Goal: Information Seeking & Learning: Learn about a topic

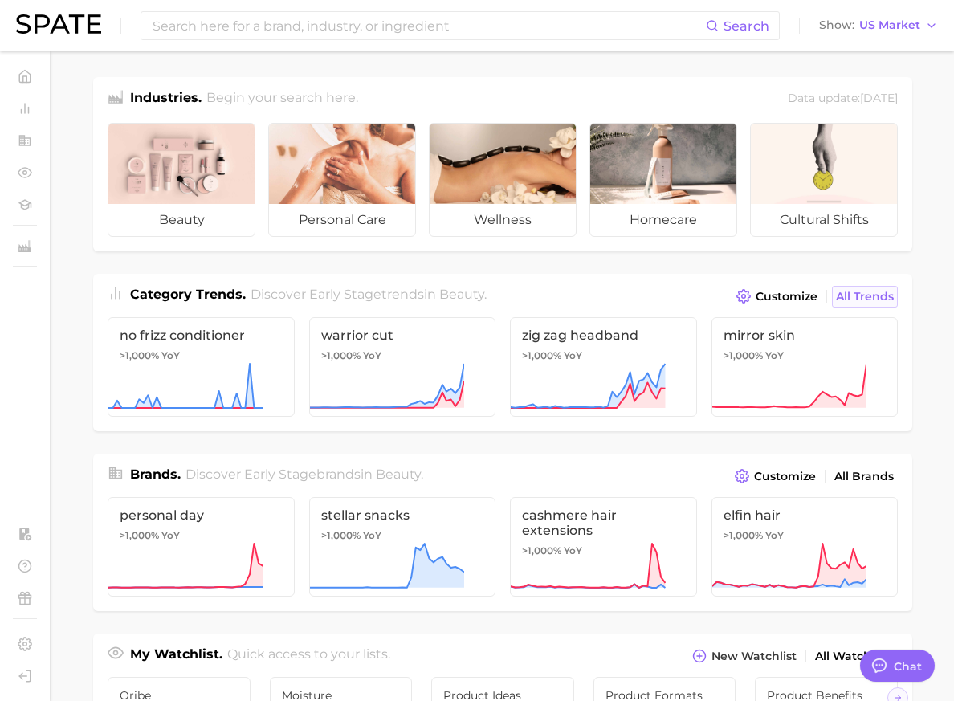
click at [894, 294] on span "All Trends" at bounding box center [865, 297] width 58 height 14
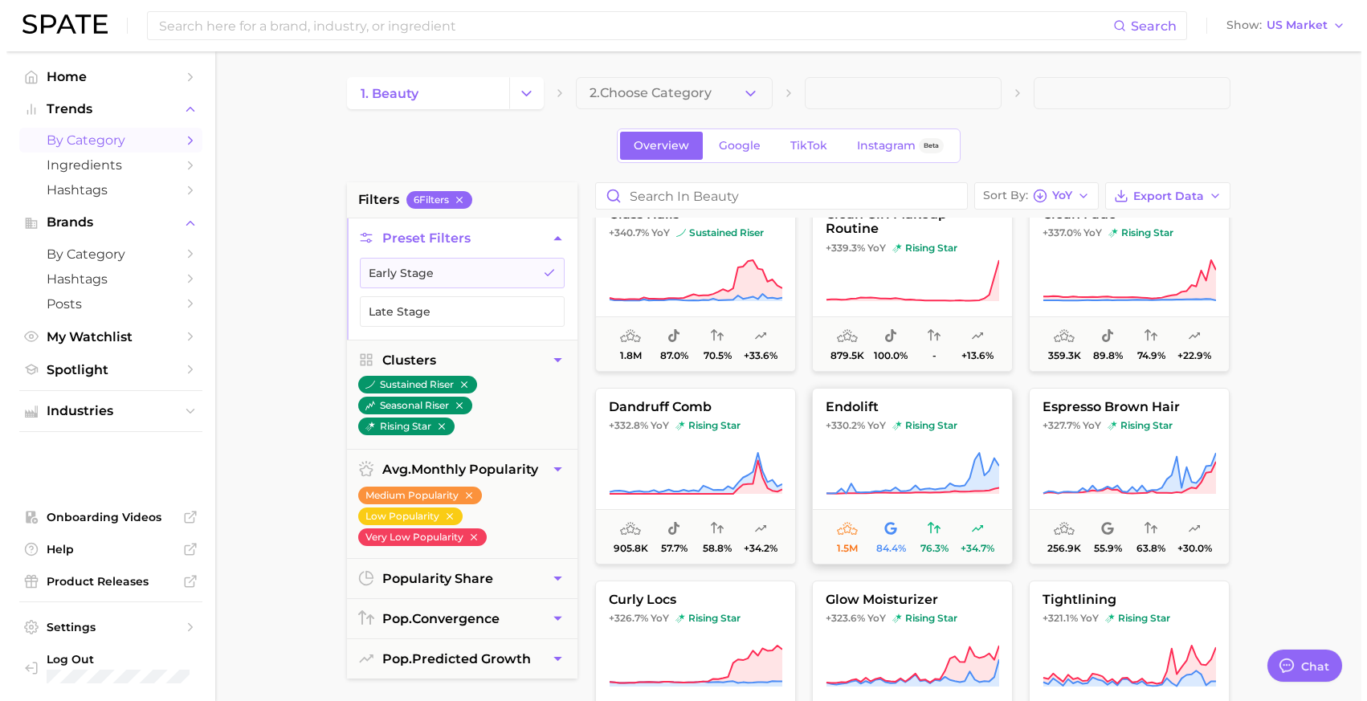
scroll to position [1006, 0]
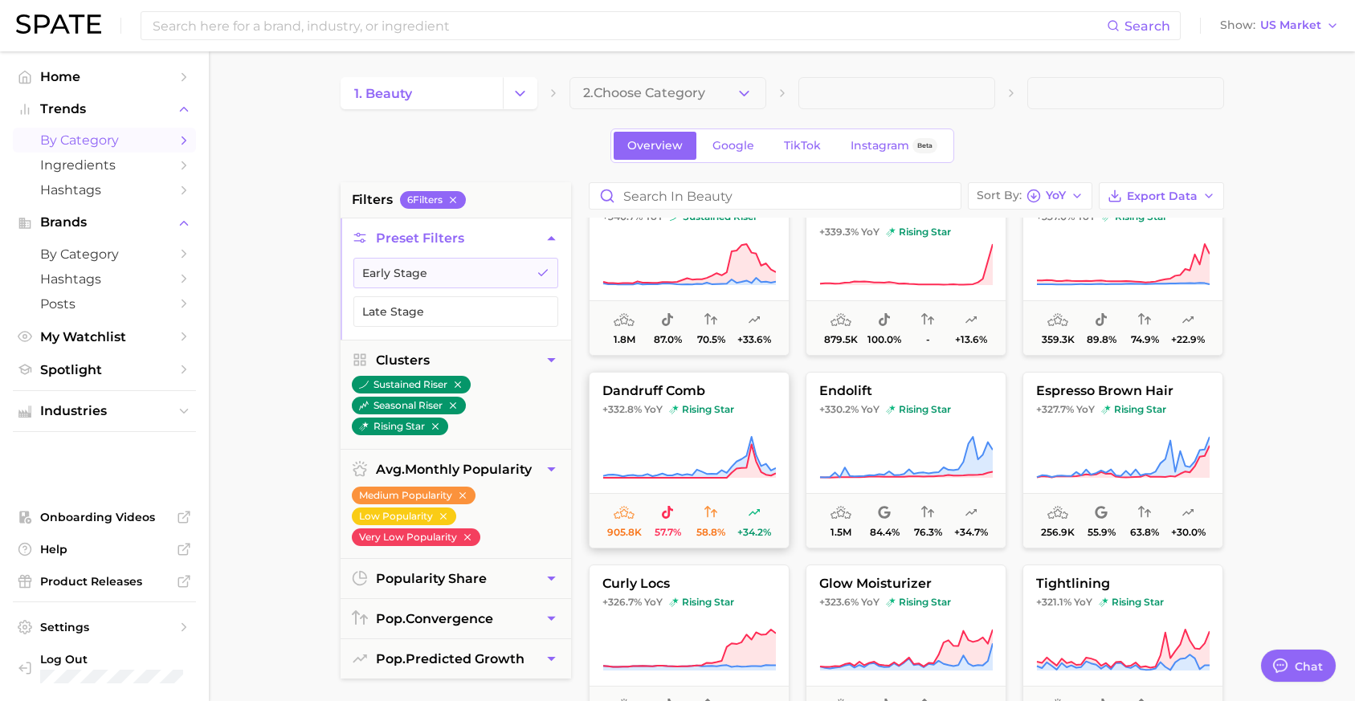
click at [626, 437] on icon at bounding box center [688, 457] width 173 height 45
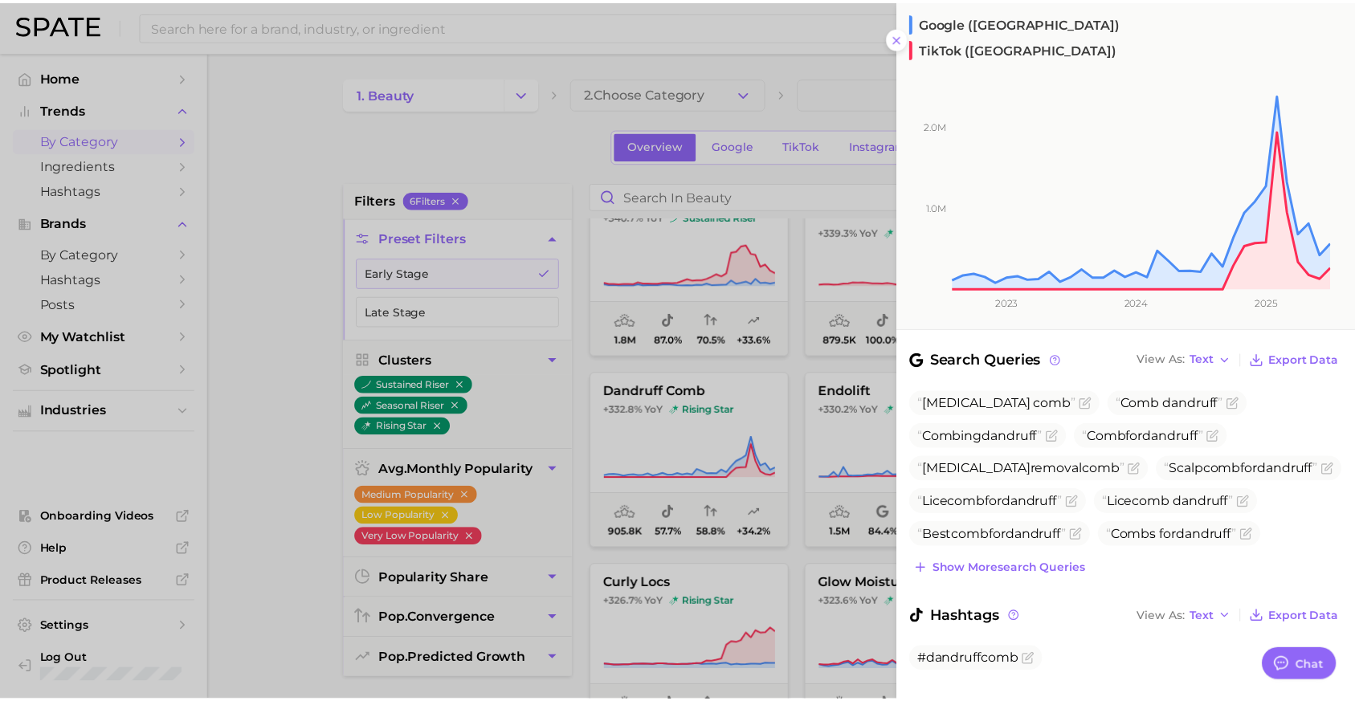
scroll to position [242, 0]
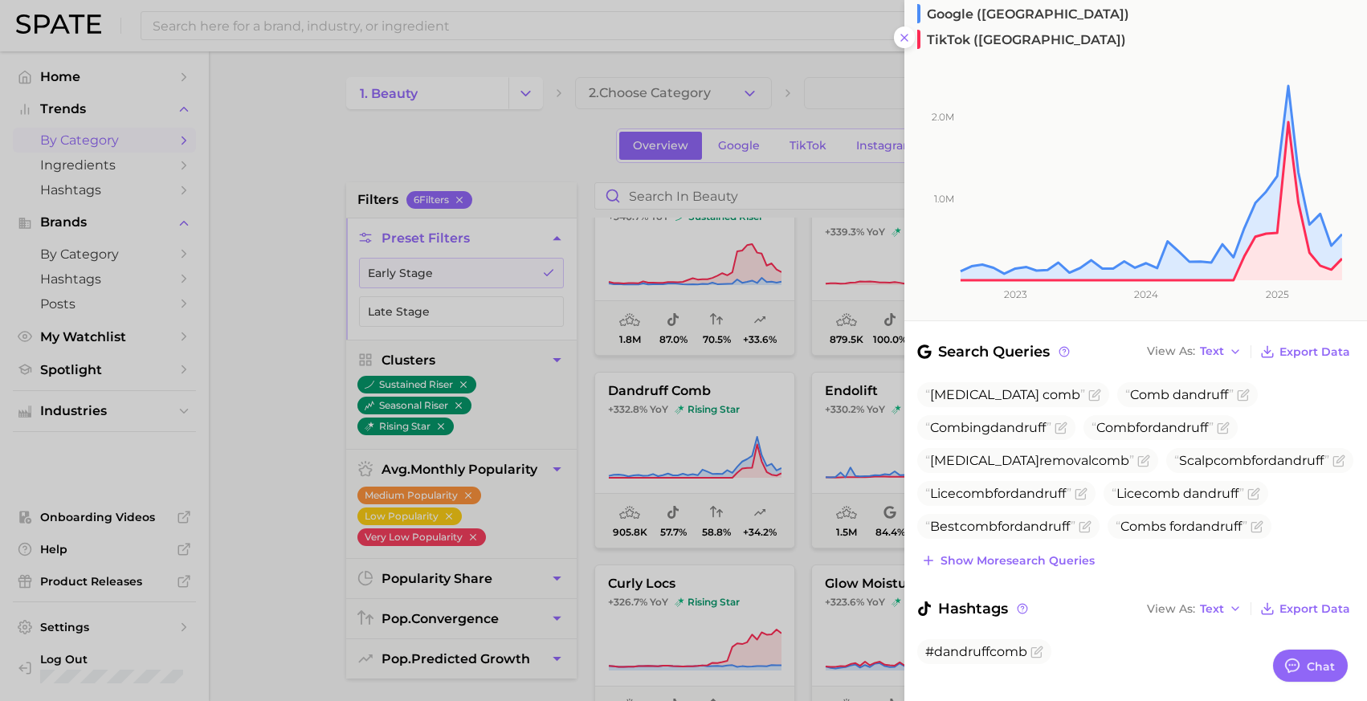
click at [320, 426] on div at bounding box center [683, 350] width 1367 height 701
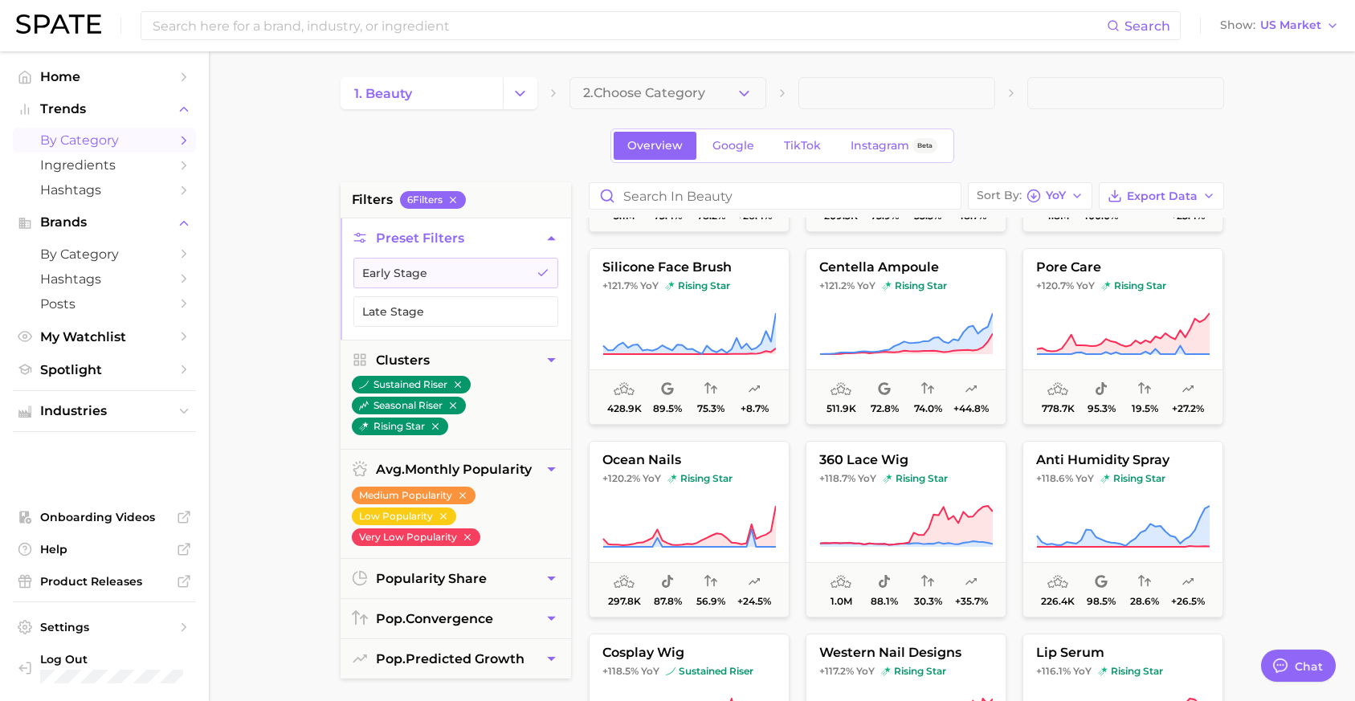
scroll to position [7513, 0]
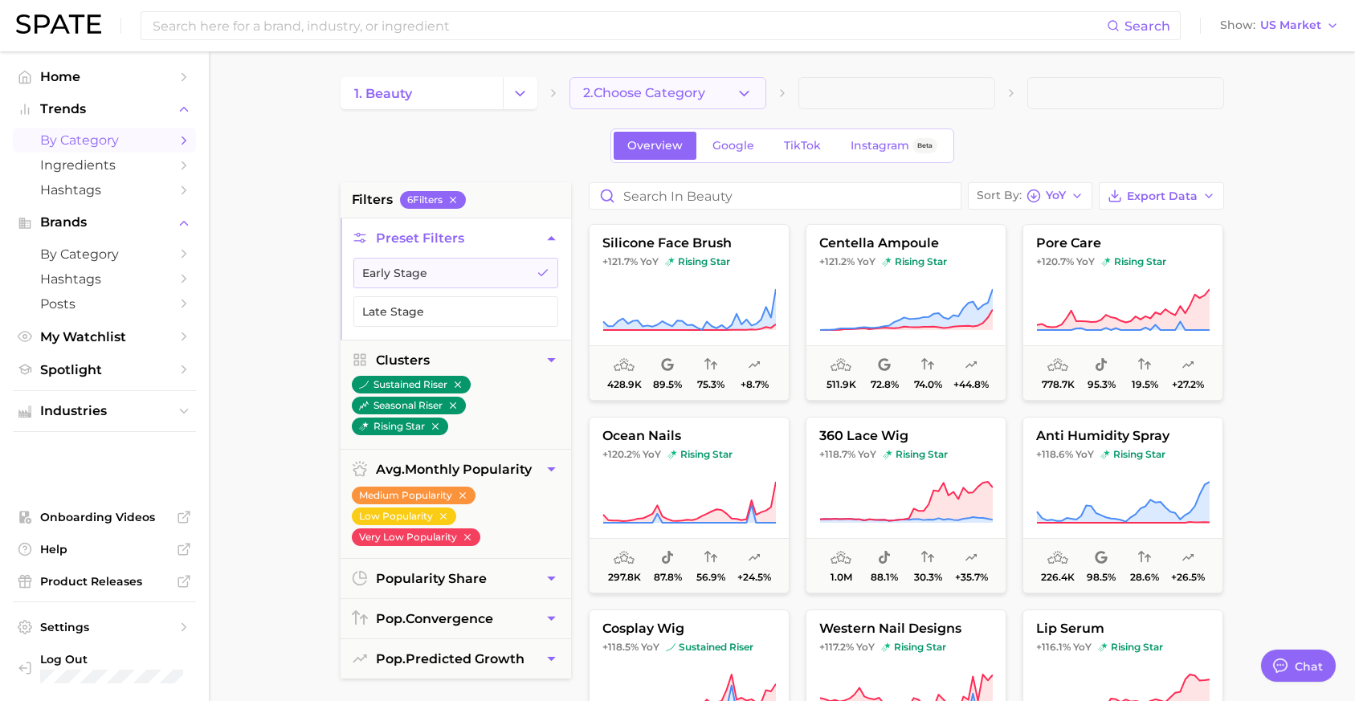
click at [715, 77] on button "2. Choose Category" at bounding box center [667, 93] width 197 height 32
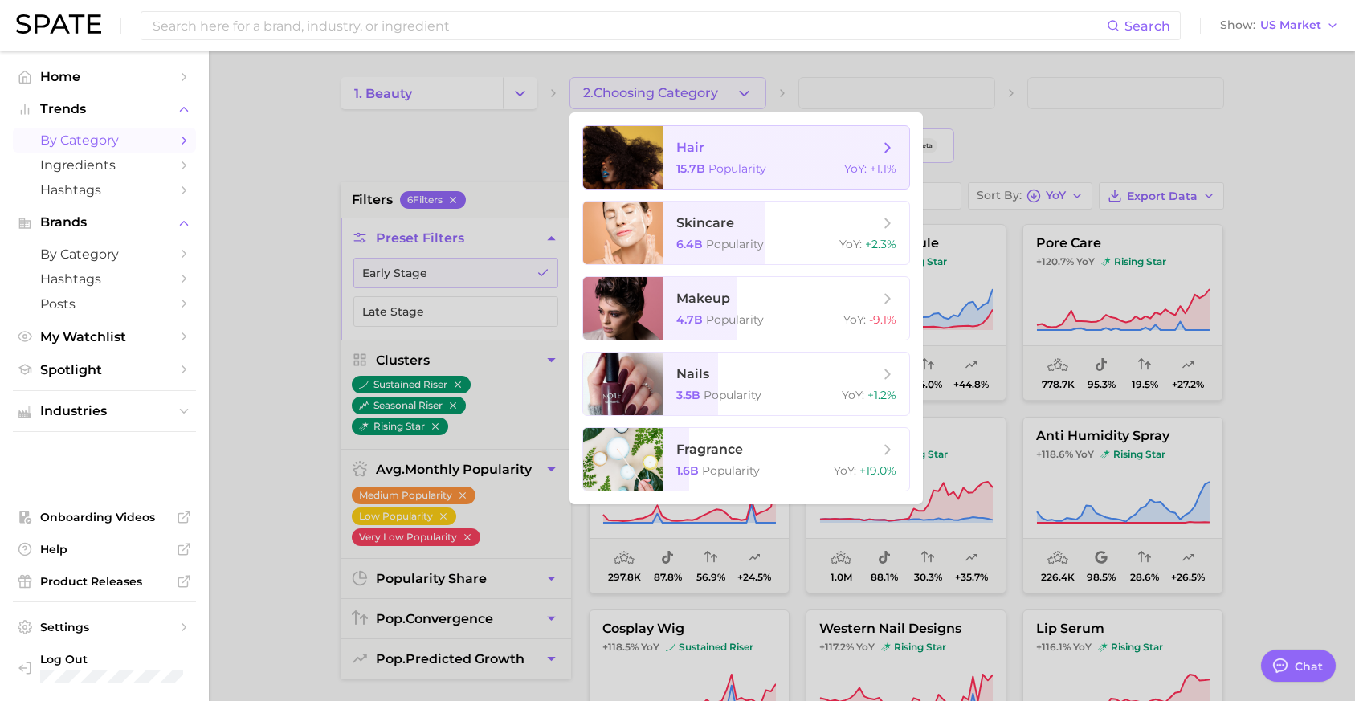
click at [739, 150] on span "hair" at bounding box center [777, 148] width 202 height 18
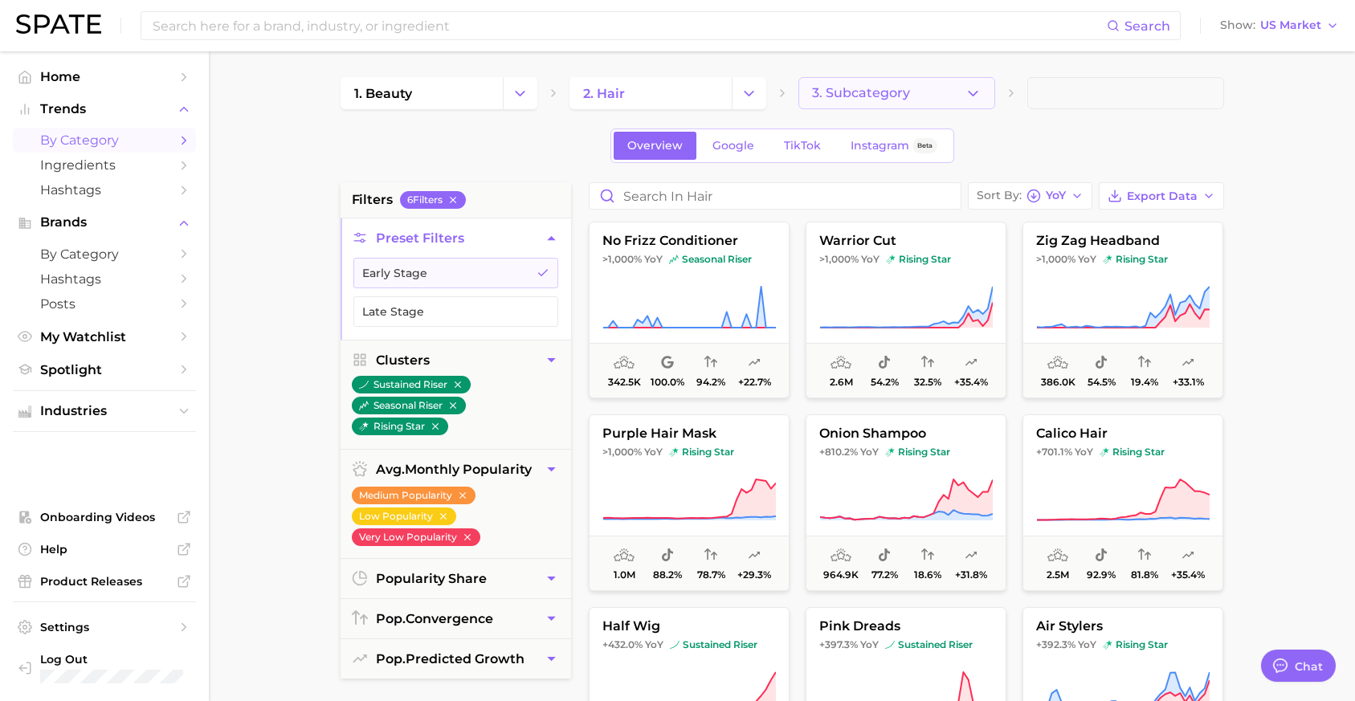
click at [931, 98] on button "3. Subcategory" at bounding box center [896, 93] width 197 height 32
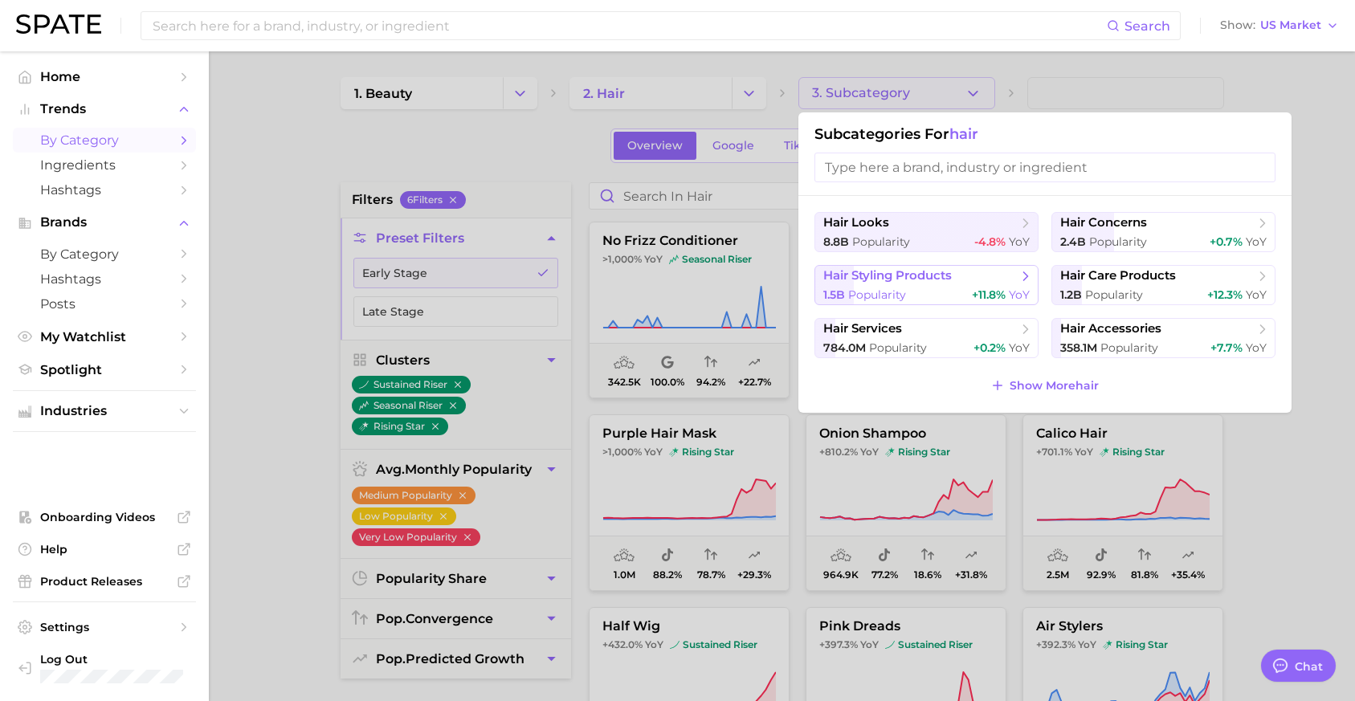
click at [952, 284] on button "hair styling products 1.5b Popularity +11.8% YoY" at bounding box center [926, 285] width 224 height 40
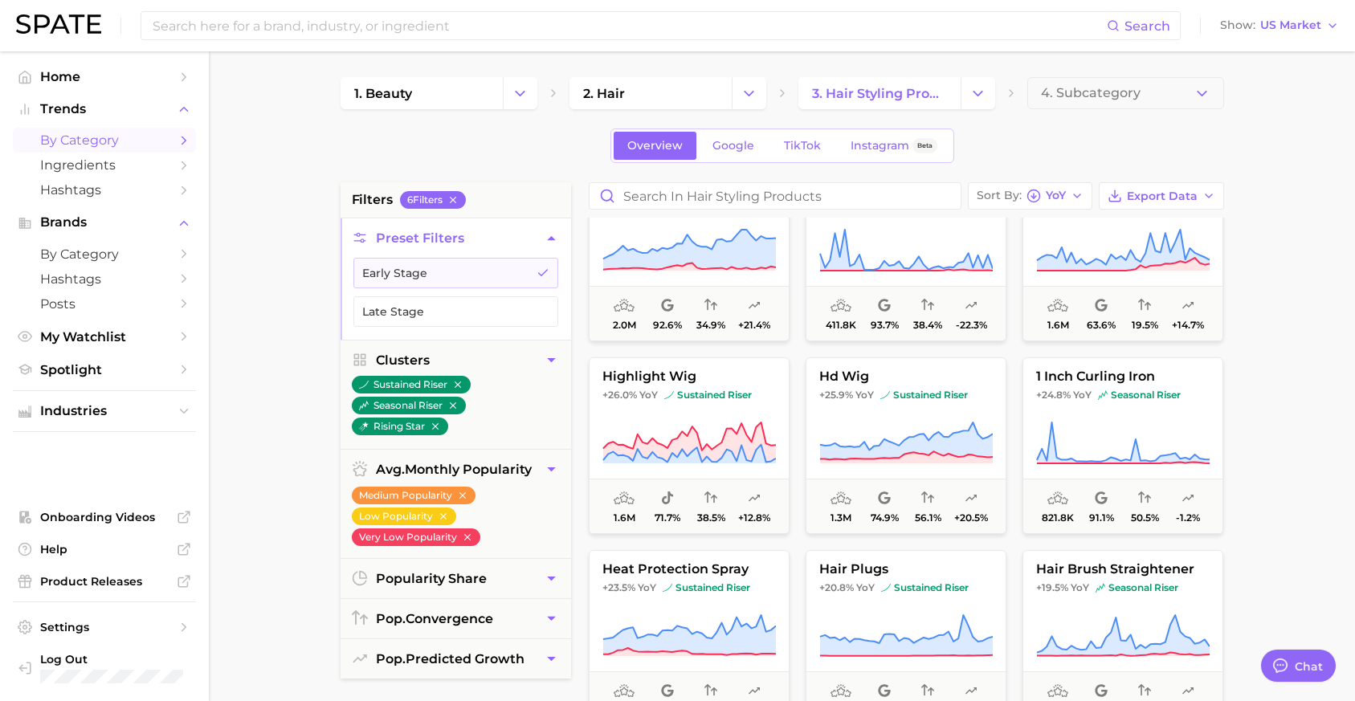
scroll to position [5260, 0]
click at [965, 96] on button "4. Subcategory" at bounding box center [1125, 93] width 197 height 32
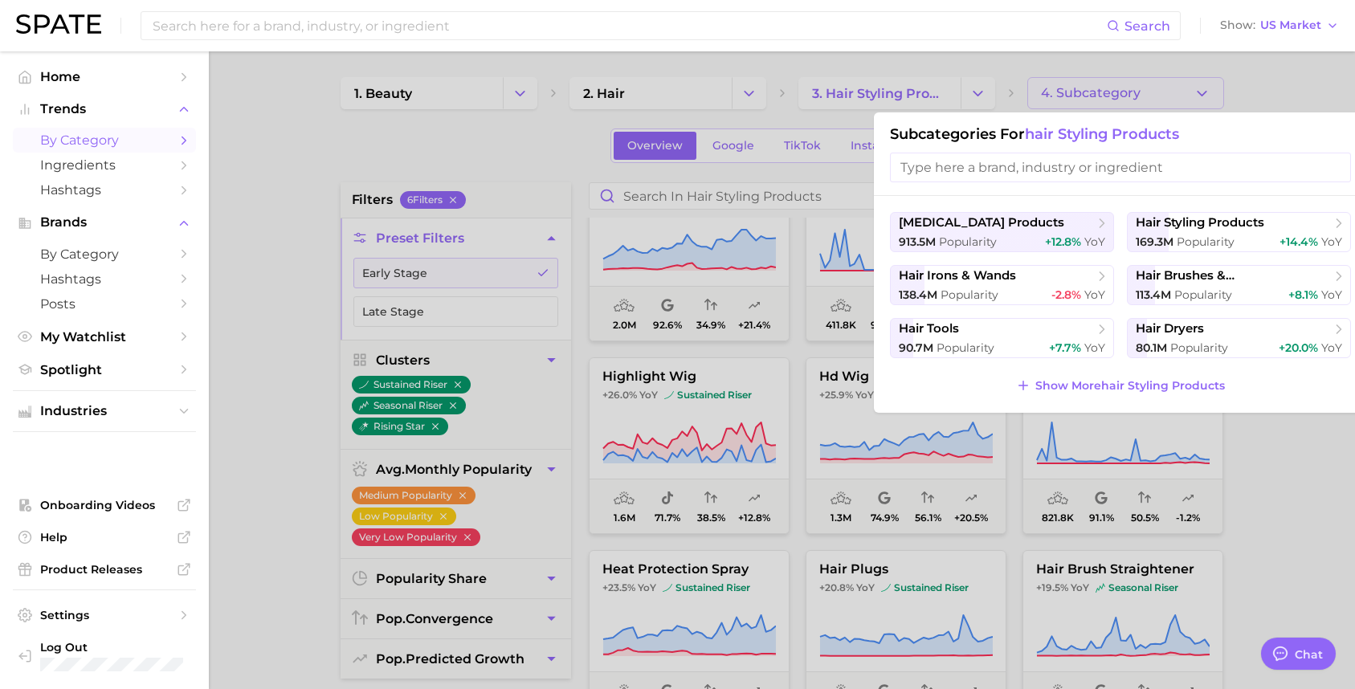
click at [639, 166] on div at bounding box center [677, 344] width 1355 height 689
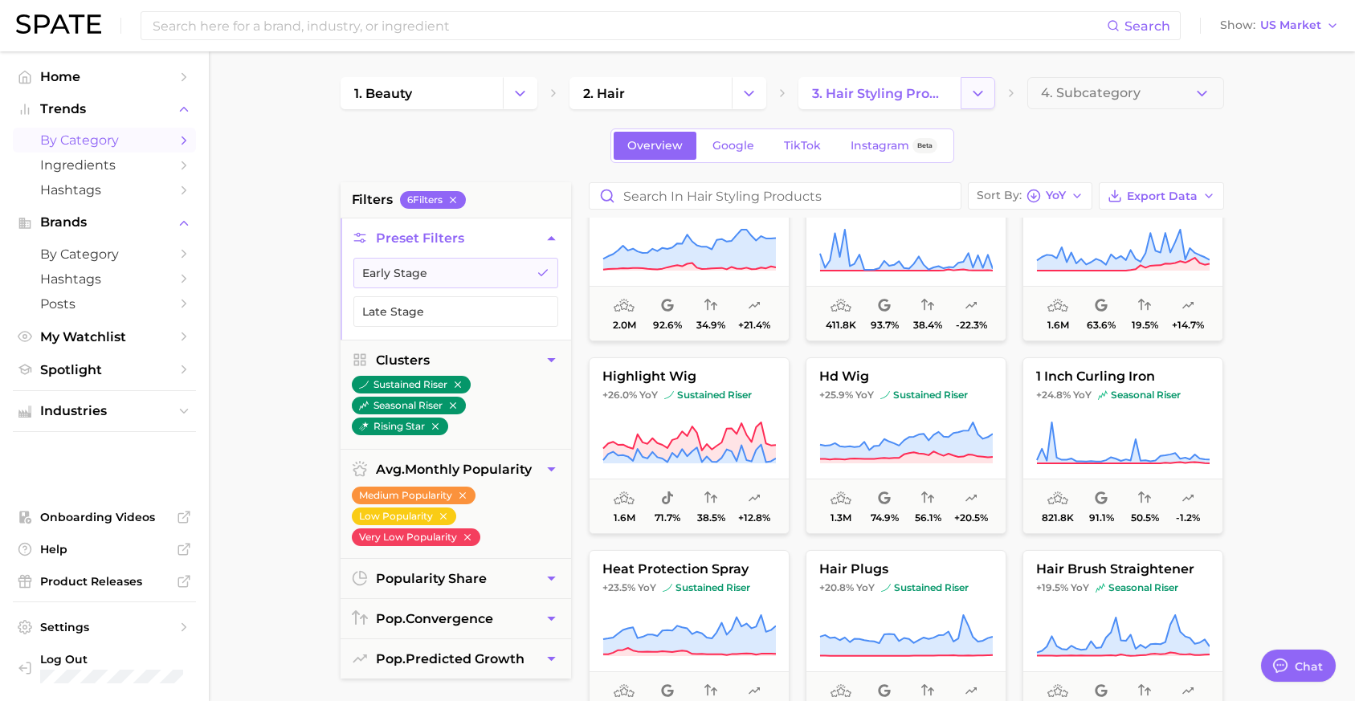
click at [965, 89] on button "Change Category" at bounding box center [977, 93] width 35 height 32
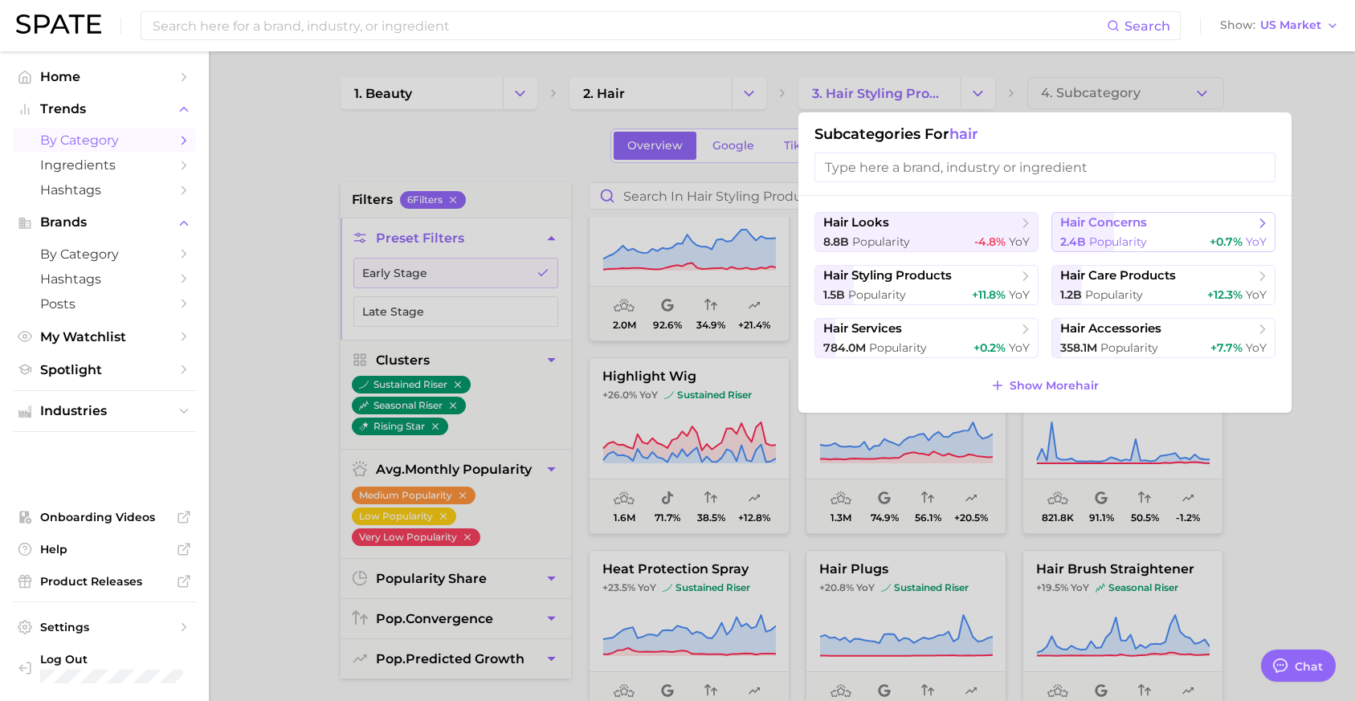
click at [965, 235] on div "2.4b Popularity +0.7% YoY" at bounding box center [1163, 241] width 206 height 15
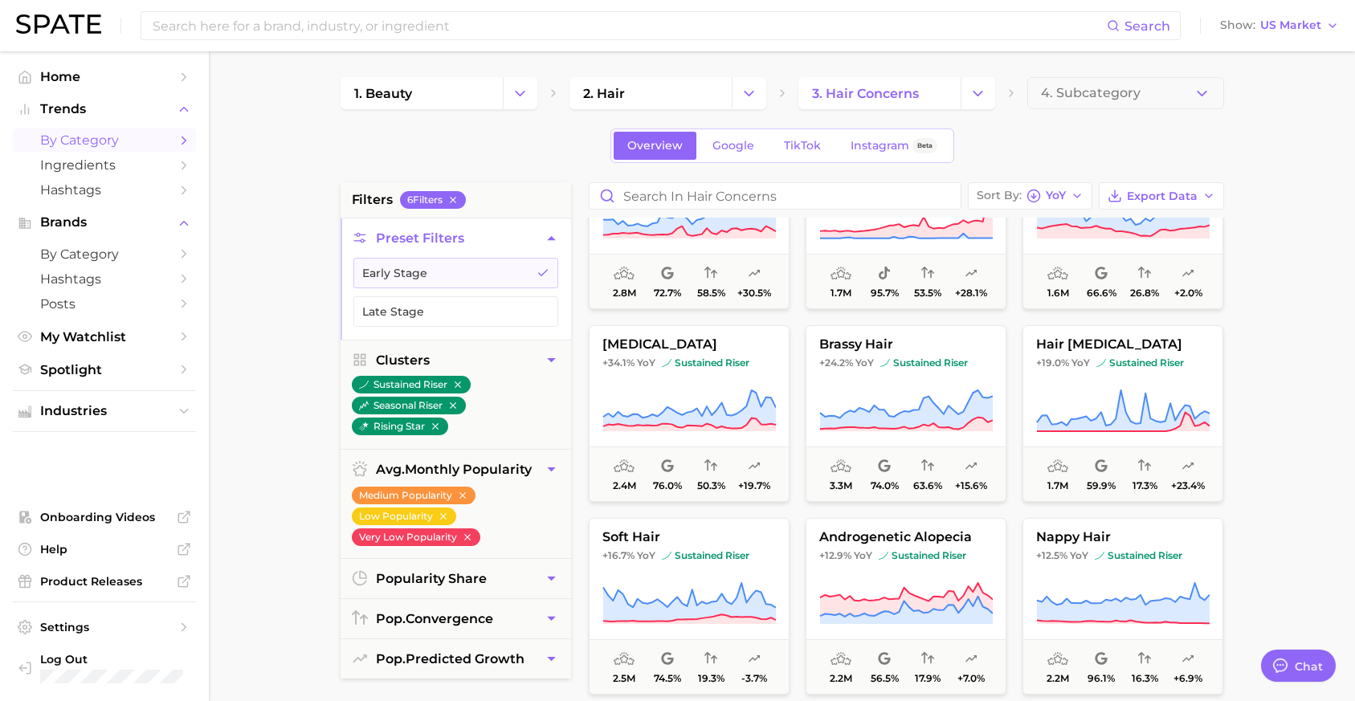
scroll to position [1066, 0]
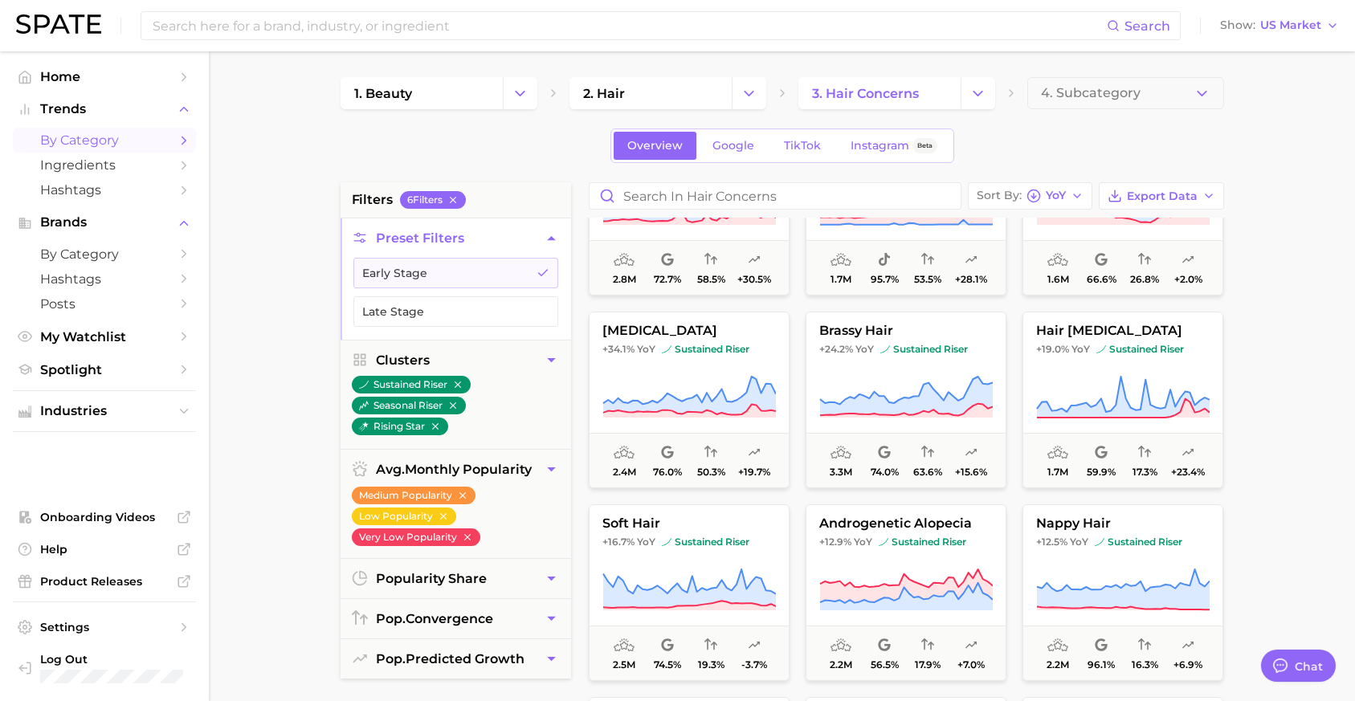
click at [108, 144] on span "by Category" at bounding box center [104, 139] width 128 height 15
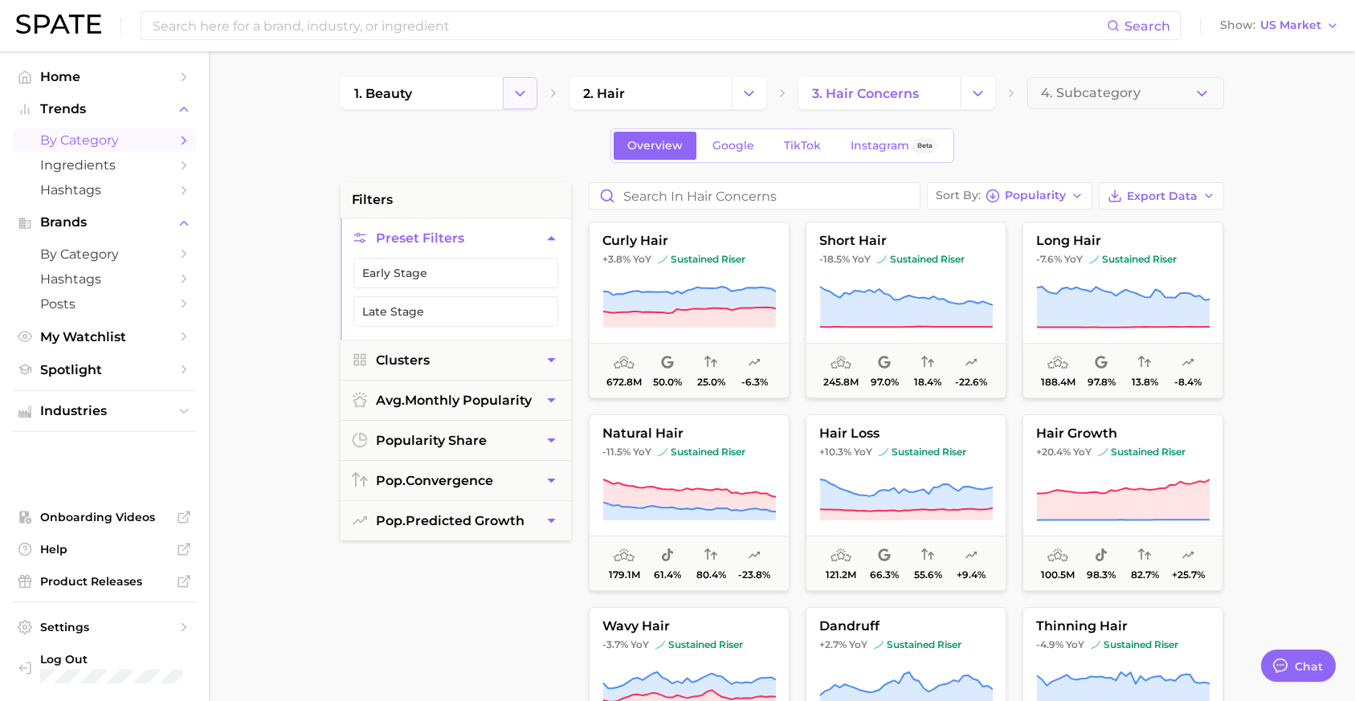
click at [517, 96] on icon "Change Category" at bounding box center [519, 93] width 17 height 17
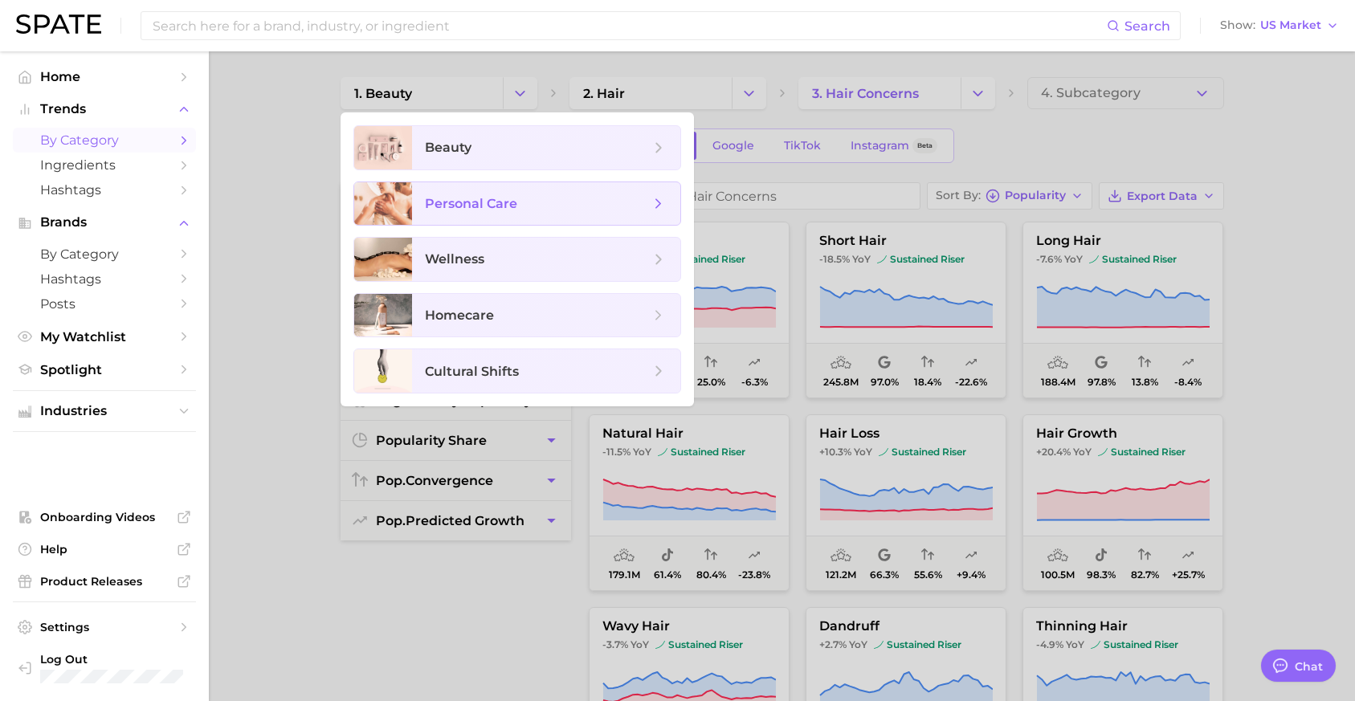
click at [524, 205] on span "personal care" at bounding box center [537, 204] width 225 height 18
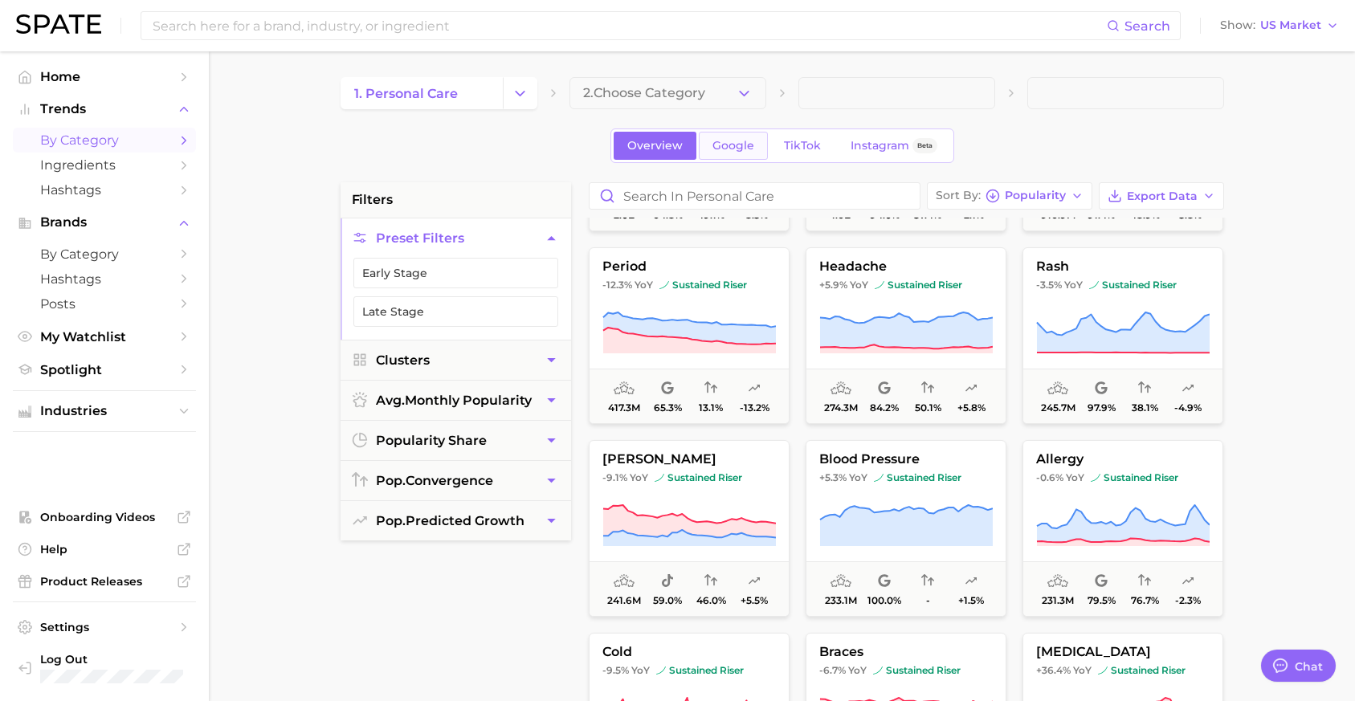
scroll to position [168, 0]
click at [696, 100] on span "2. Choose Category" at bounding box center [644, 93] width 122 height 14
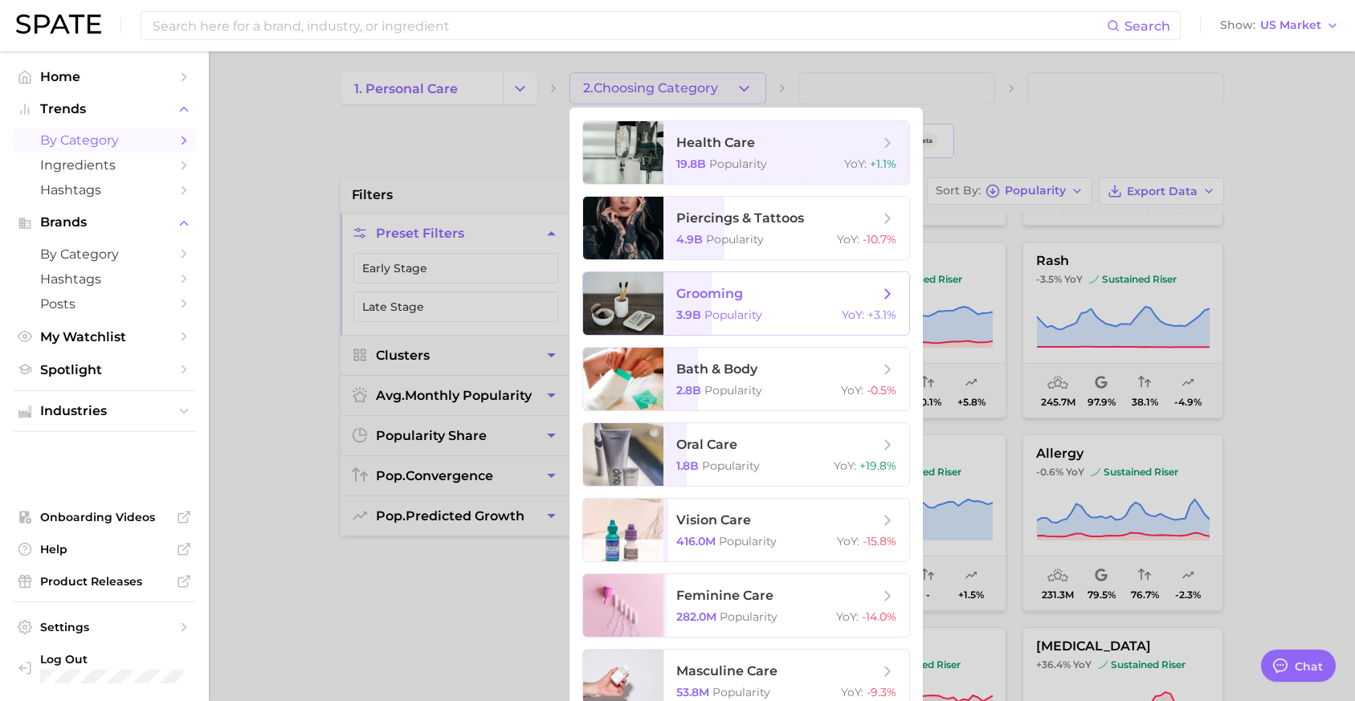
scroll to position [0, 0]
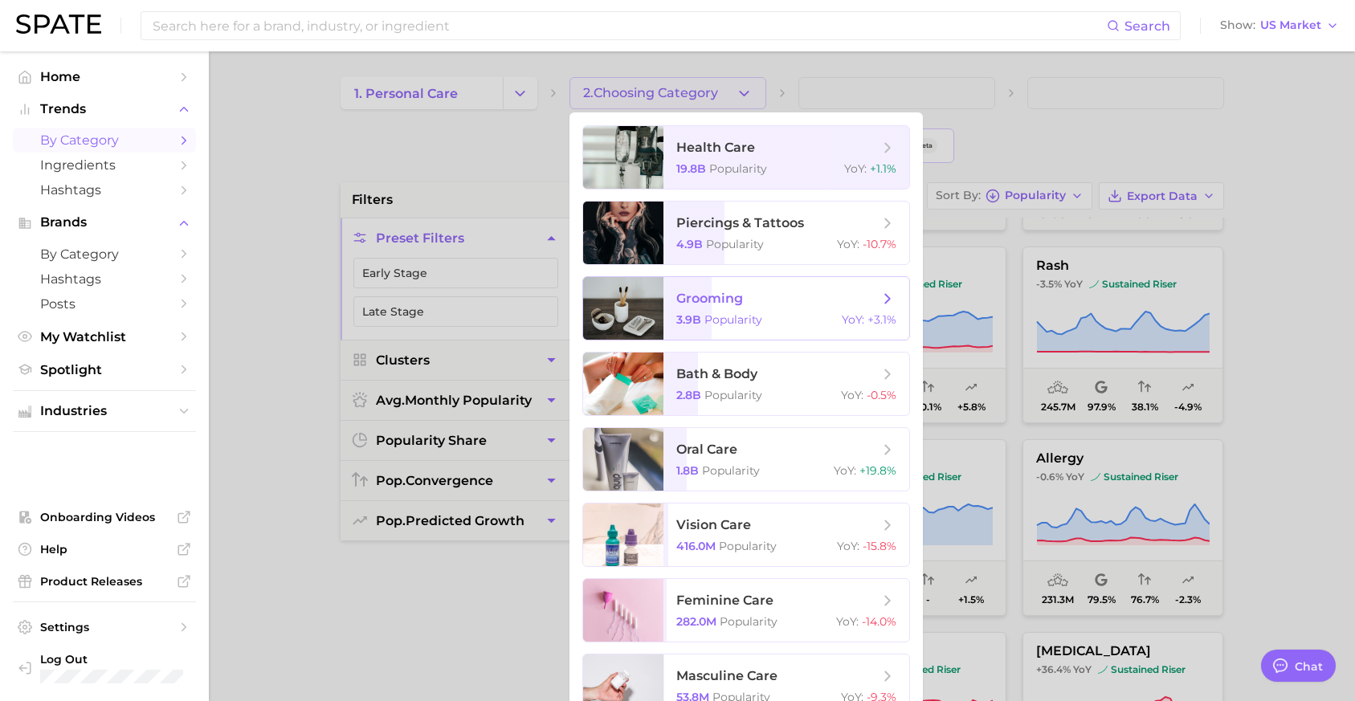
click at [758, 298] on span "grooming" at bounding box center [777, 299] width 202 height 18
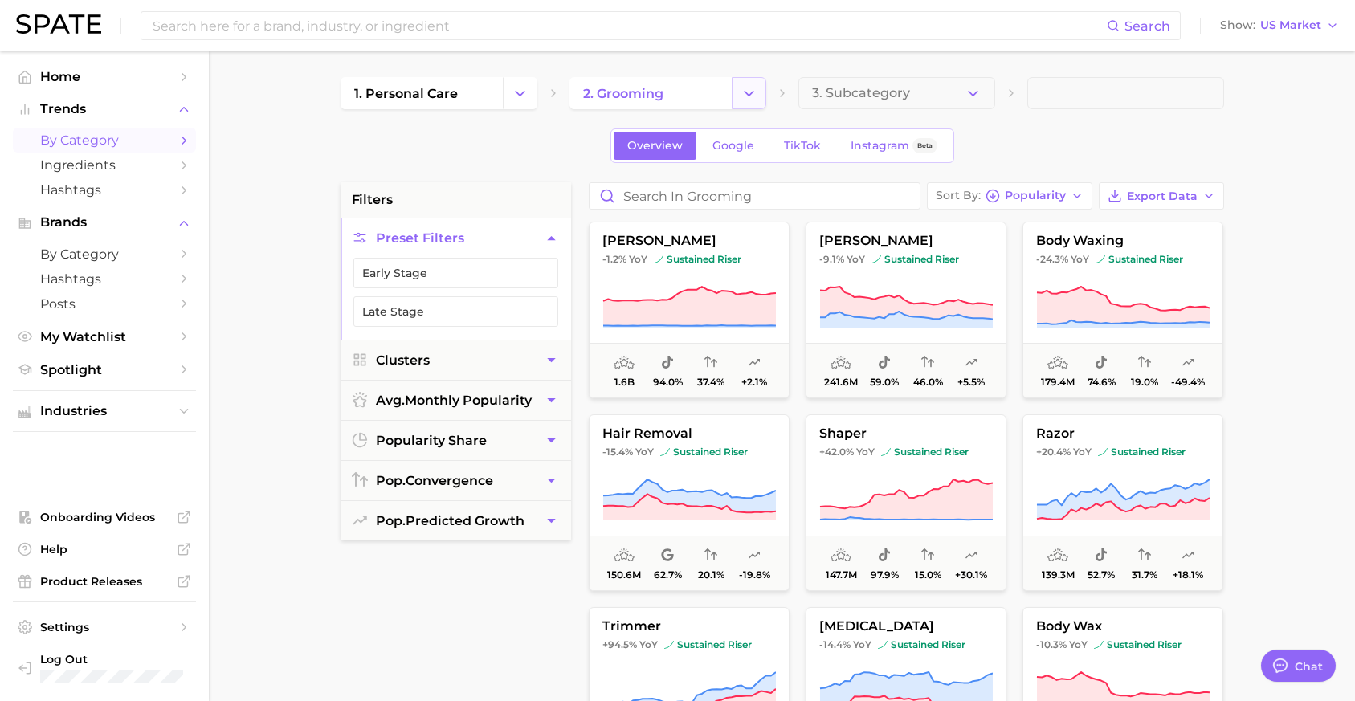
click at [744, 78] on button "Change Category" at bounding box center [749, 93] width 35 height 32
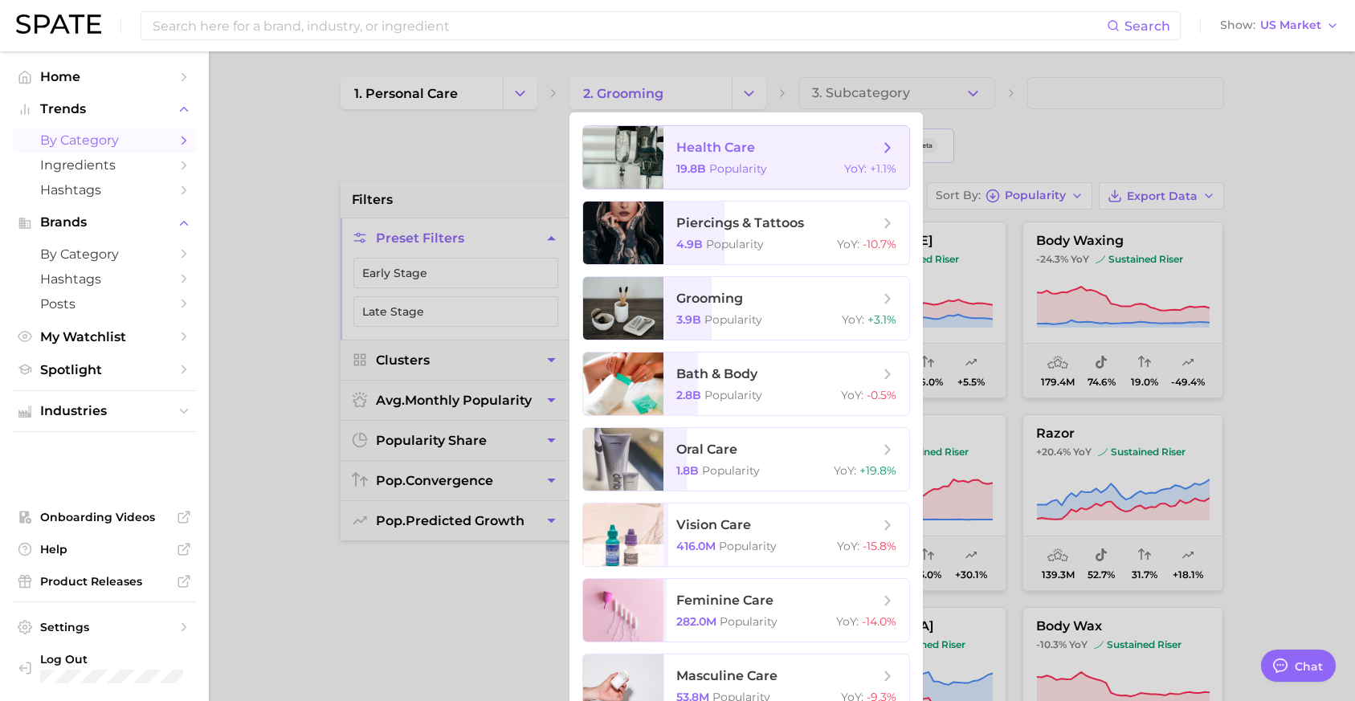
click at [760, 179] on span "health care 19.8b Popularity YoY : +1.1%" at bounding box center [786, 157] width 246 height 63
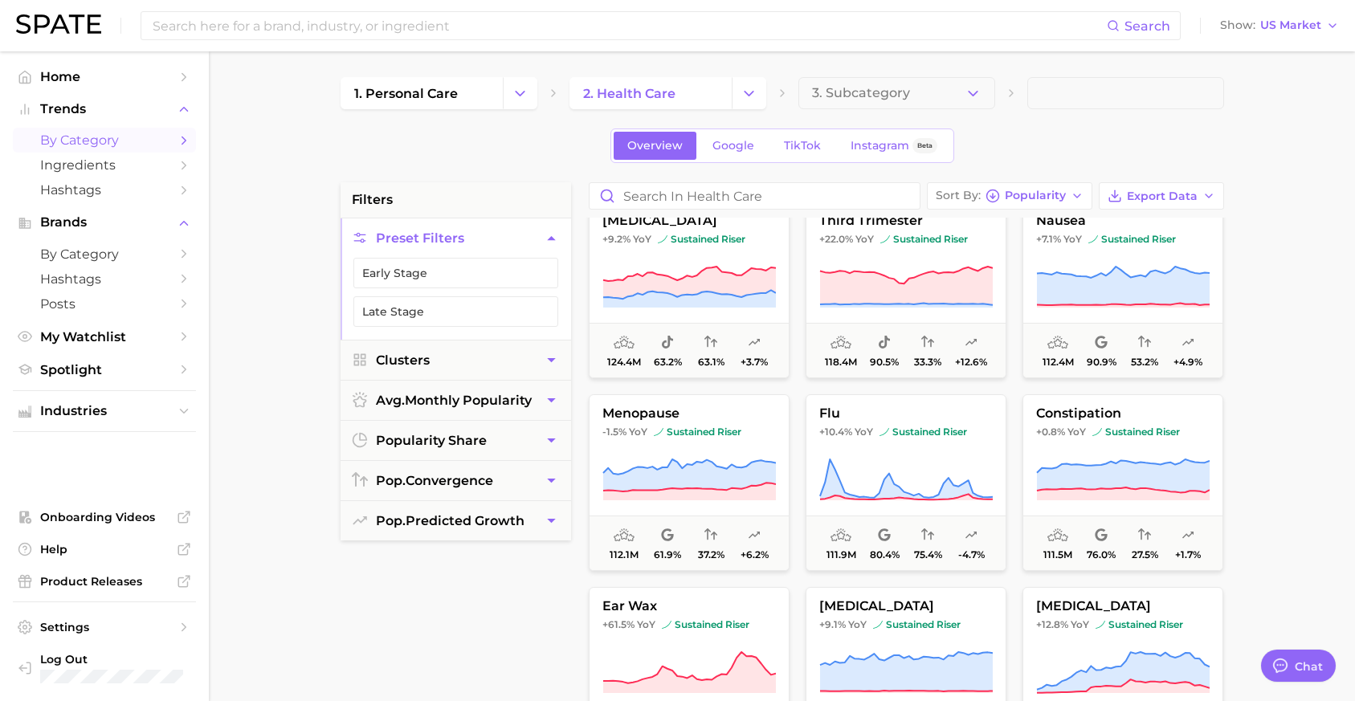
scroll to position [2013, 0]
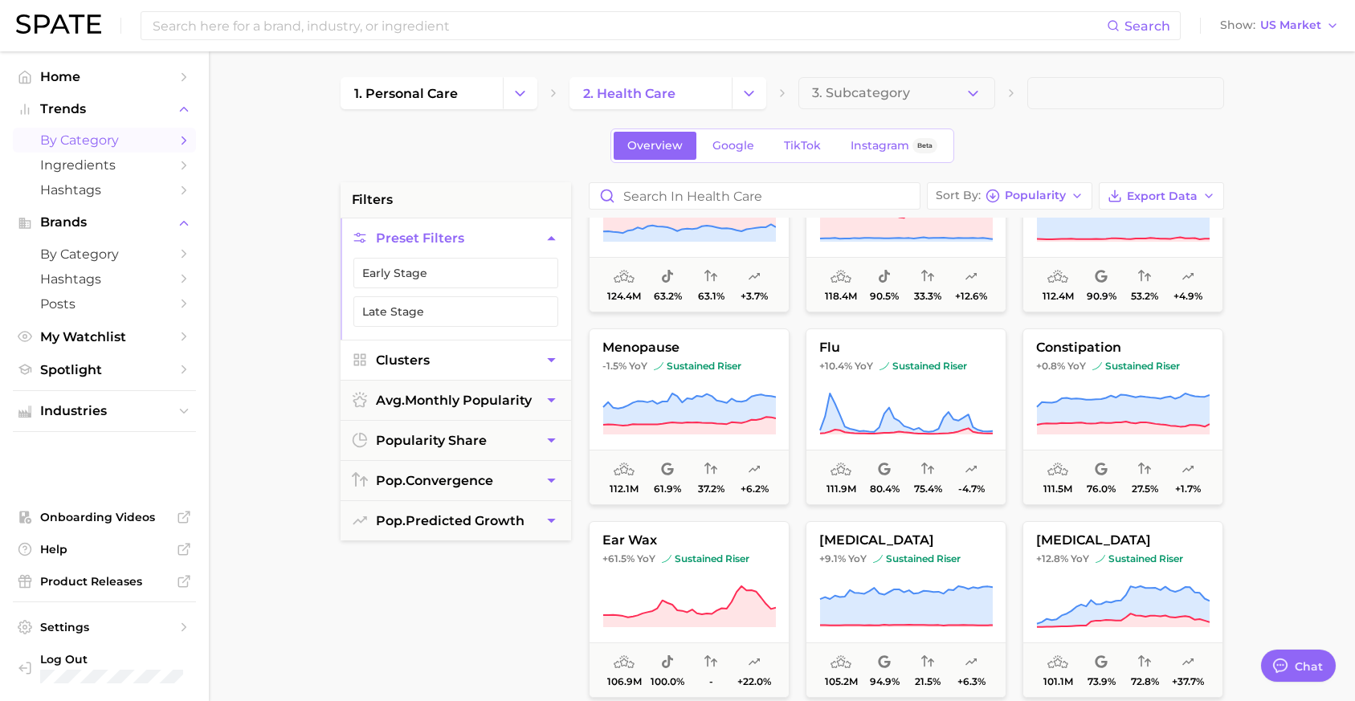
click at [474, 353] on button "Clusters" at bounding box center [455, 359] width 230 height 39
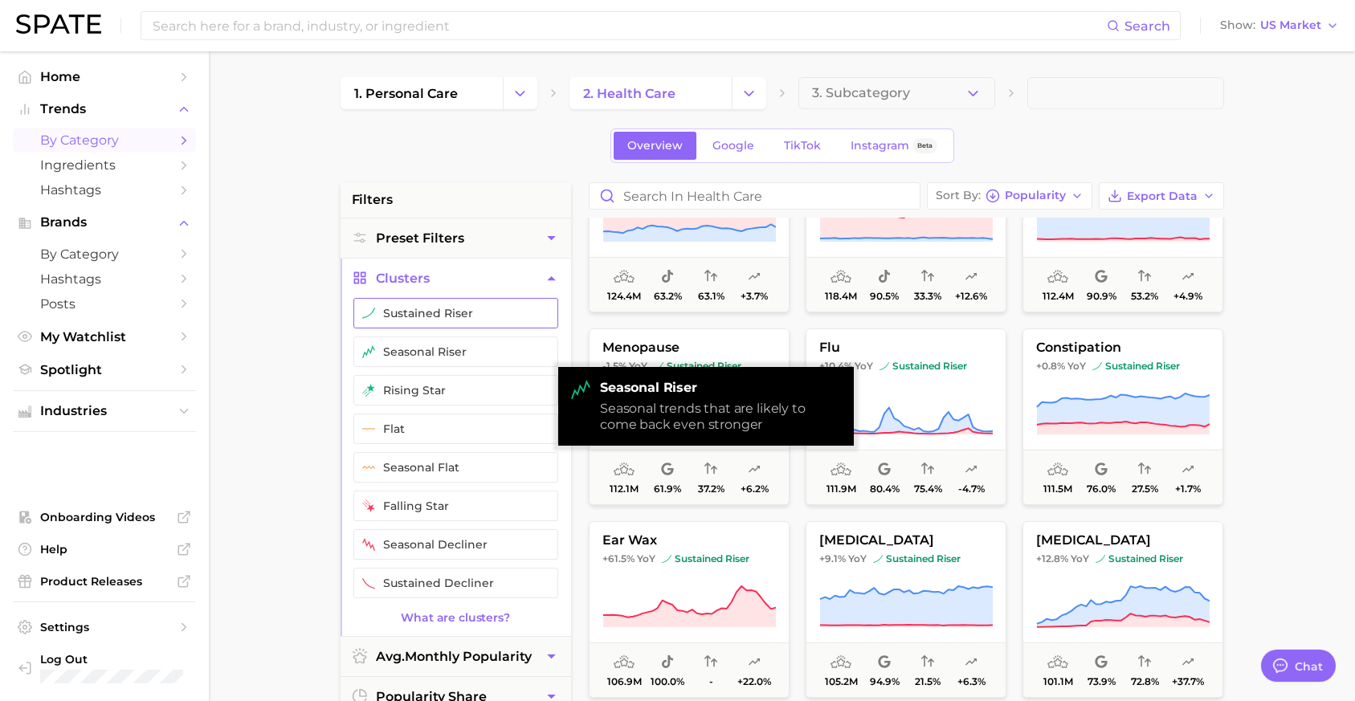
click at [471, 320] on button "sustained riser" at bounding box center [455, 313] width 205 height 31
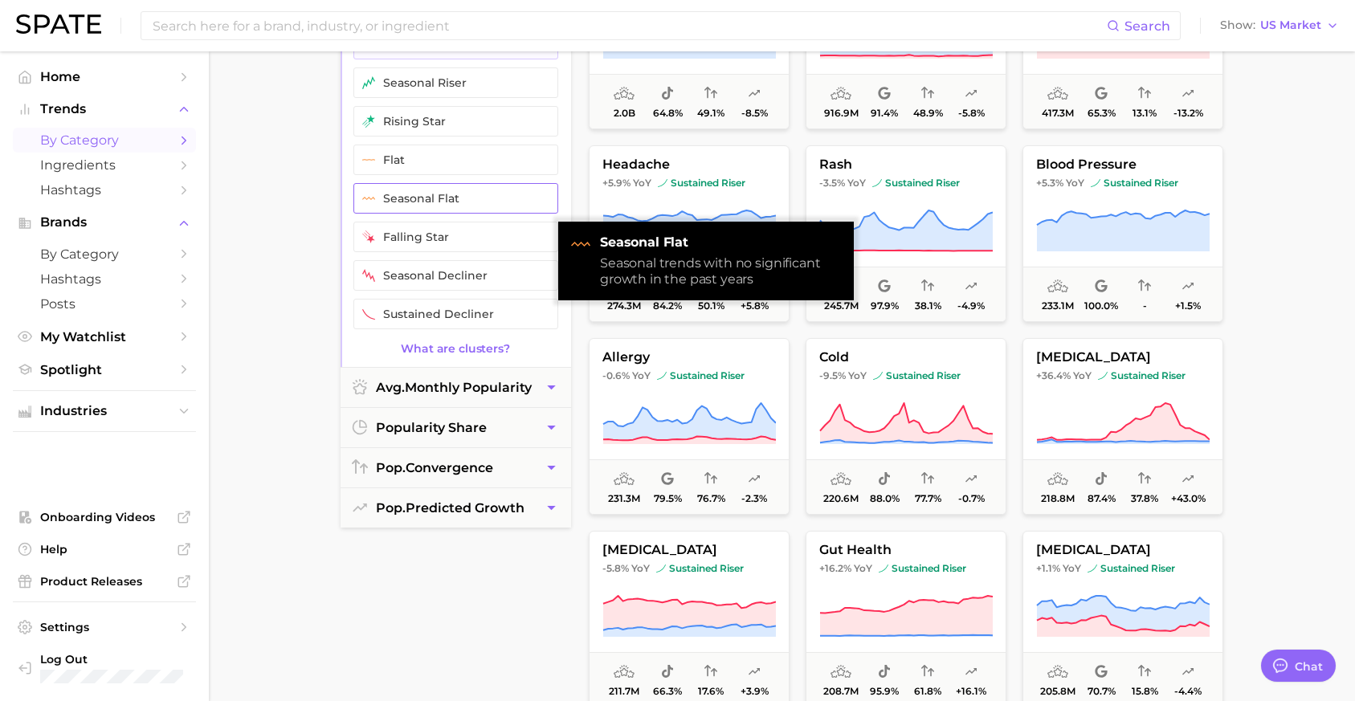
scroll to position [269, 0]
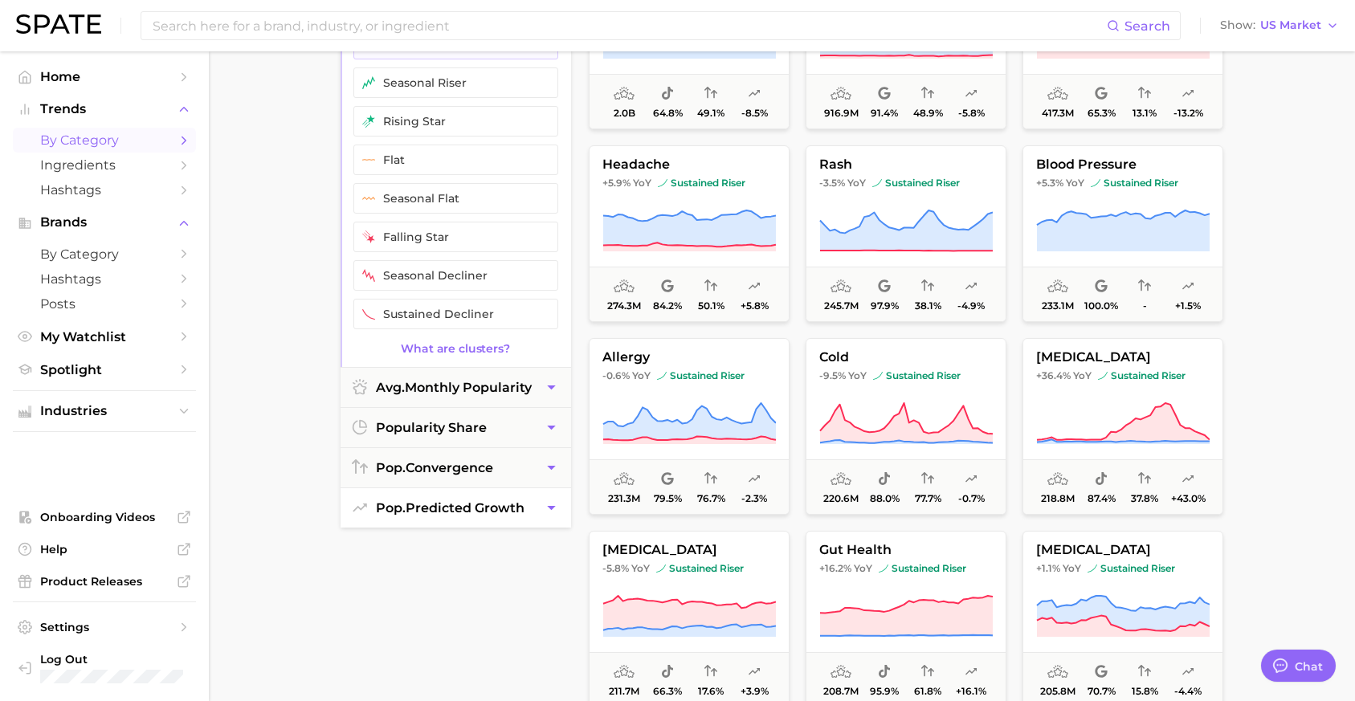
click at [520, 503] on span "pop. predicted growth" at bounding box center [450, 507] width 149 height 15
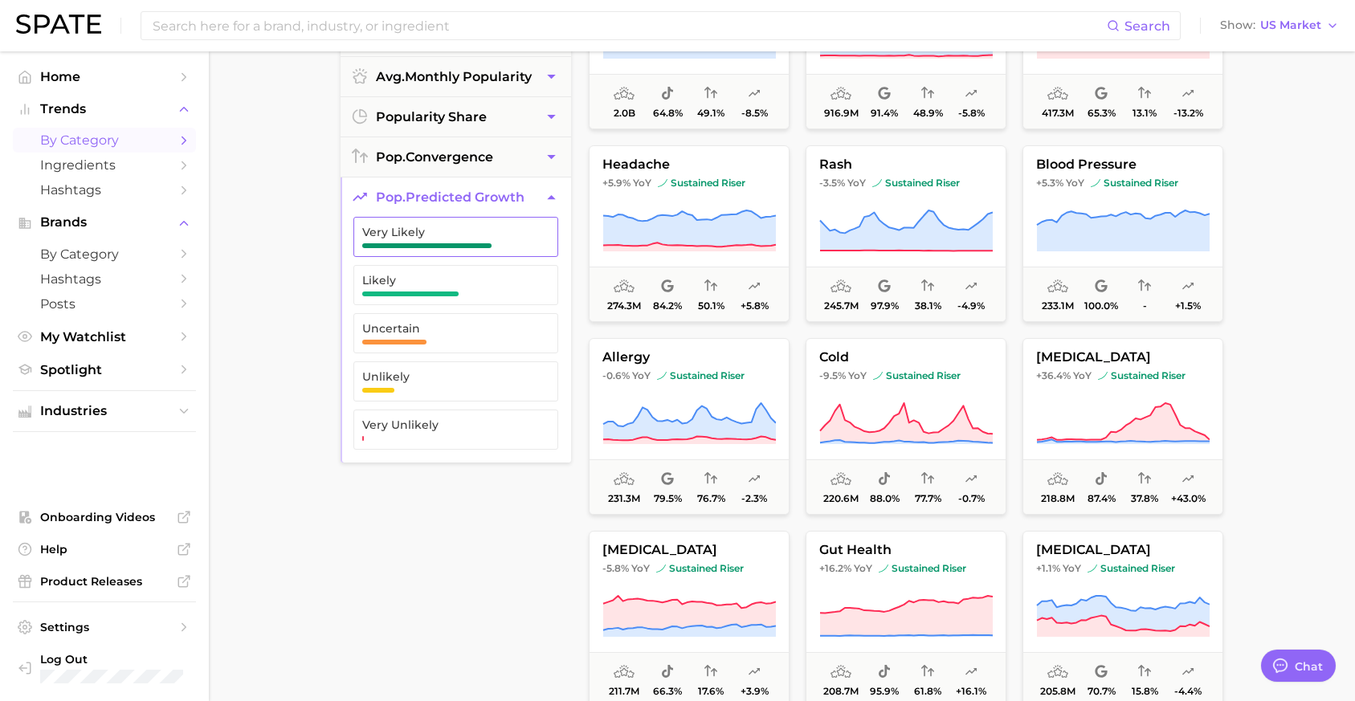
click at [473, 251] on button "Very Likely" at bounding box center [455, 237] width 205 height 40
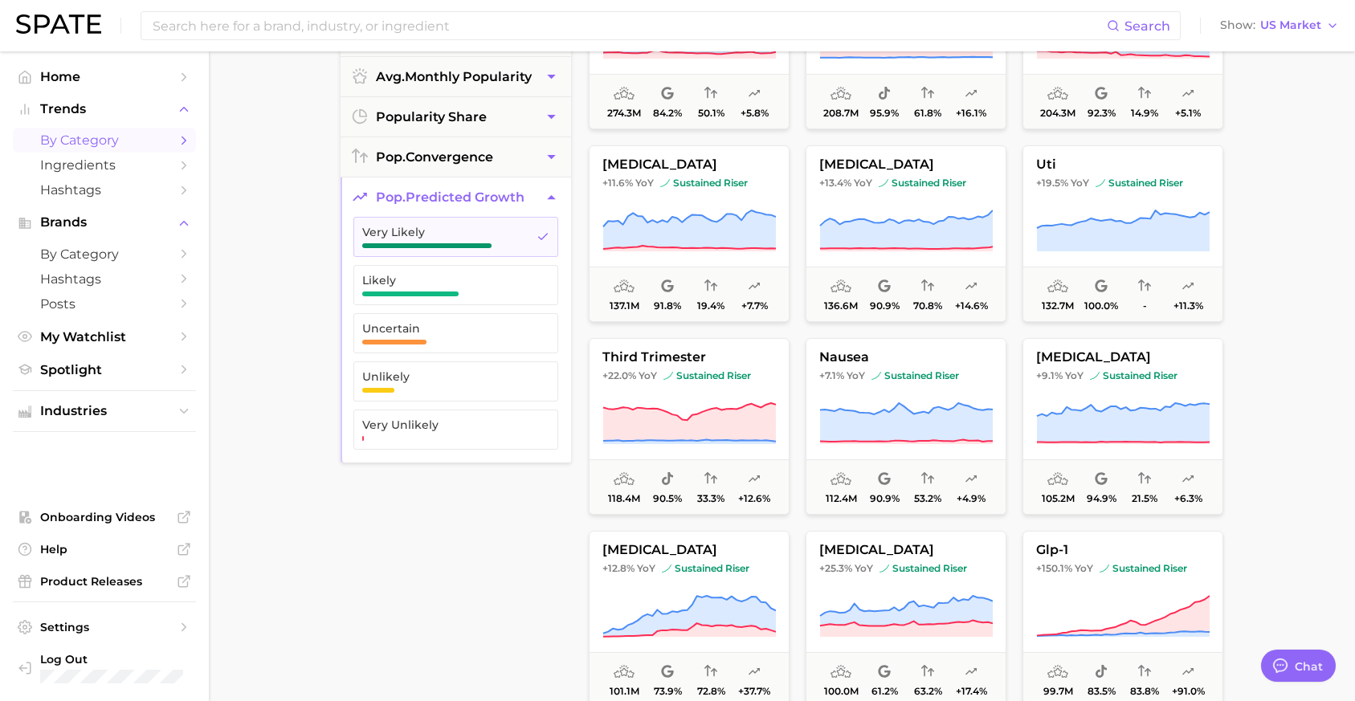
click at [965, 327] on main "1. personal care 2. health care 3. Subcategory Overview Google TikTok Instagram…" at bounding box center [782, 391] width 1146 height 1218
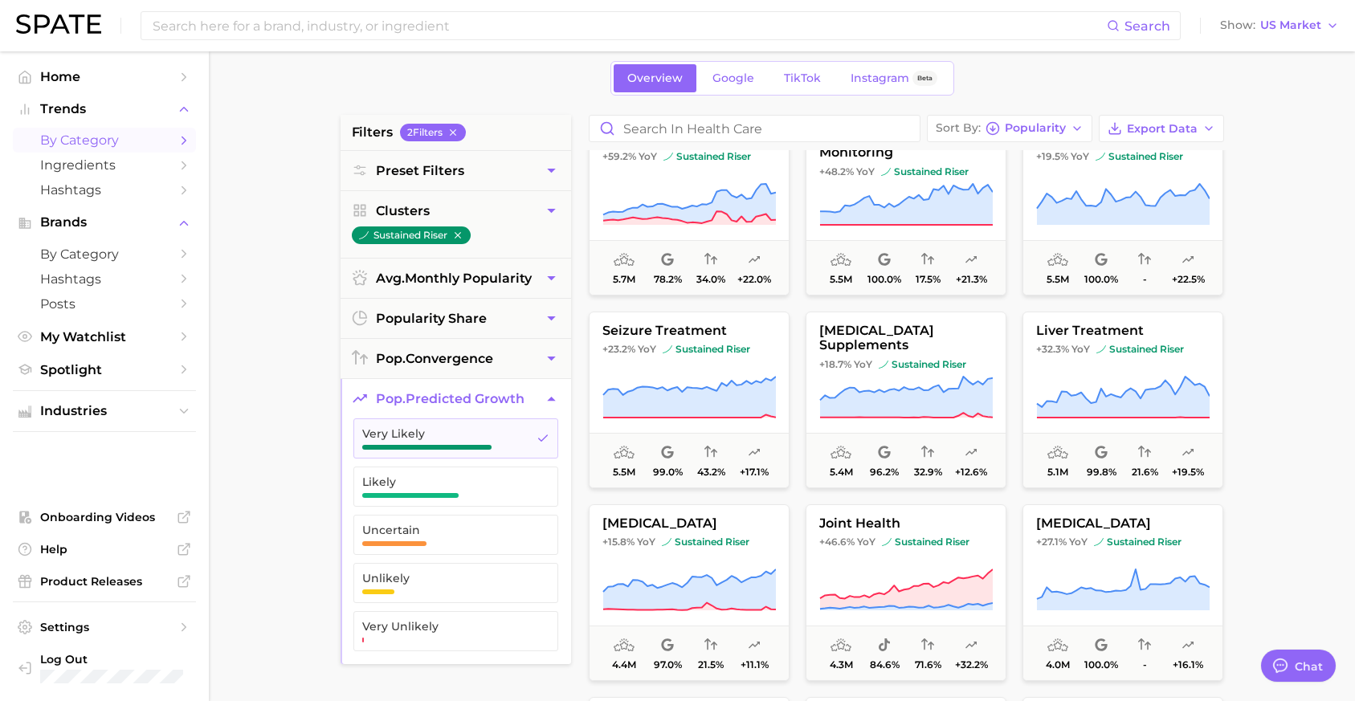
scroll to position [6685, 0]
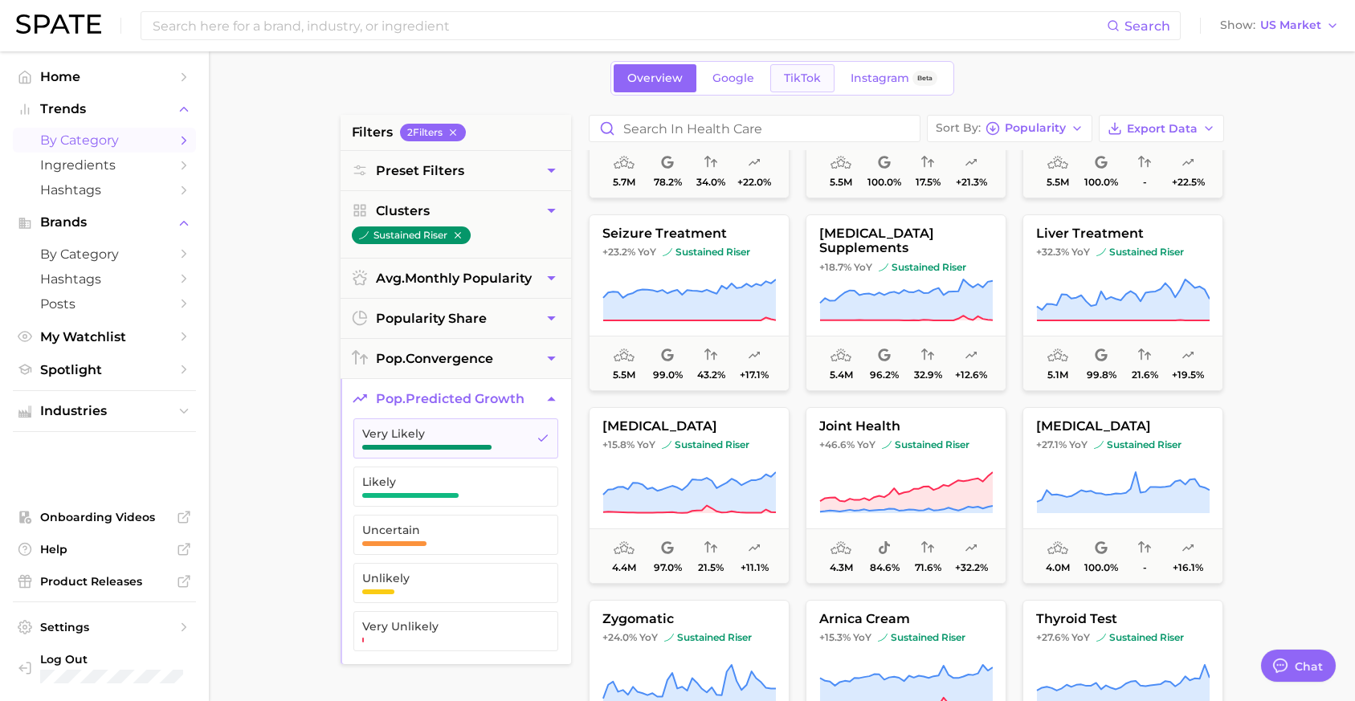
click at [805, 90] on link "TikTok" at bounding box center [802, 78] width 64 height 28
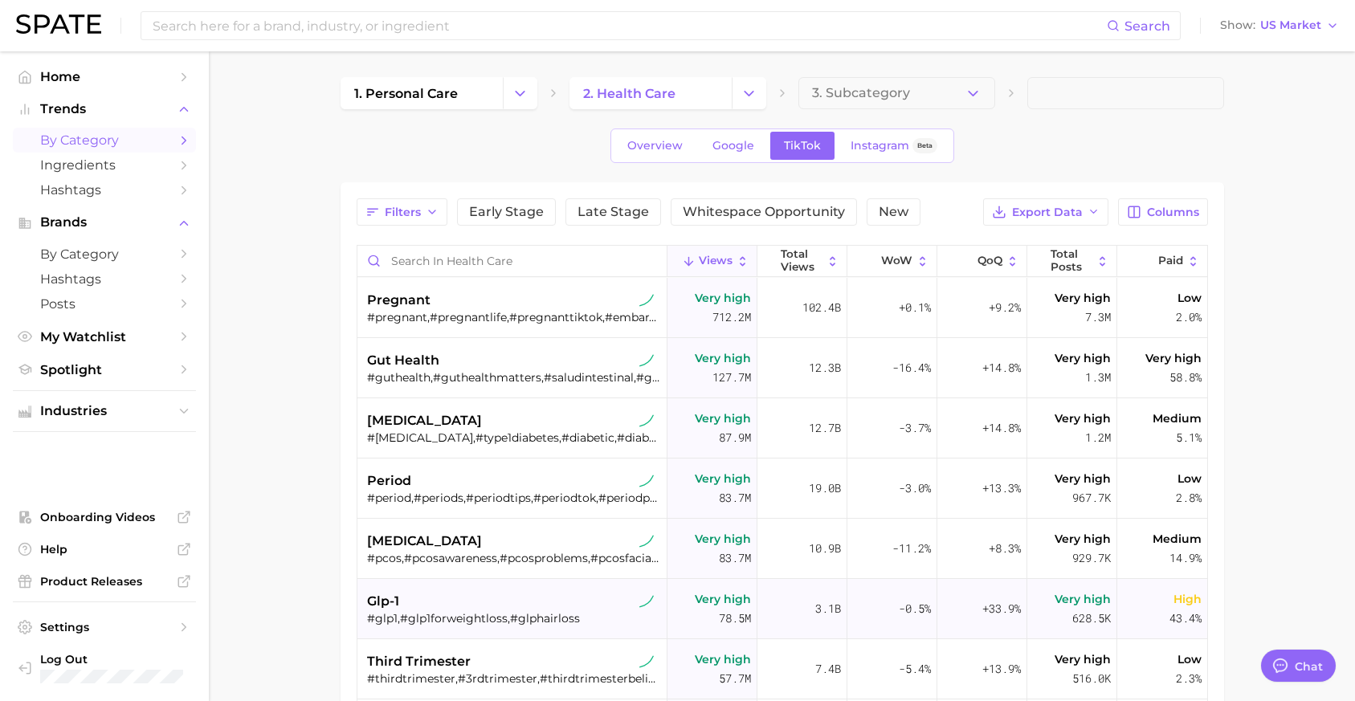
click at [511, 602] on div "glp-1" at bounding box center [514, 601] width 294 height 19
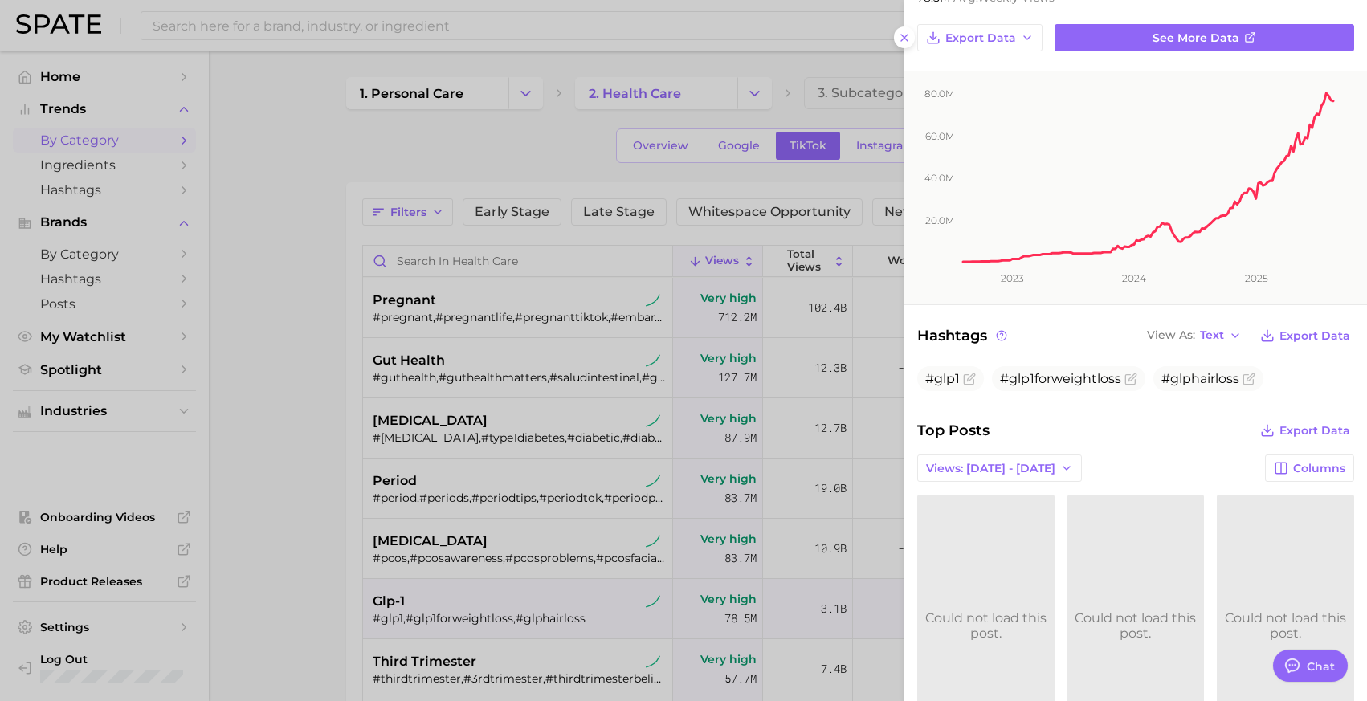
scroll to position [314, 0]
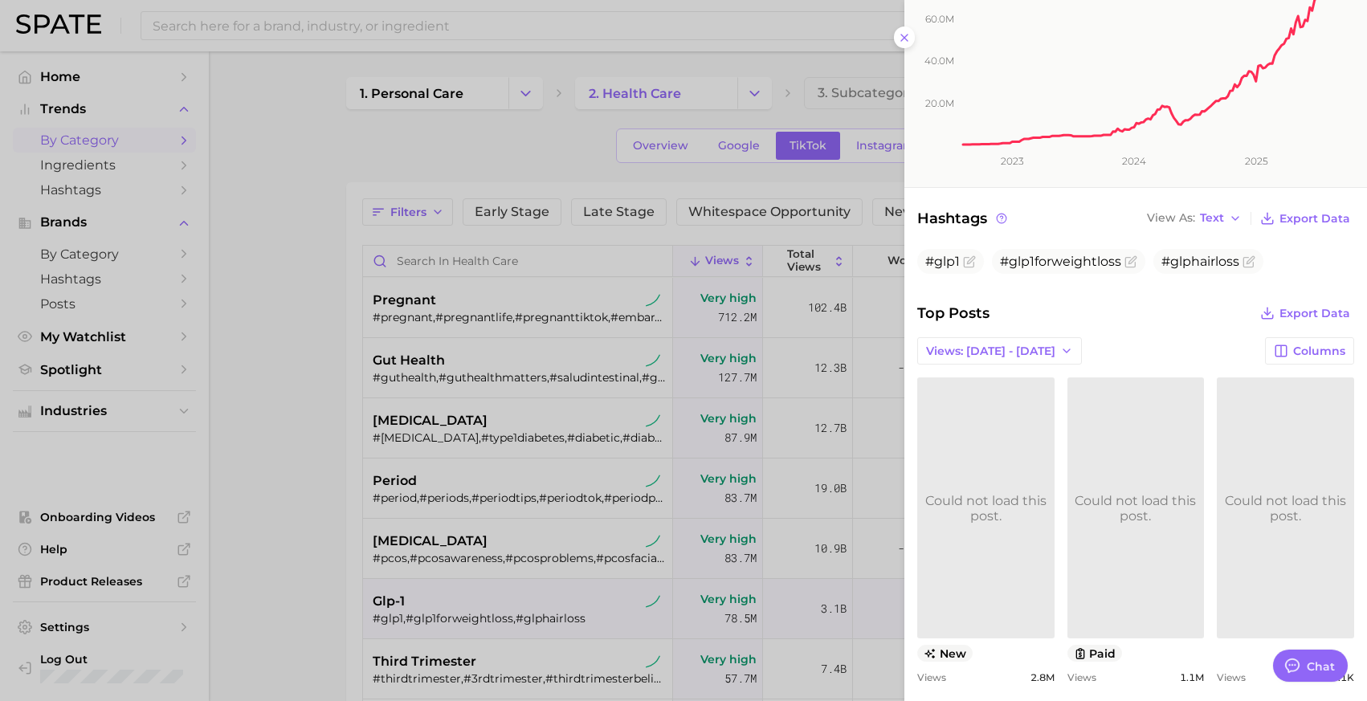
click at [965, 322] on div "Top Posts Export Data" at bounding box center [1135, 313] width 437 height 22
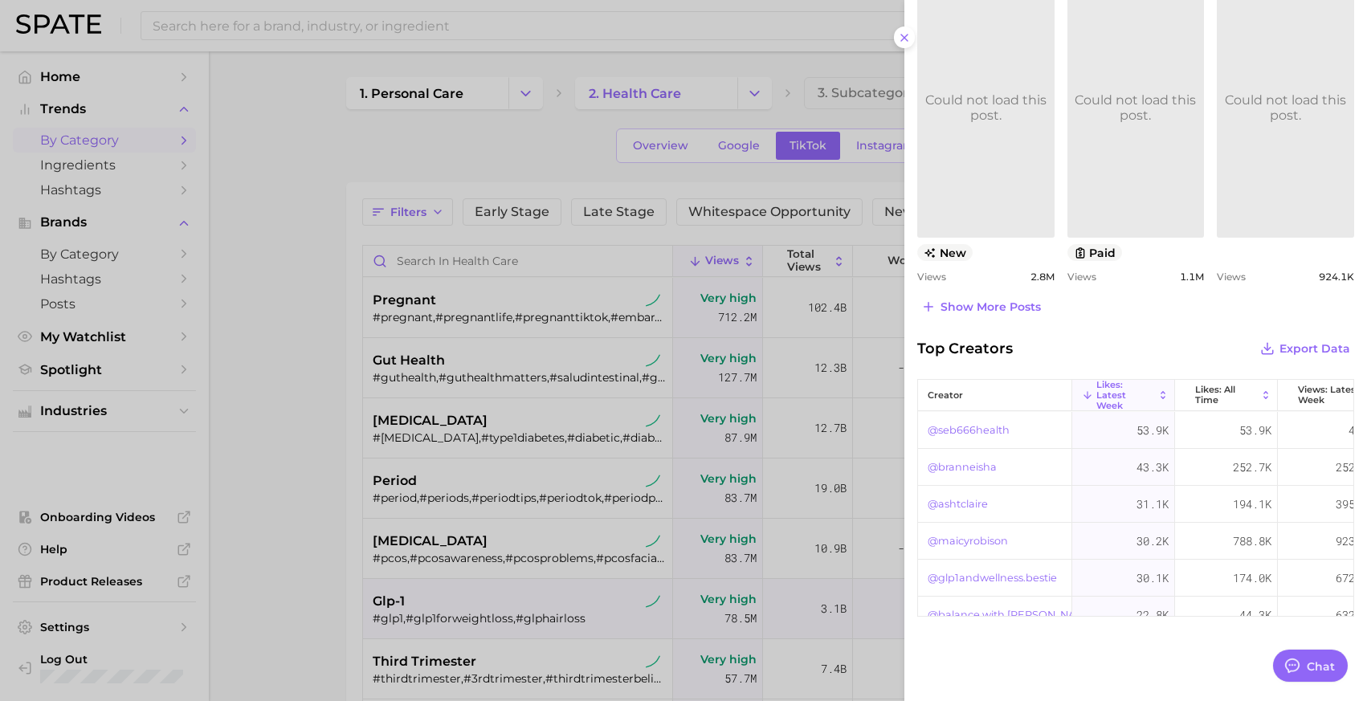
scroll to position [719, 0]
click at [471, 544] on div at bounding box center [683, 350] width 1367 height 701
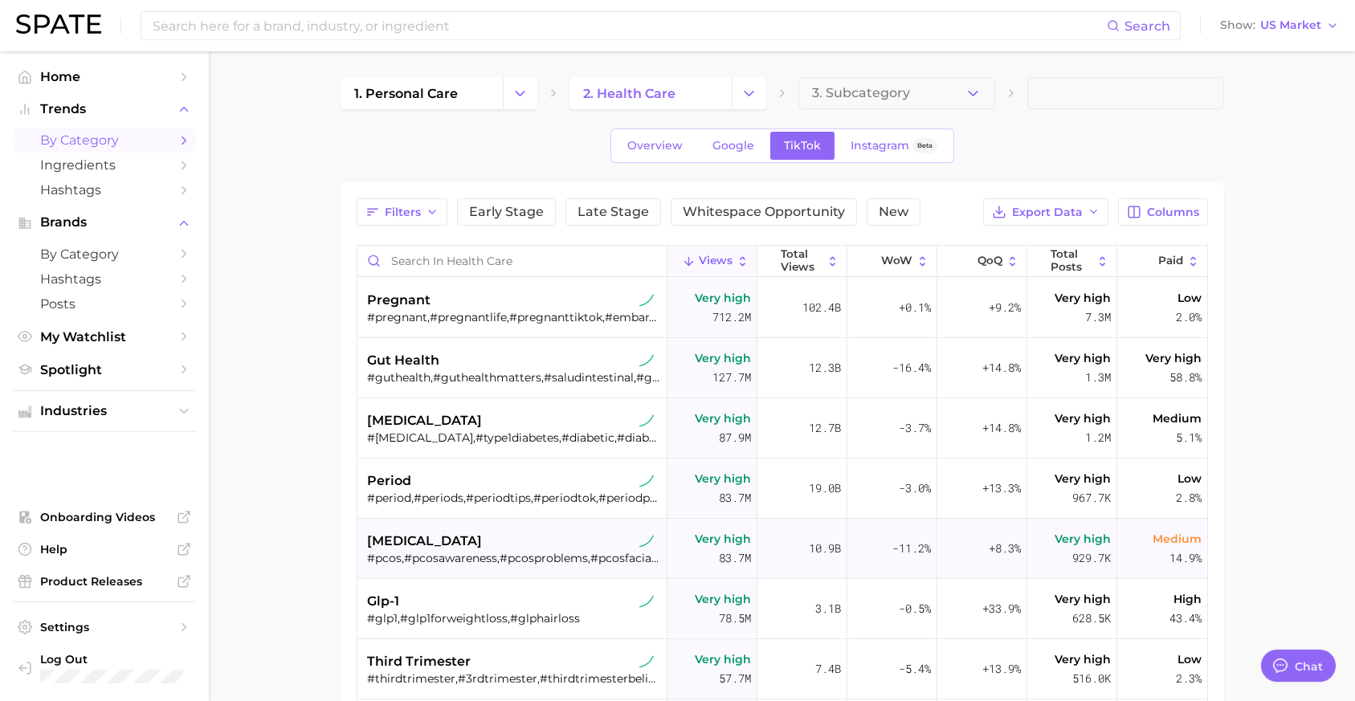
click at [568, 534] on div "[MEDICAL_DATA]" at bounding box center [514, 541] width 294 height 19
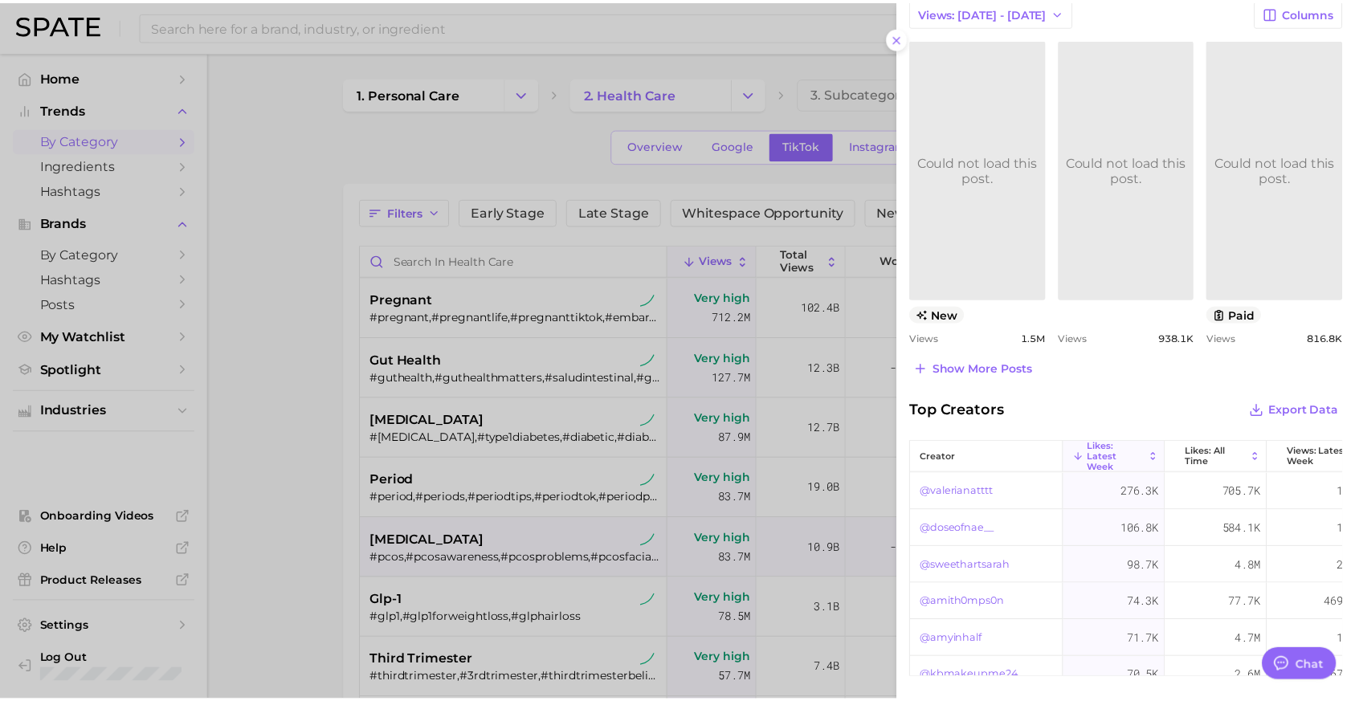
scroll to position [727, 0]
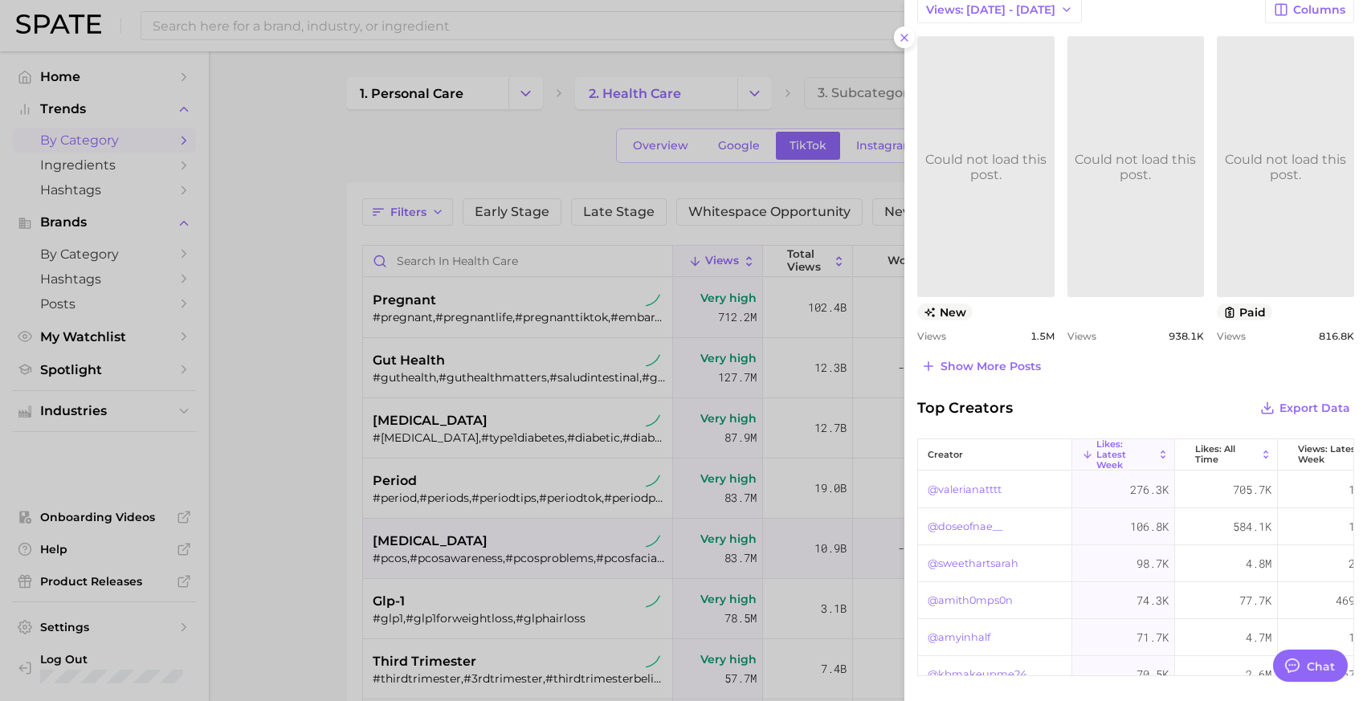
click at [274, 362] on div at bounding box center [683, 350] width 1367 height 701
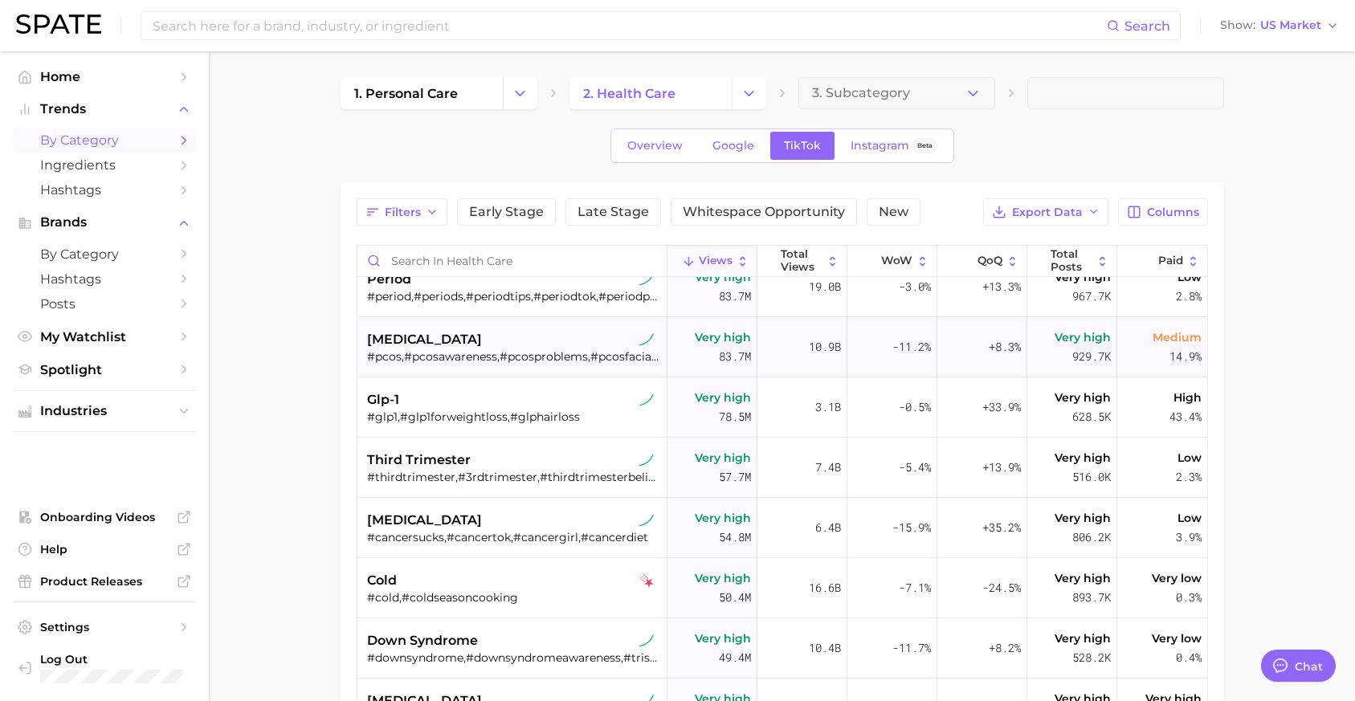
scroll to position [251, 0]
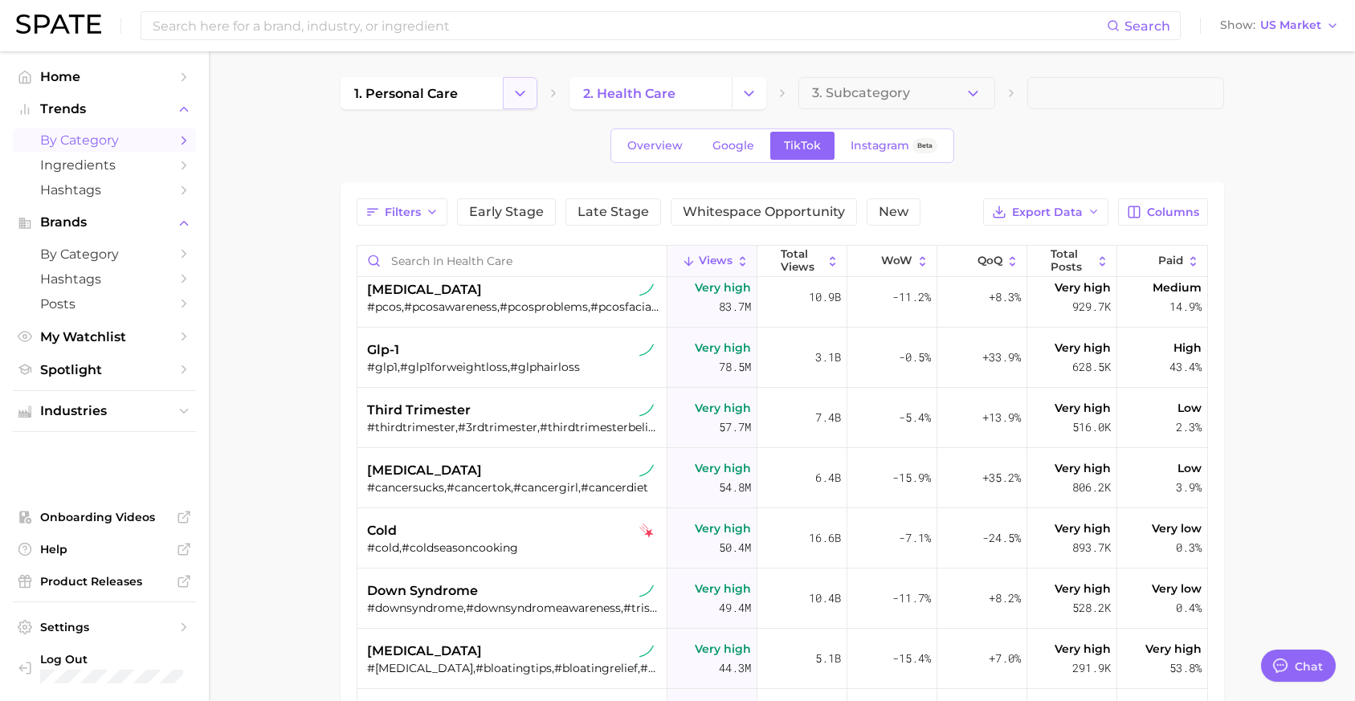
click at [516, 88] on icon "Change Category" at bounding box center [519, 93] width 17 height 17
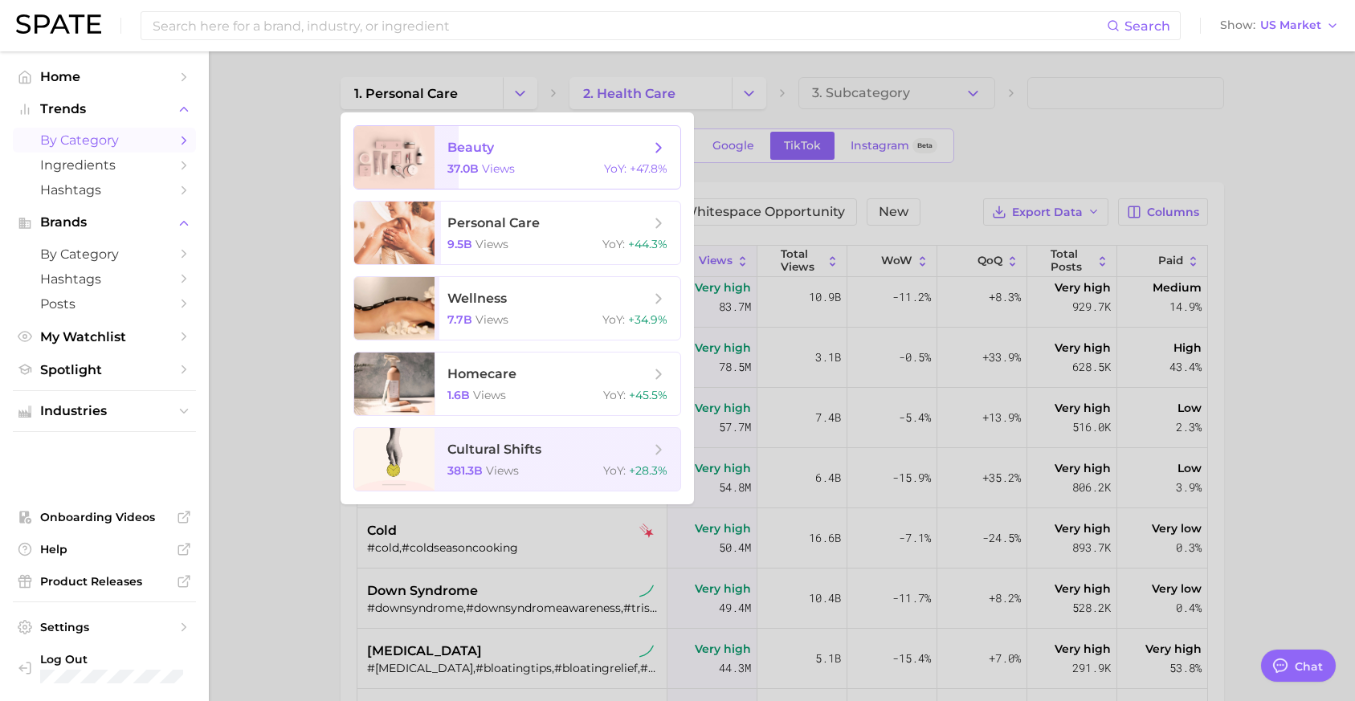
click at [556, 149] on span "beauty" at bounding box center [548, 148] width 202 height 18
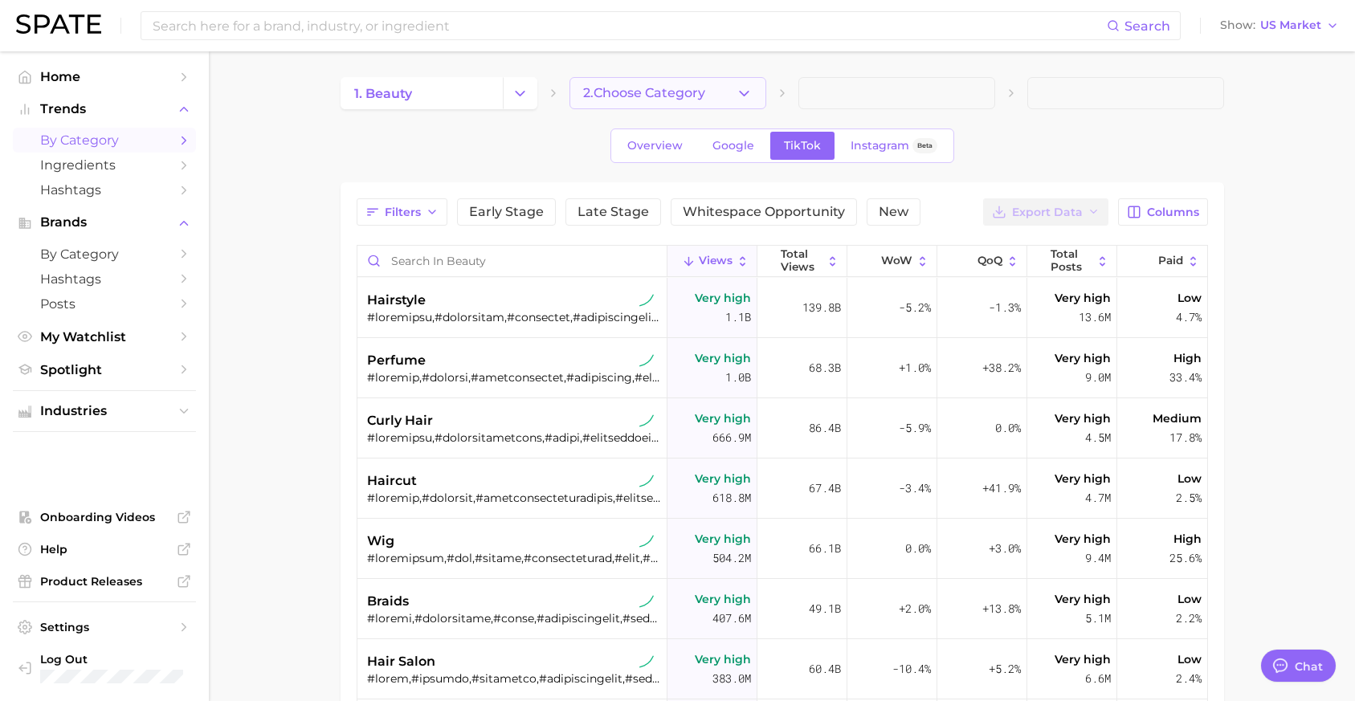
click at [711, 100] on button "2. Choose Category" at bounding box center [667, 93] width 197 height 32
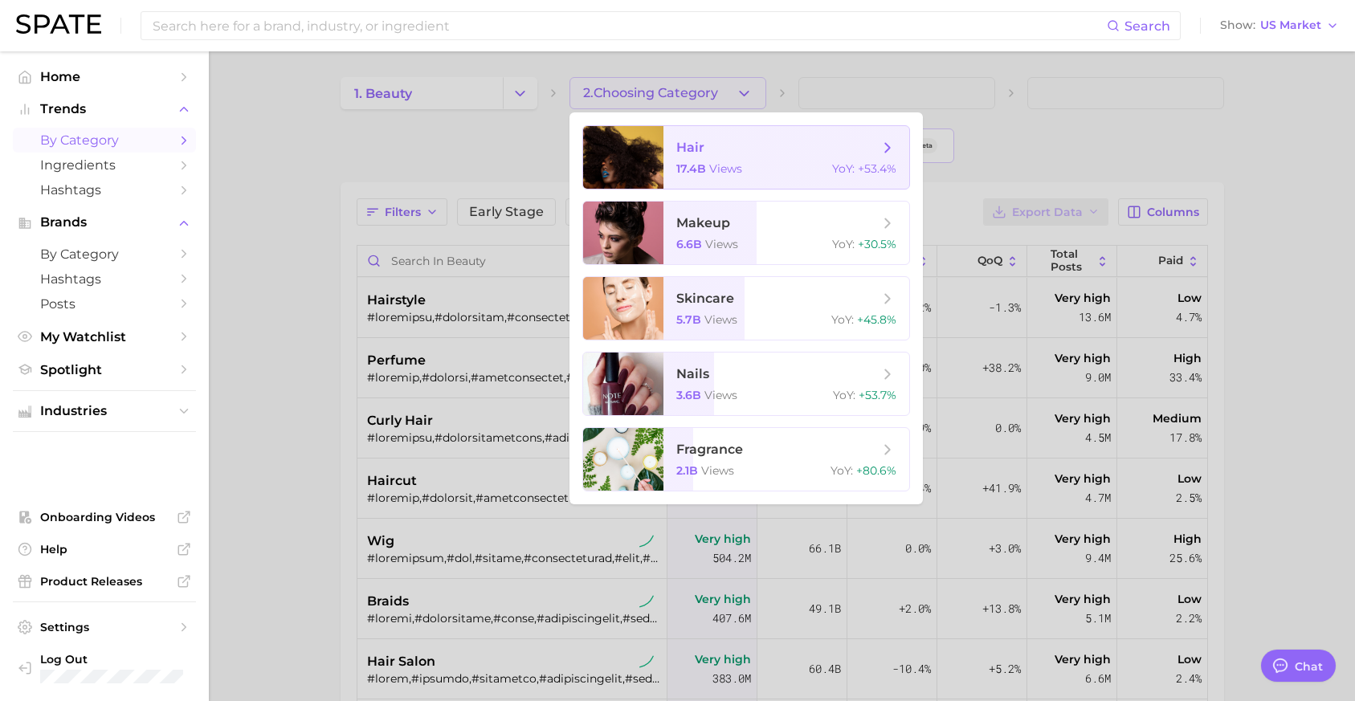
click at [734, 149] on span "hair" at bounding box center [777, 148] width 202 height 18
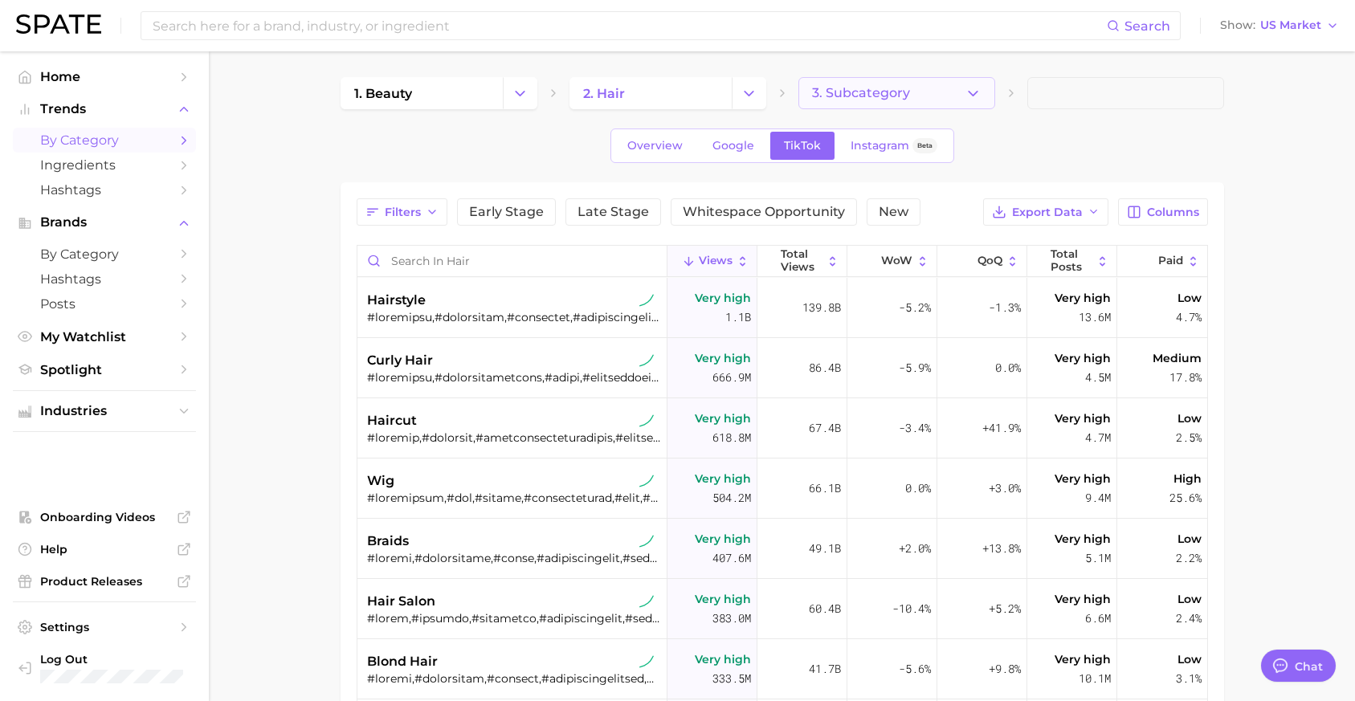
click at [937, 100] on button "3. Subcategory" at bounding box center [896, 93] width 197 height 32
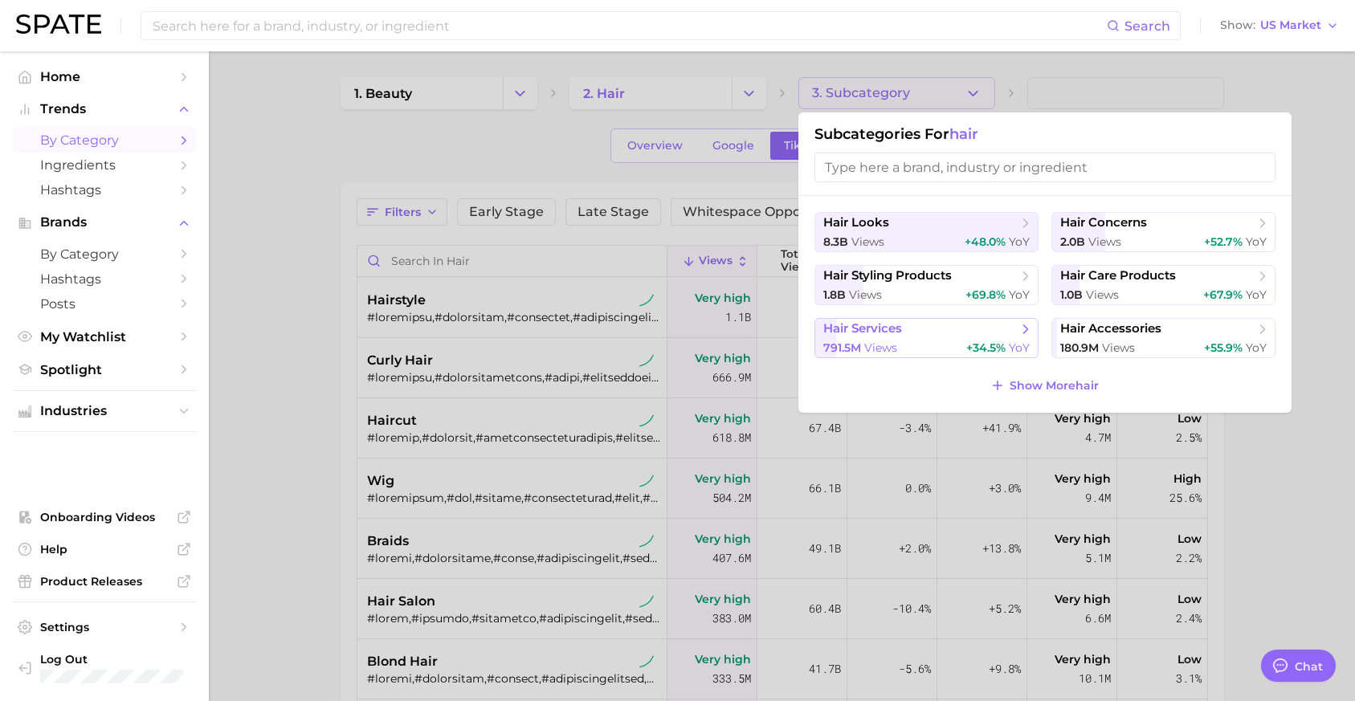
click at [923, 334] on span "hair services" at bounding box center [920, 329] width 195 height 16
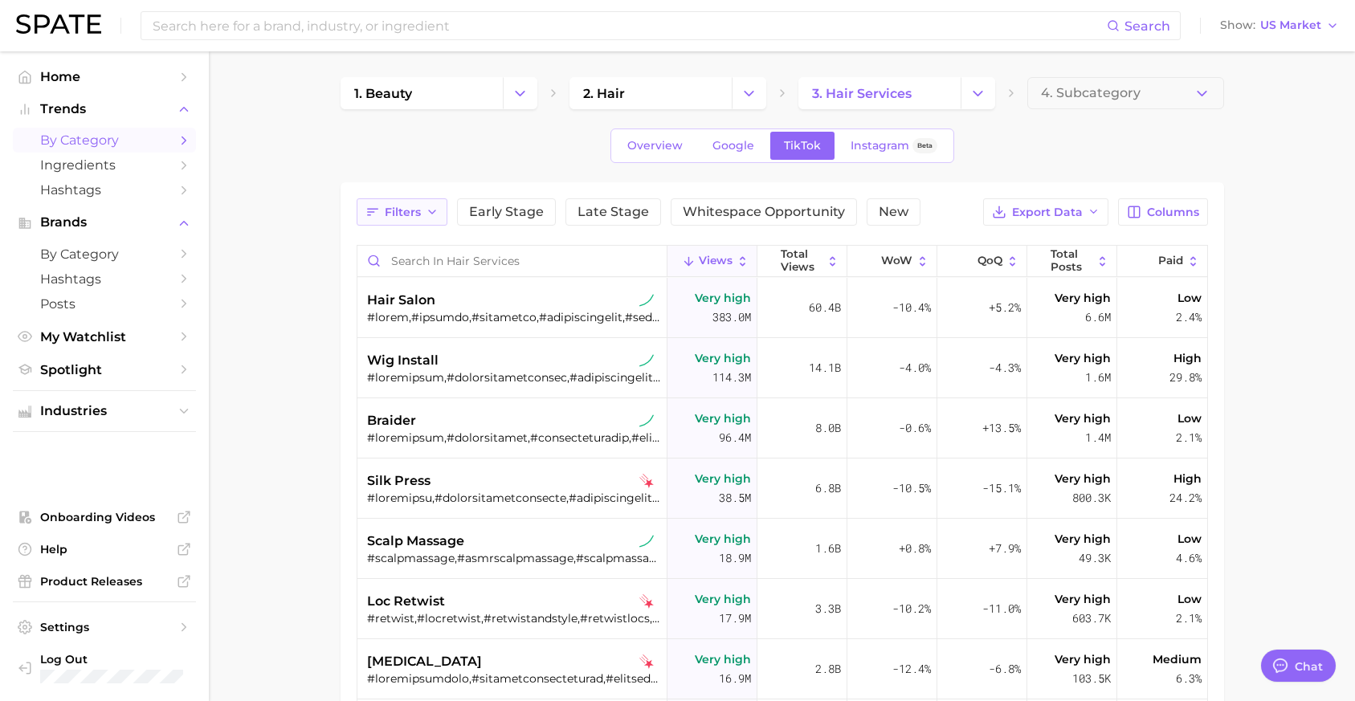
click at [392, 210] on span "Filters" at bounding box center [403, 213] width 36 height 14
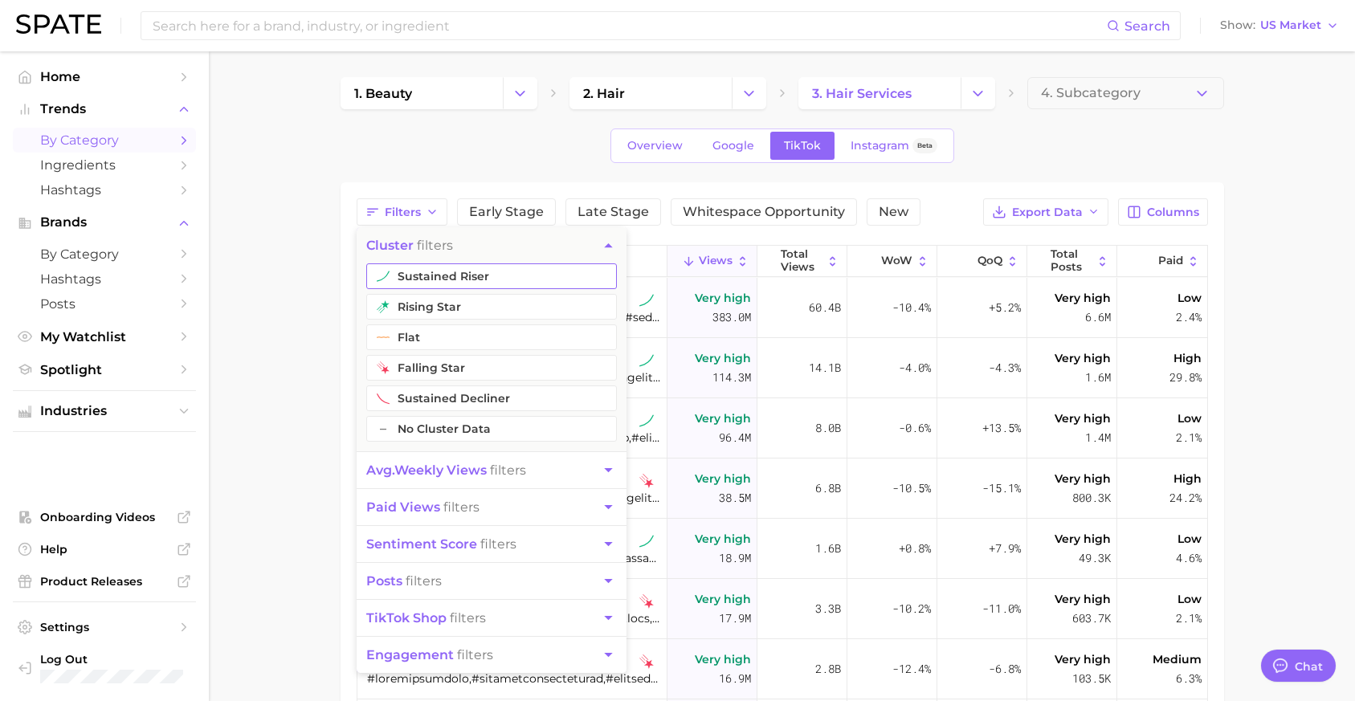
click at [447, 270] on button "sustained riser" at bounding box center [491, 276] width 251 height 26
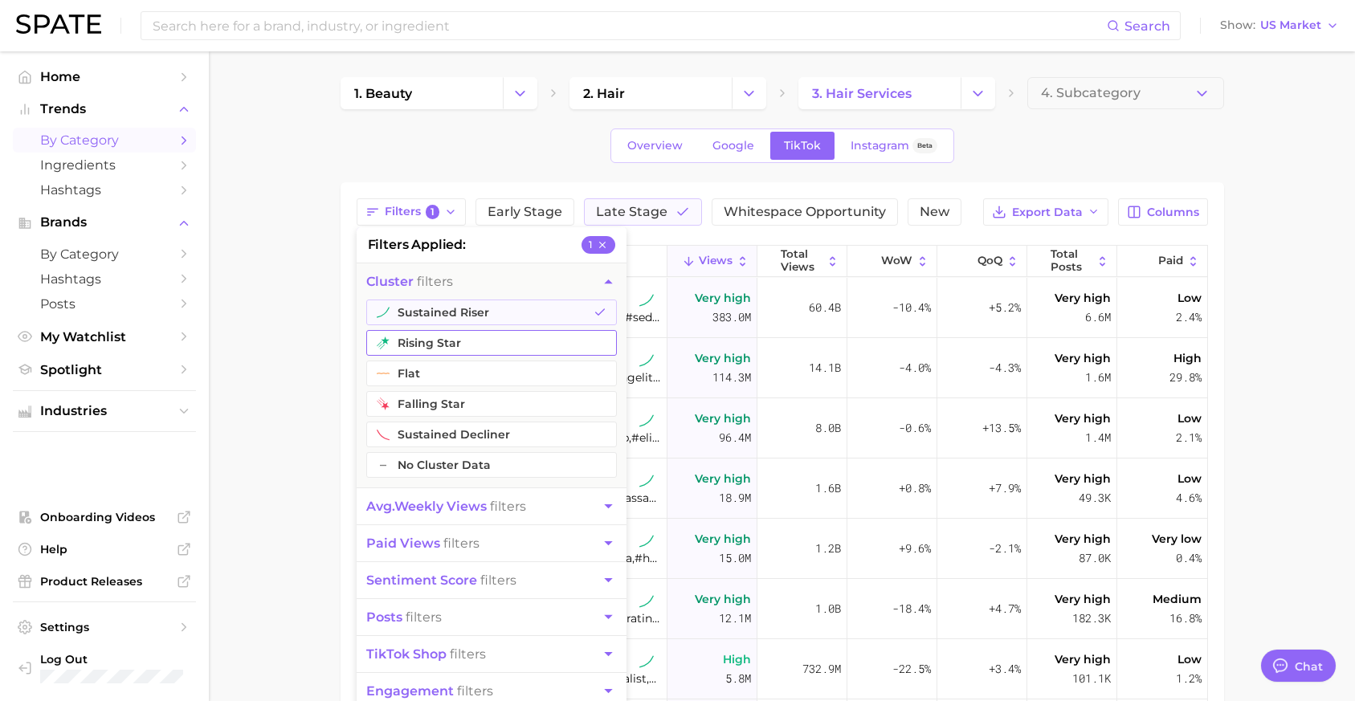
click at [450, 335] on button "rising star" at bounding box center [491, 343] width 251 height 26
click at [965, 258] on main "1. beauty 2. hair 3. hair services 4. Subcategory Overview Google TikTok Instag…" at bounding box center [782, 546] width 1146 height 991
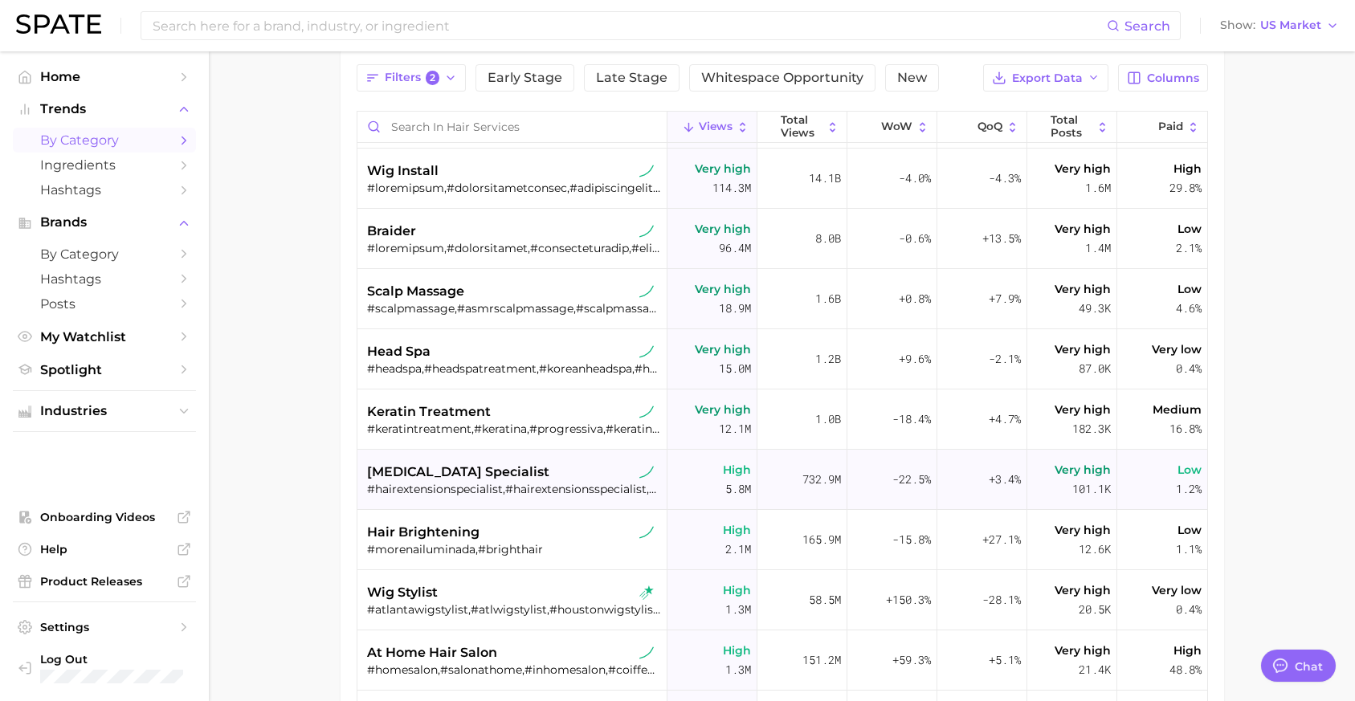
scroll to position [135, 0]
click at [598, 532] on div "hair brightening" at bounding box center [514, 531] width 294 height 19
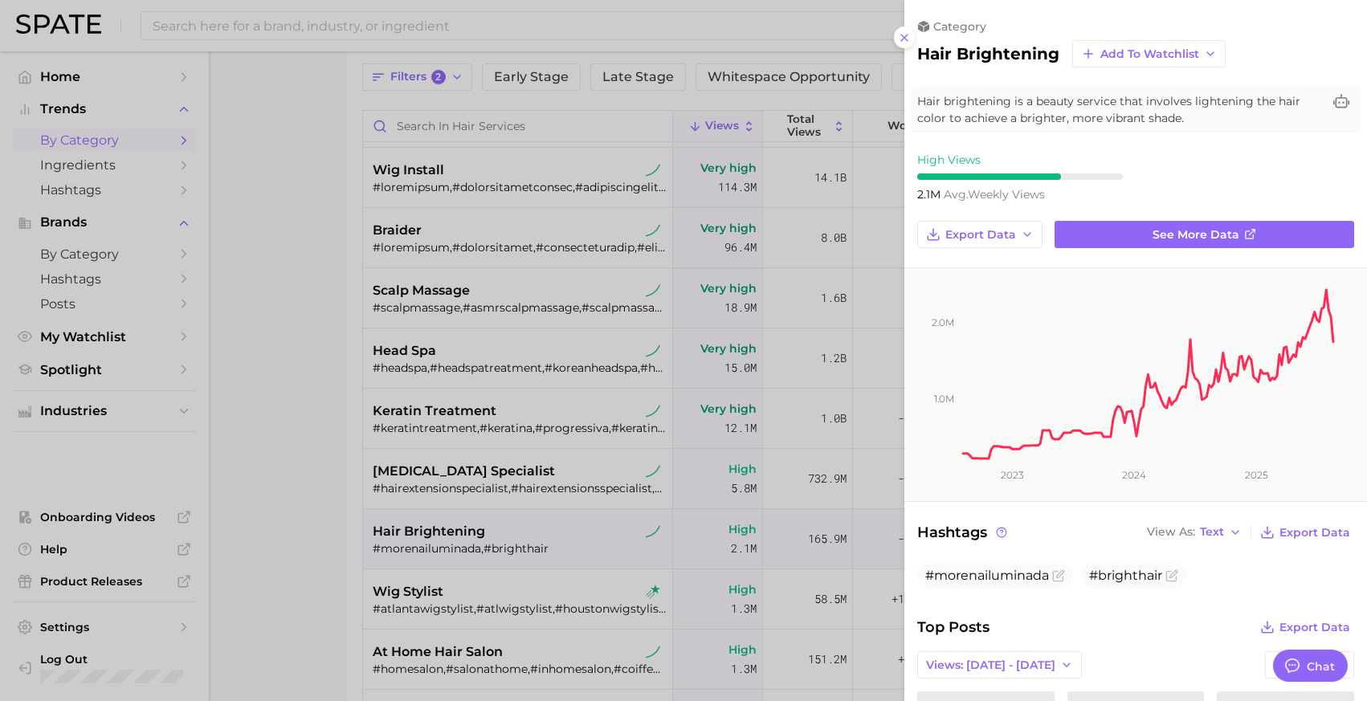
click at [323, 503] on div at bounding box center [683, 350] width 1367 height 701
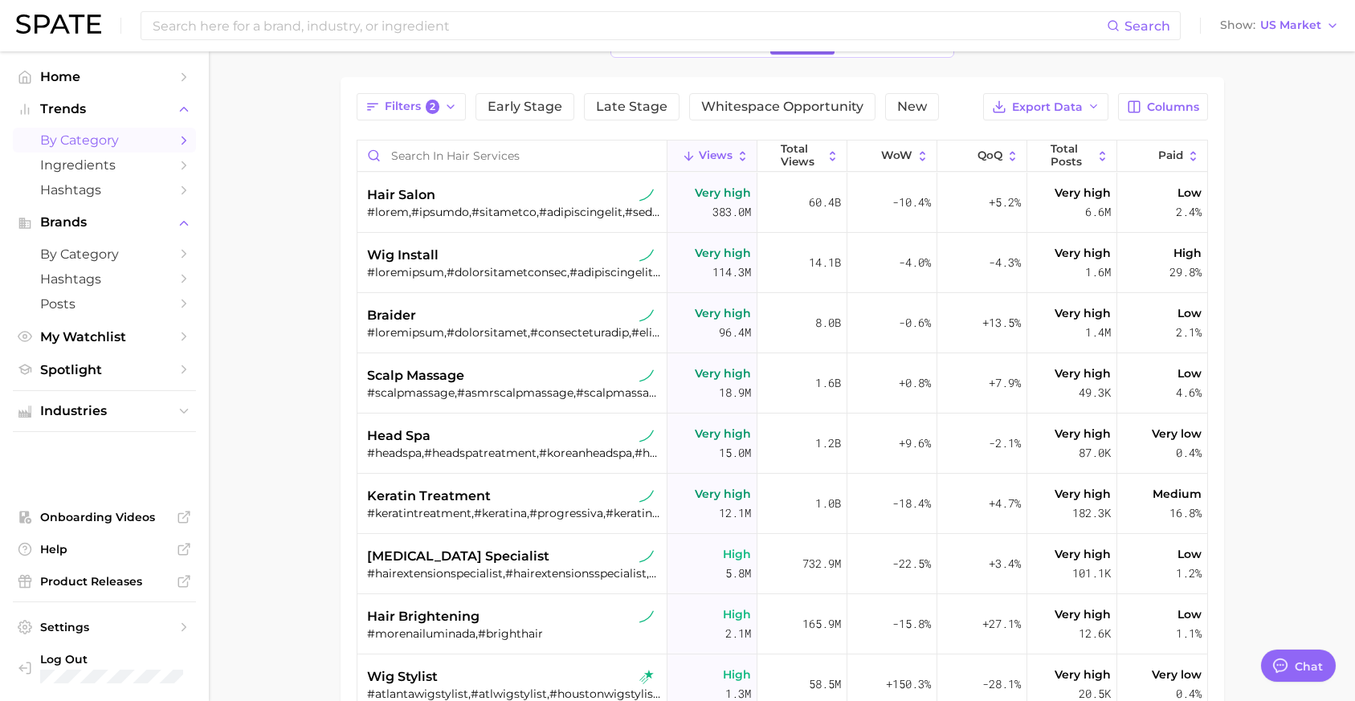
scroll to position [0, 0]
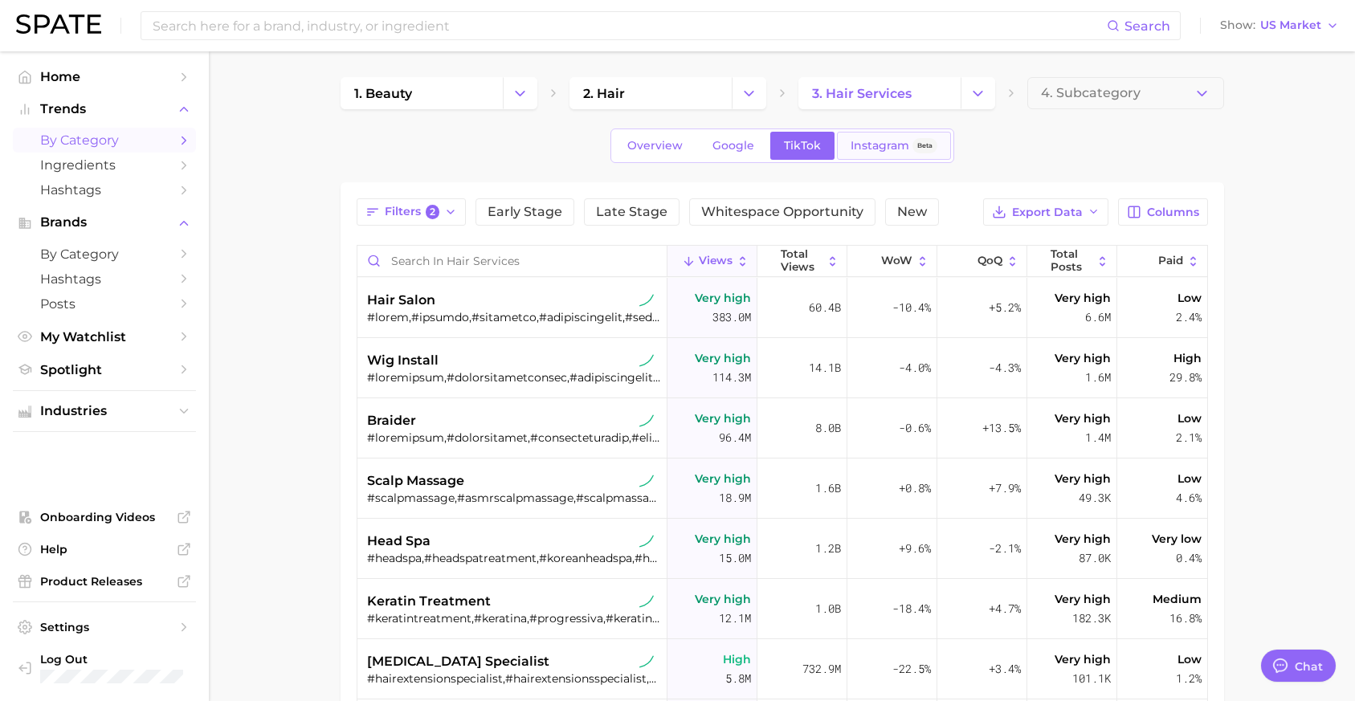
click at [857, 148] on span "Instagram" at bounding box center [879, 146] width 59 height 14
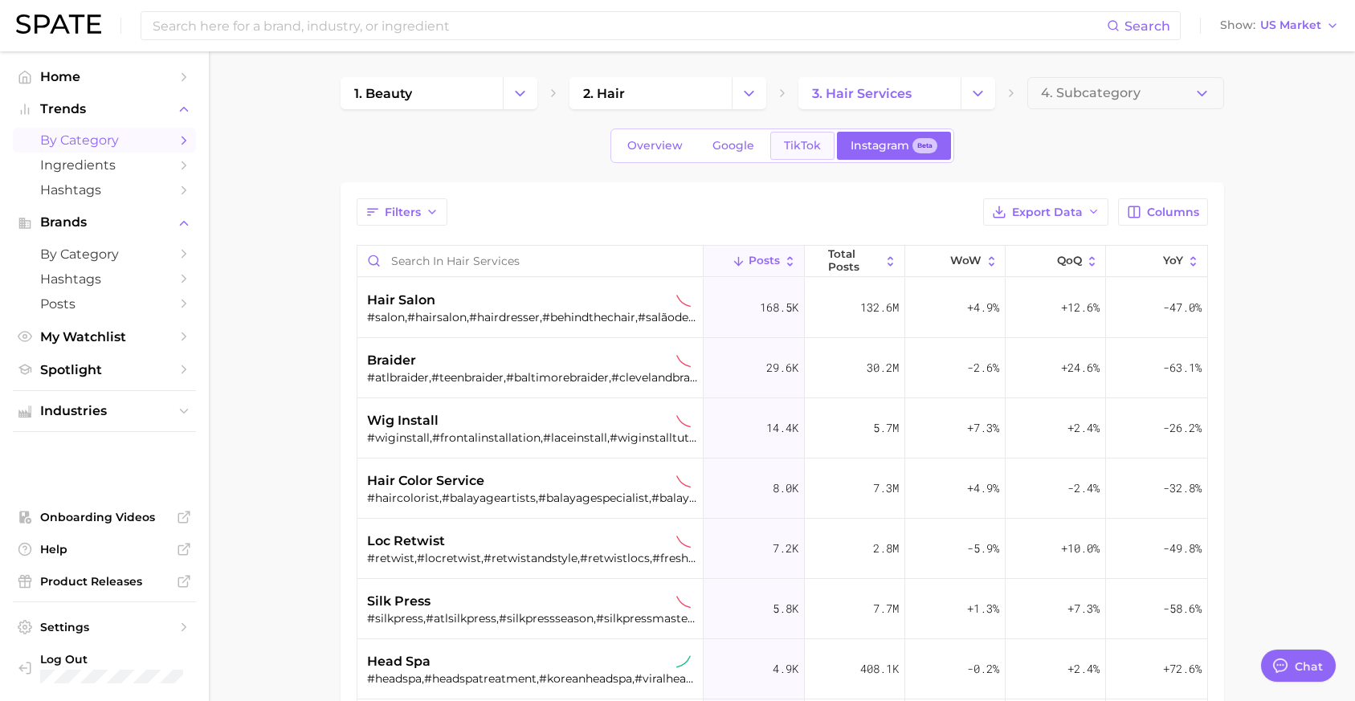
click at [793, 153] on link "TikTok" at bounding box center [802, 146] width 64 height 28
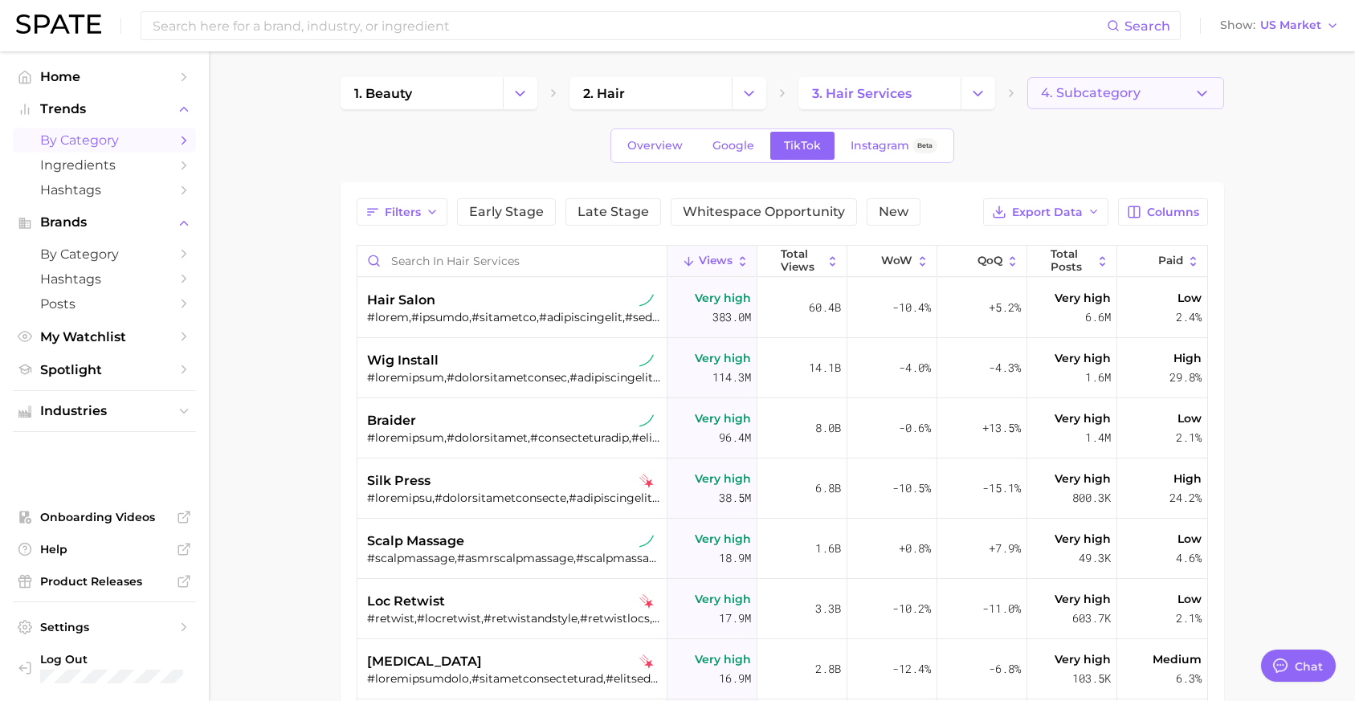
click at [965, 78] on button "4. Subcategory" at bounding box center [1125, 93] width 197 height 32
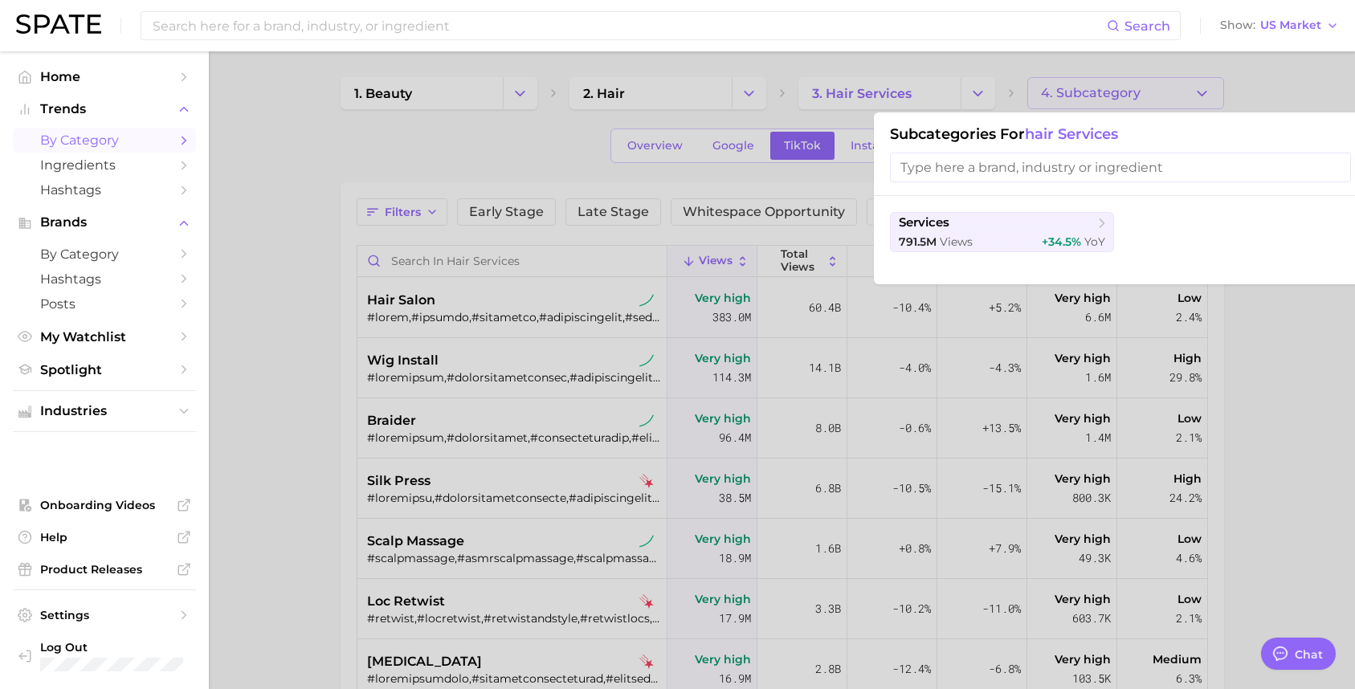
click at [548, 124] on div at bounding box center [677, 344] width 1355 height 689
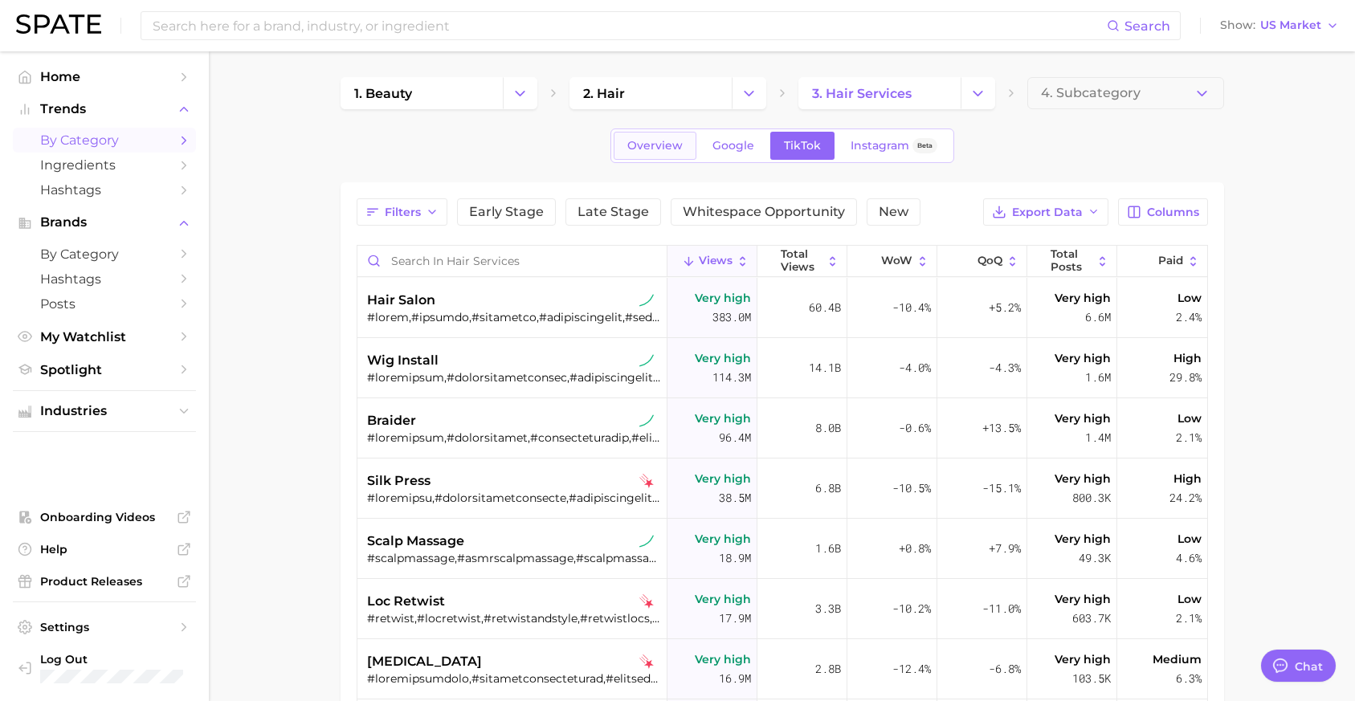
click at [677, 147] on span "Overview" at bounding box center [654, 146] width 55 height 14
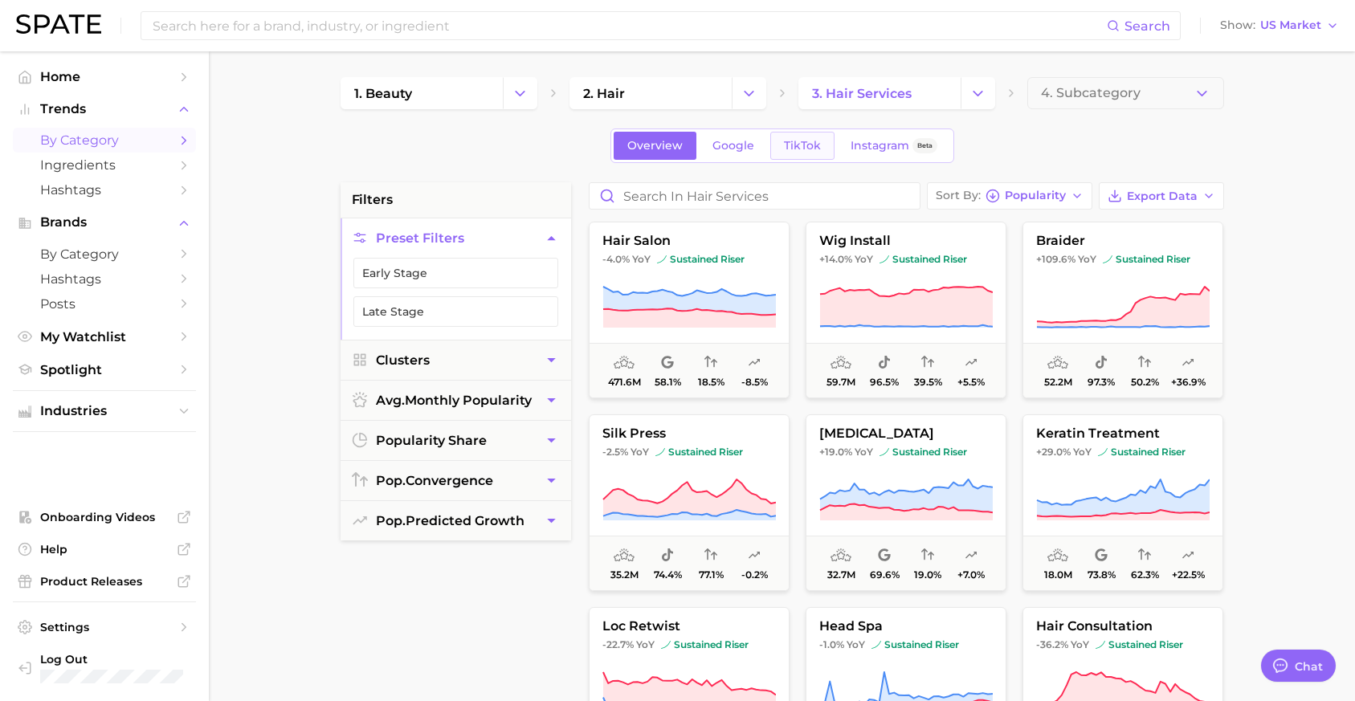
click at [790, 145] on span "TikTok" at bounding box center [802, 146] width 37 height 14
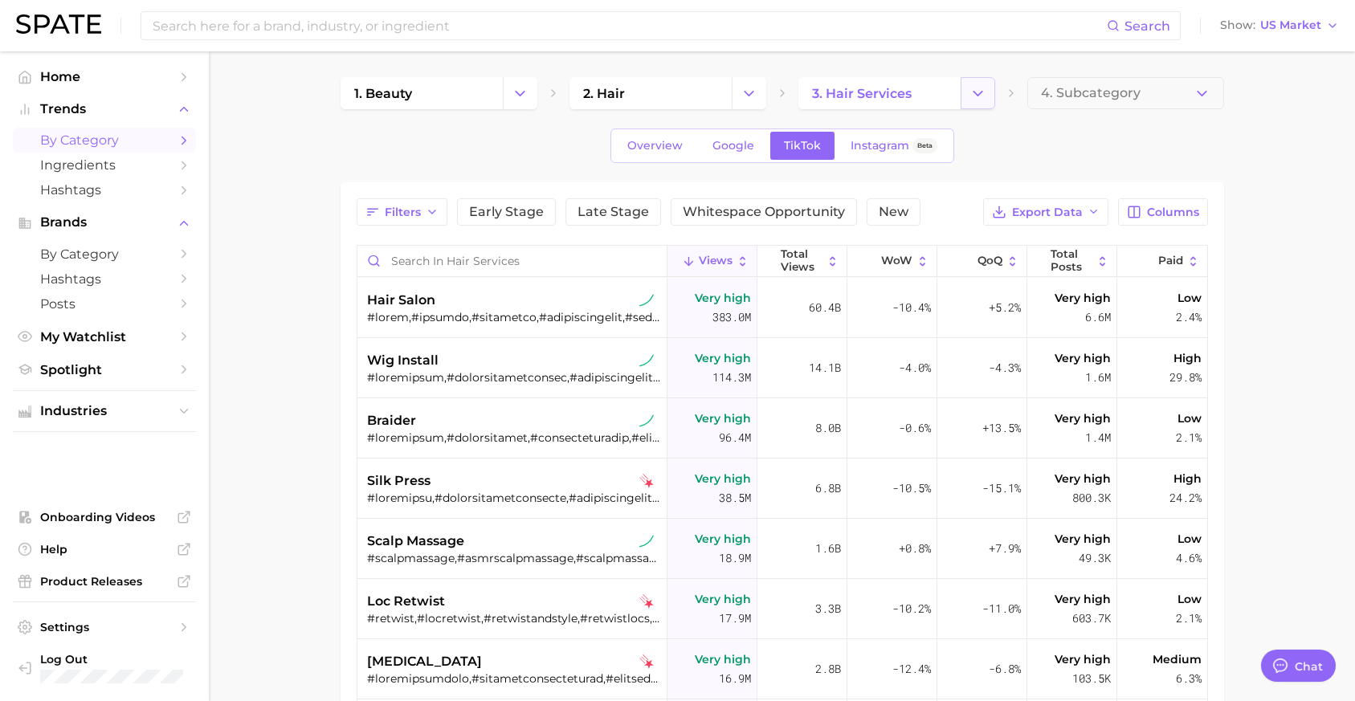
click at [965, 100] on icon "Change Category" at bounding box center [977, 93] width 17 height 17
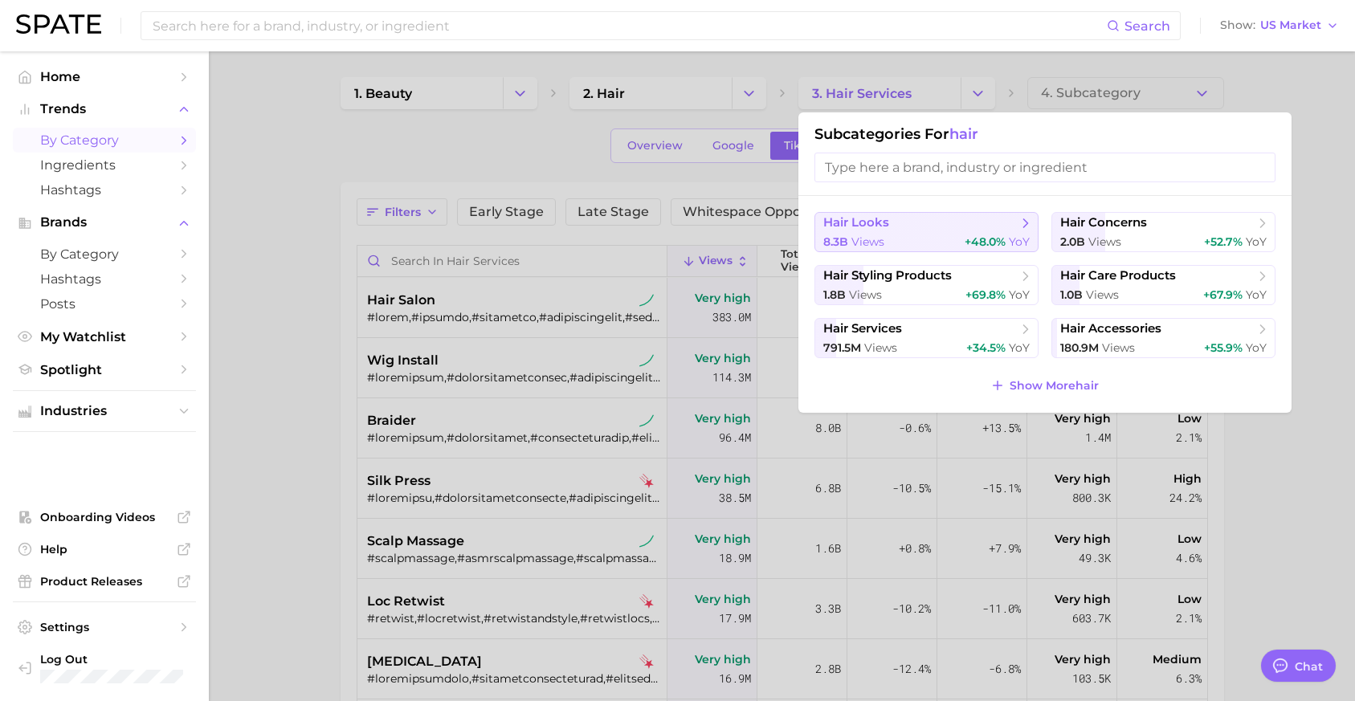
click at [901, 234] on button "hair looks 8.3b views +48.0% YoY" at bounding box center [926, 232] width 224 height 40
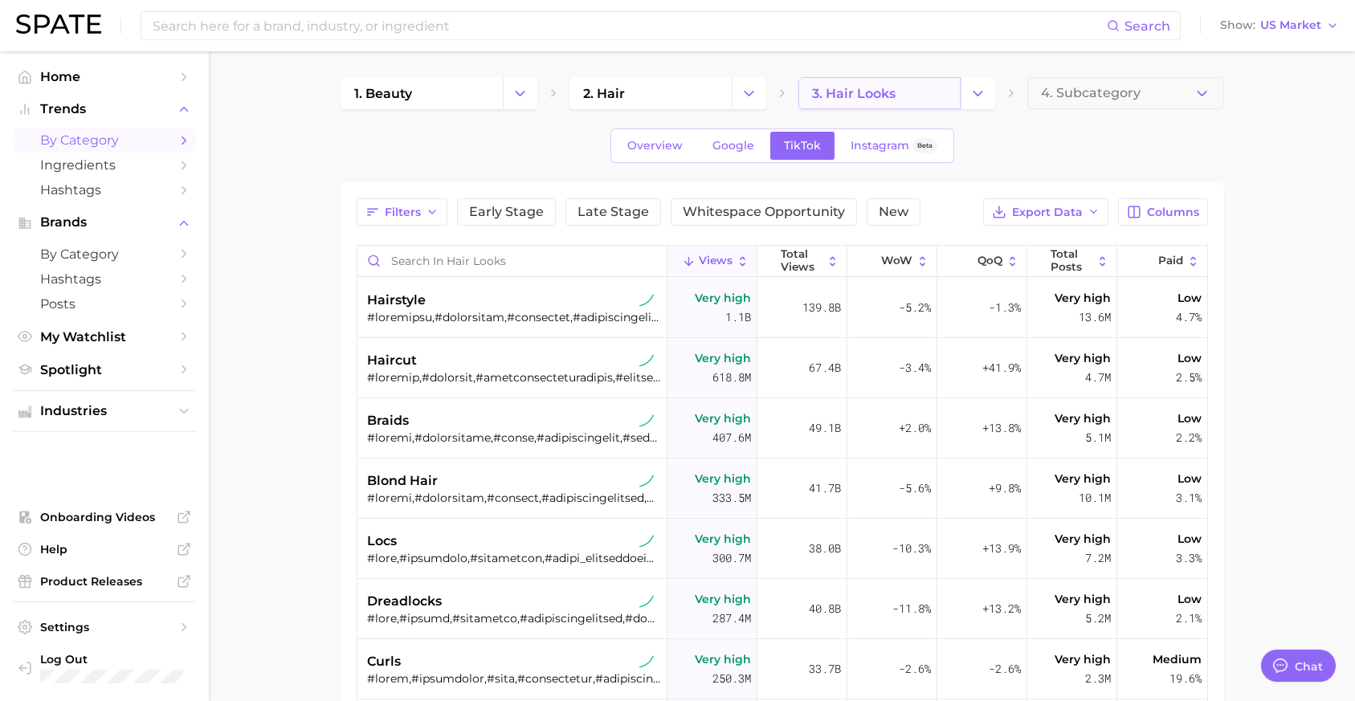
click at [955, 92] on link "3. hair looks" at bounding box center [879, 93] width 162 height 32
click at [965, 93] on icon "Change Category" at bounding box center [977, 93] width 17 height 17
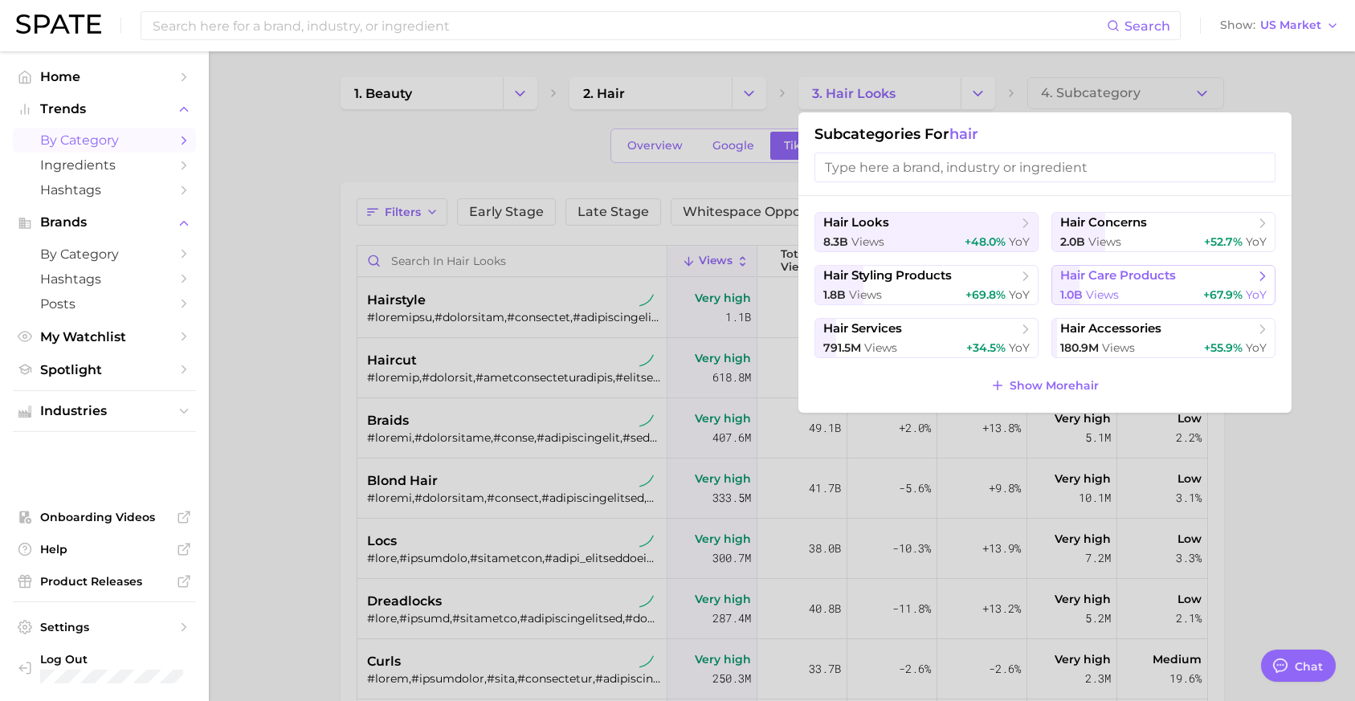
click at [965, 290] on div "1.0b views +67.9% YoY" at bounding box center [1163, 294] width 206 height 15
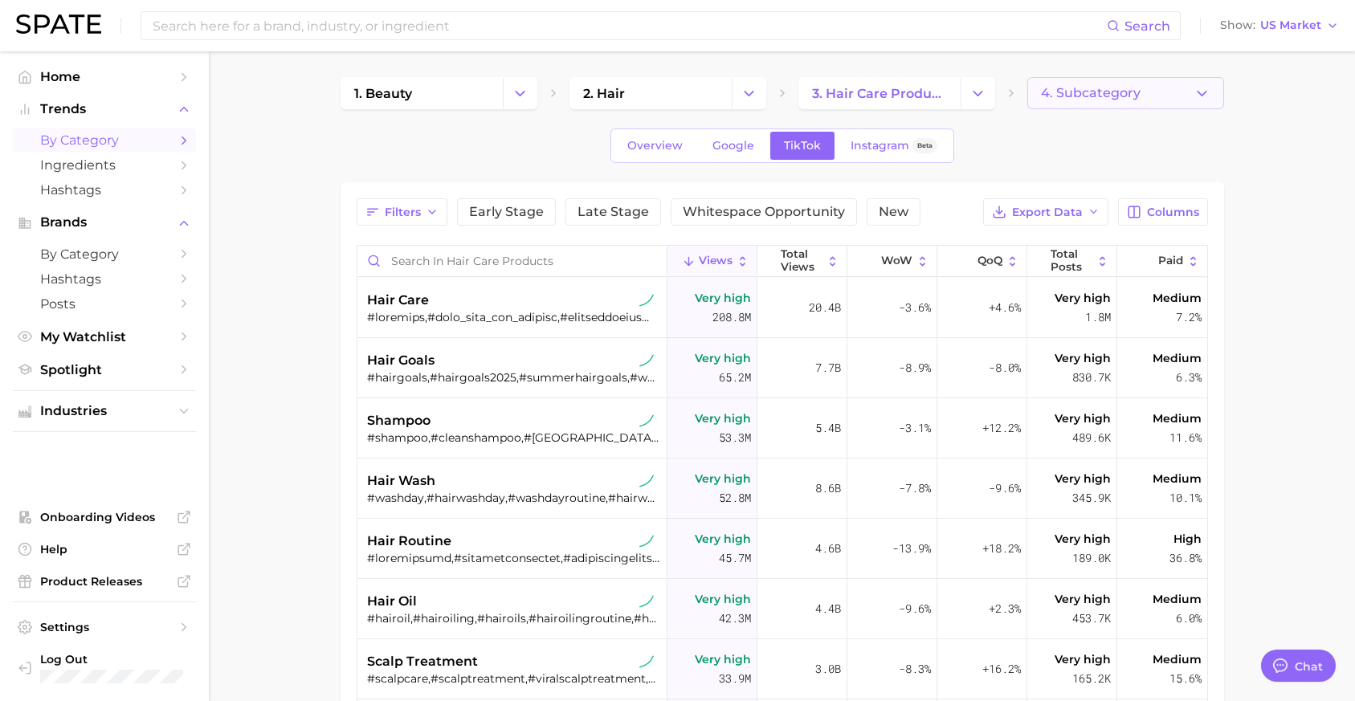
click at [965, 104] on button "4. Subcategory" at bounding box center [1125, 93] width 197 height 32
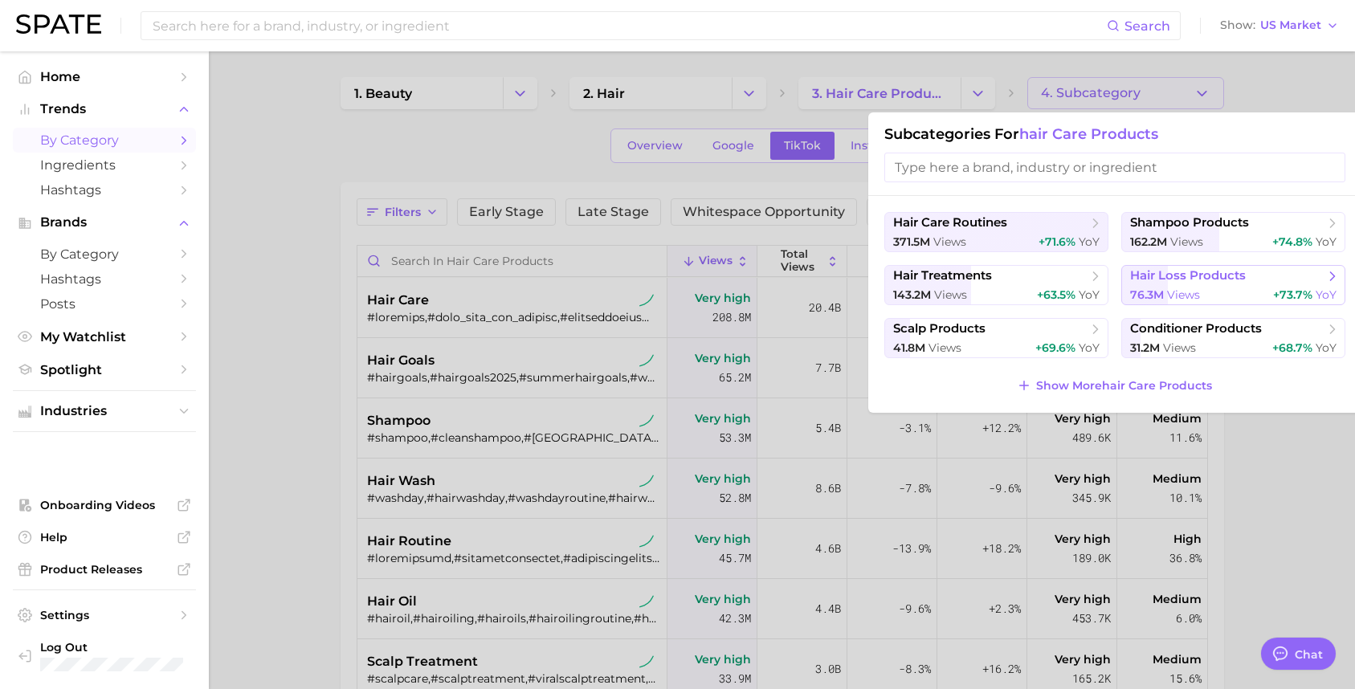
click at [965, 287] on button "hair loss products 76.3m views +73.7% YoY" at bounding box center [1233, 285] width 224 height 40
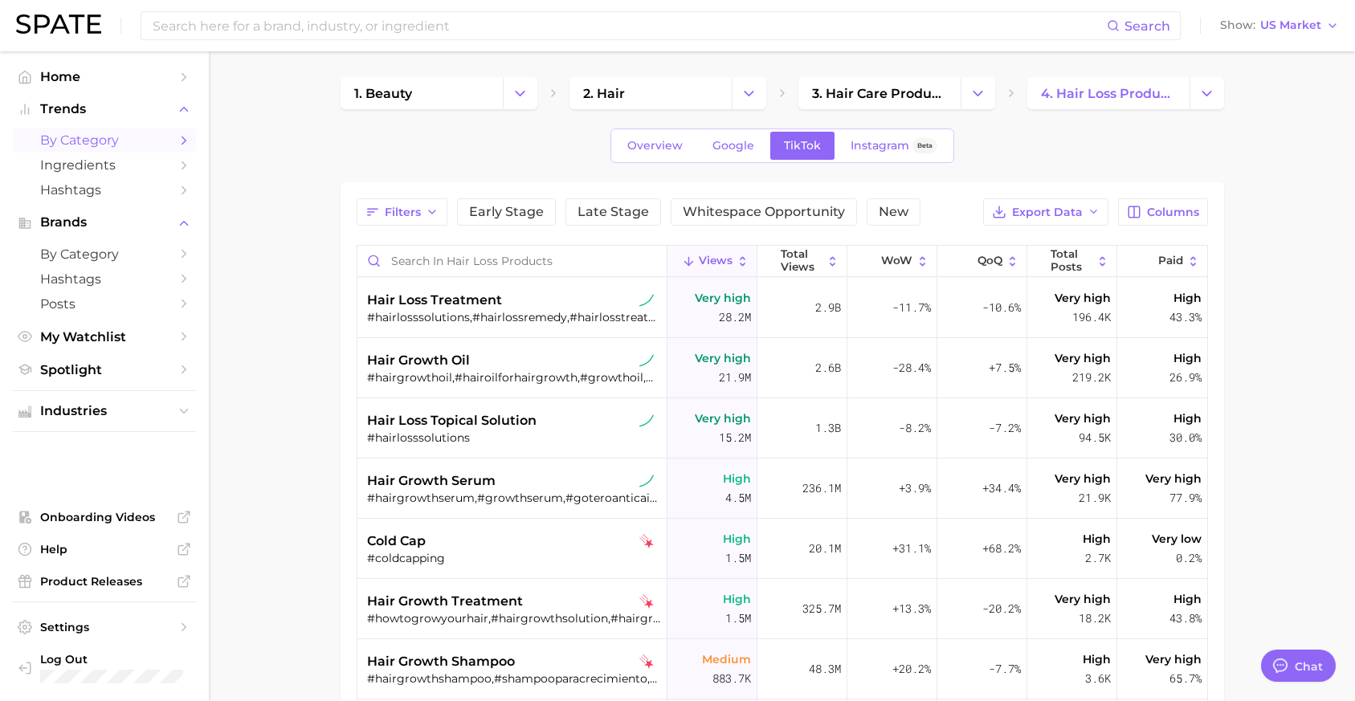
click at [736, 260] on icon at bounding box center [743, 262] width 14 height 14
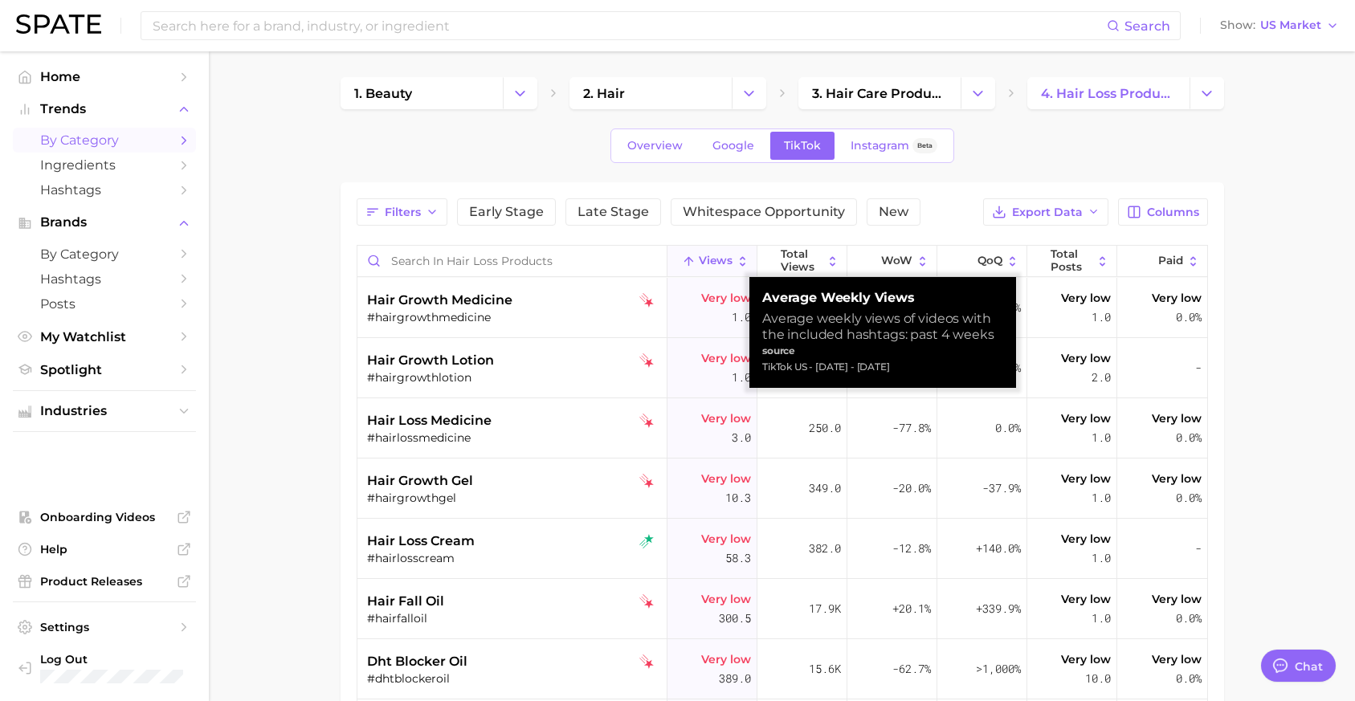
click at [736, 260] on icon at bounding box center [743, 262] width 14 height 14
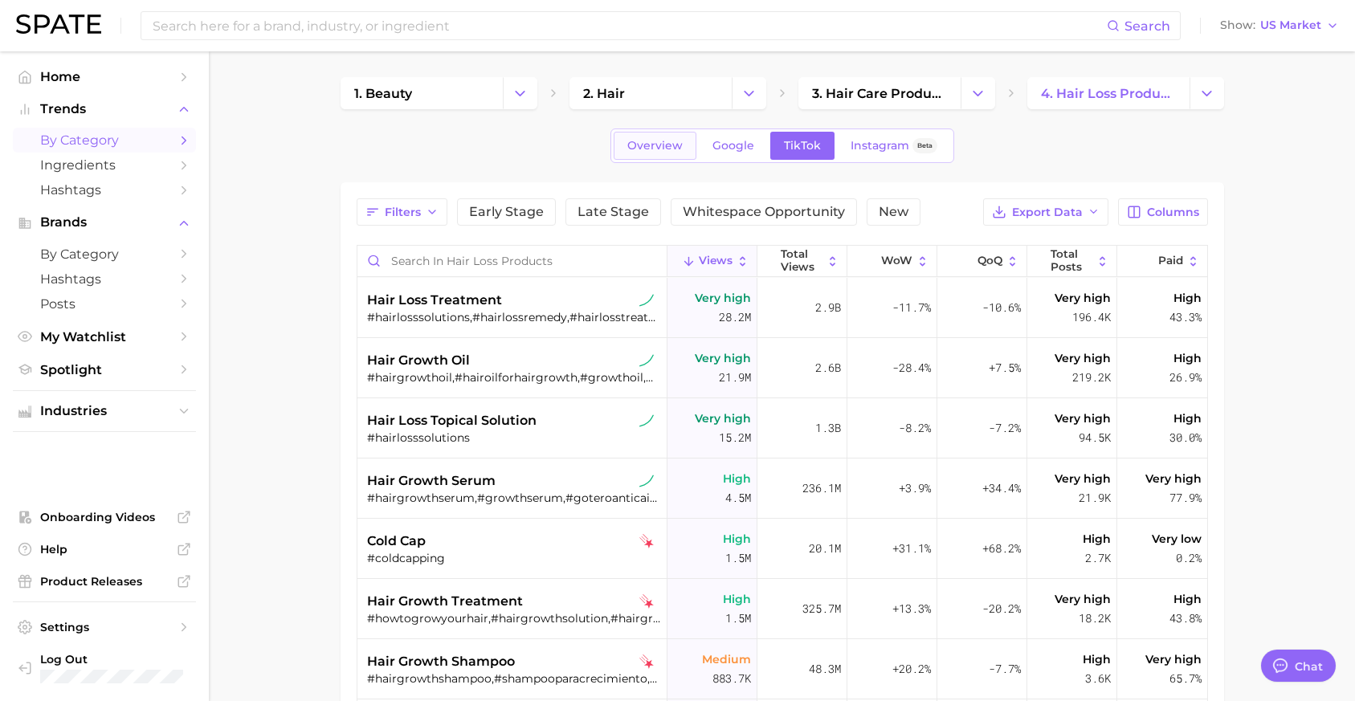
click at [661, 143] on span "Overview" at bounding box center [654, 146] width 55 height 14
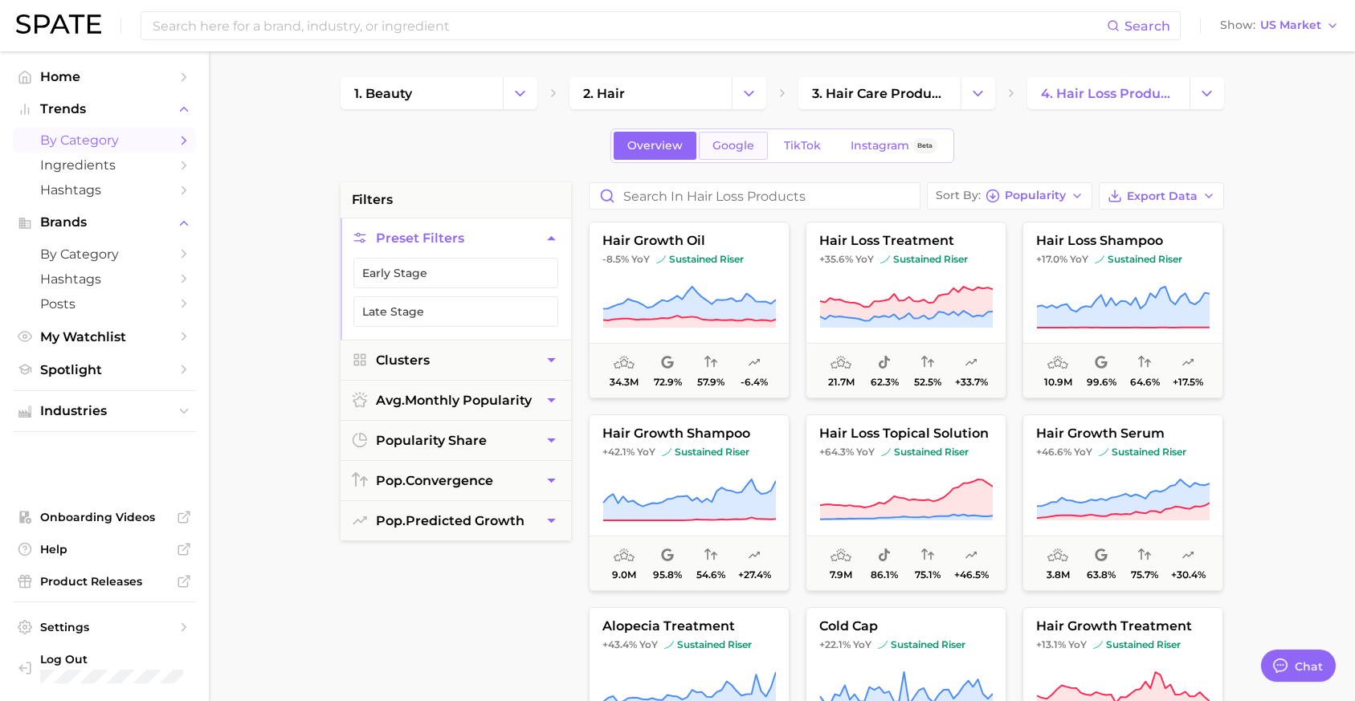
click at [752, 150] on link "Google" at bounding box center [733, 146] width 69 height 28
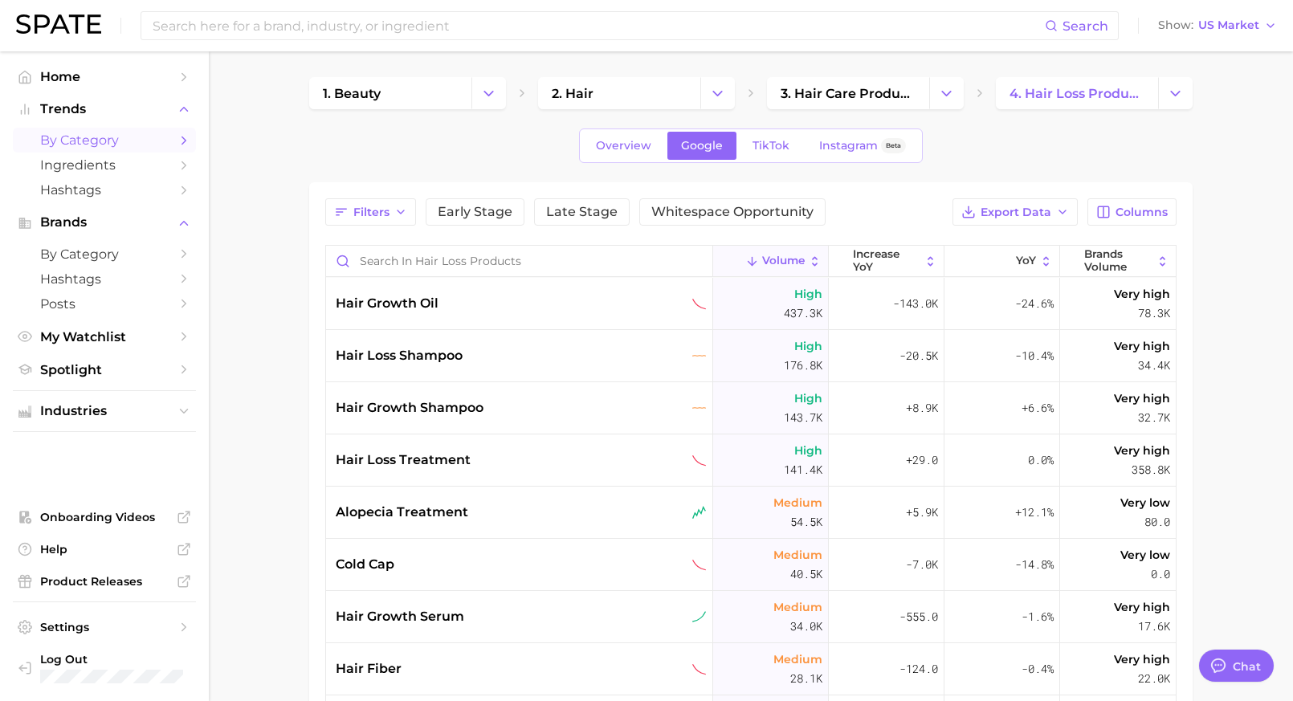
type textarea "x"
click at [965, 93] on icon "Change Category" at bounding box center [1174, 93] width 17 height 17
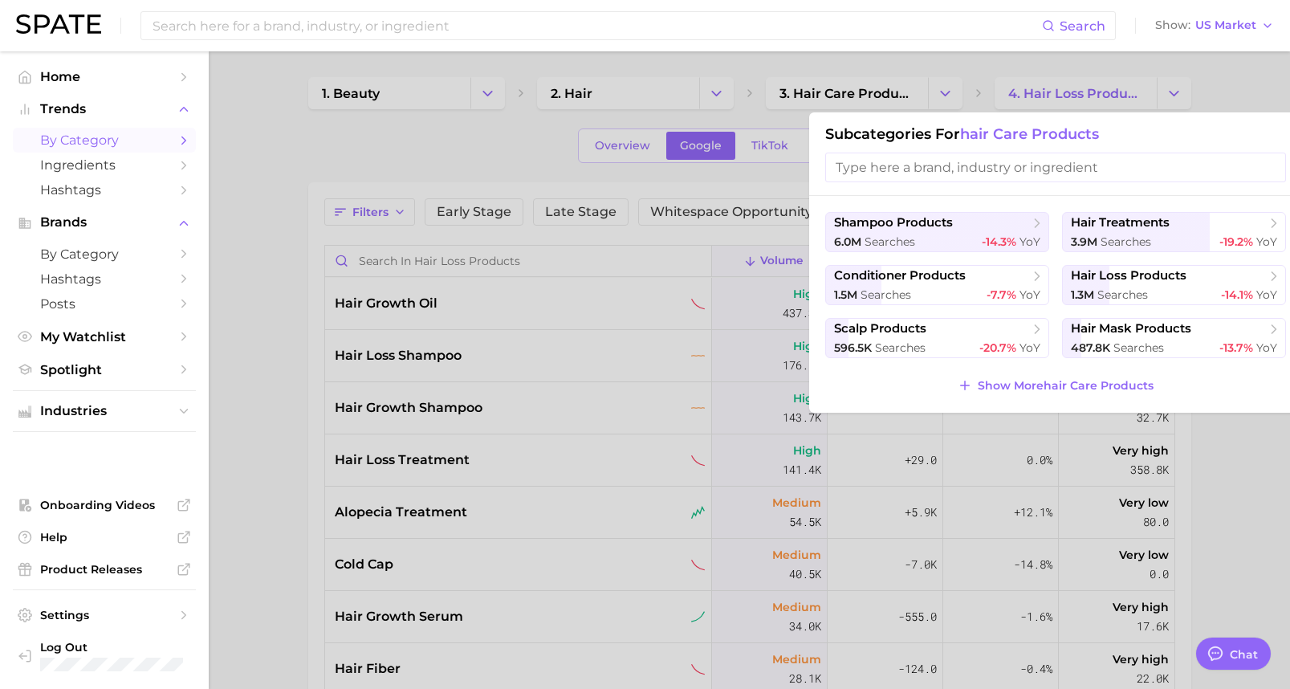
click at [791, 189] on div at bounding box center [645, 344] width 1290 height 689
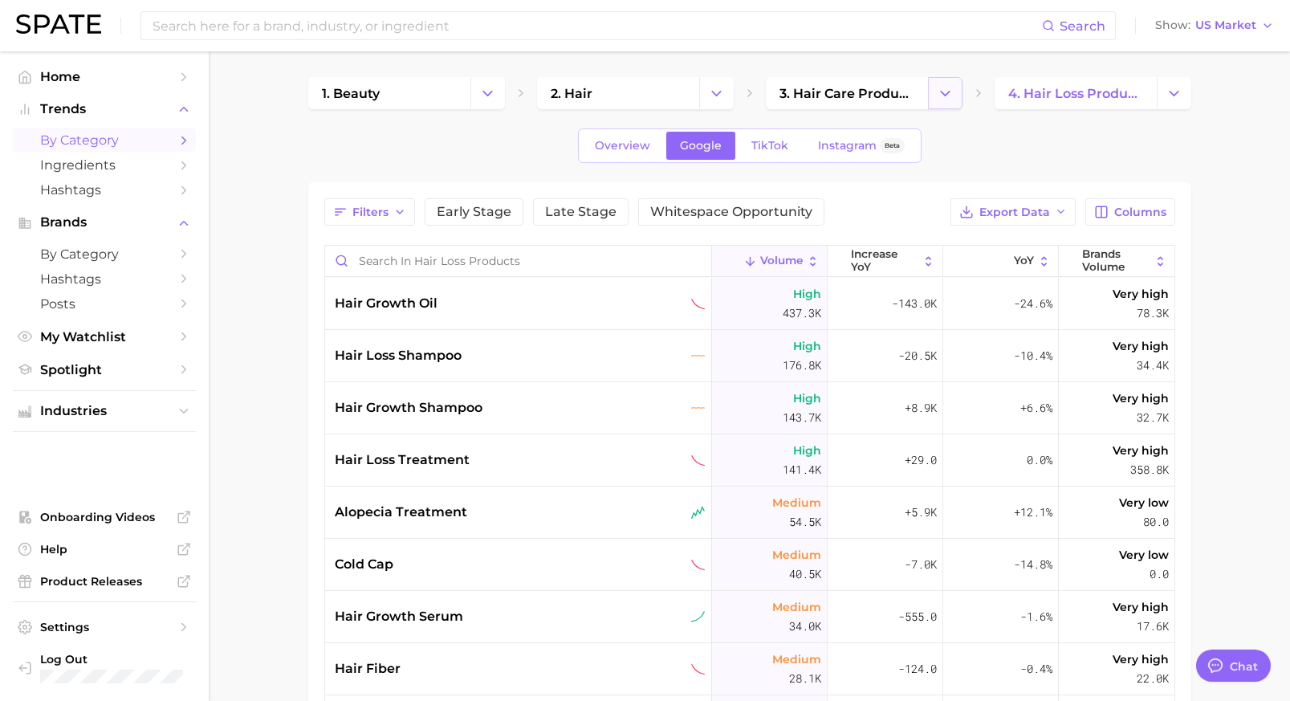
click at [958, 95] on button "Change Category" at bounding box center [945, 93] width 35 height 32
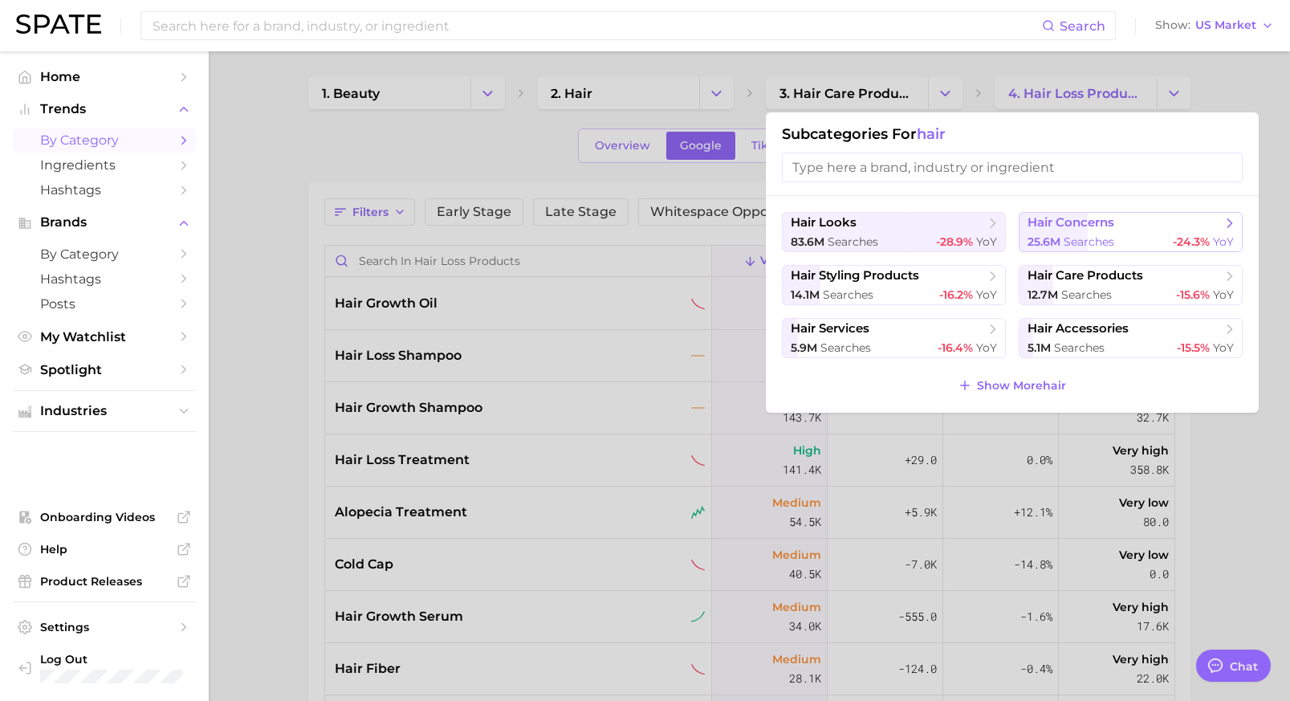
click at [965, 223] on span "hair concerns" at bounding box center [1125, 223] width 195 height 16
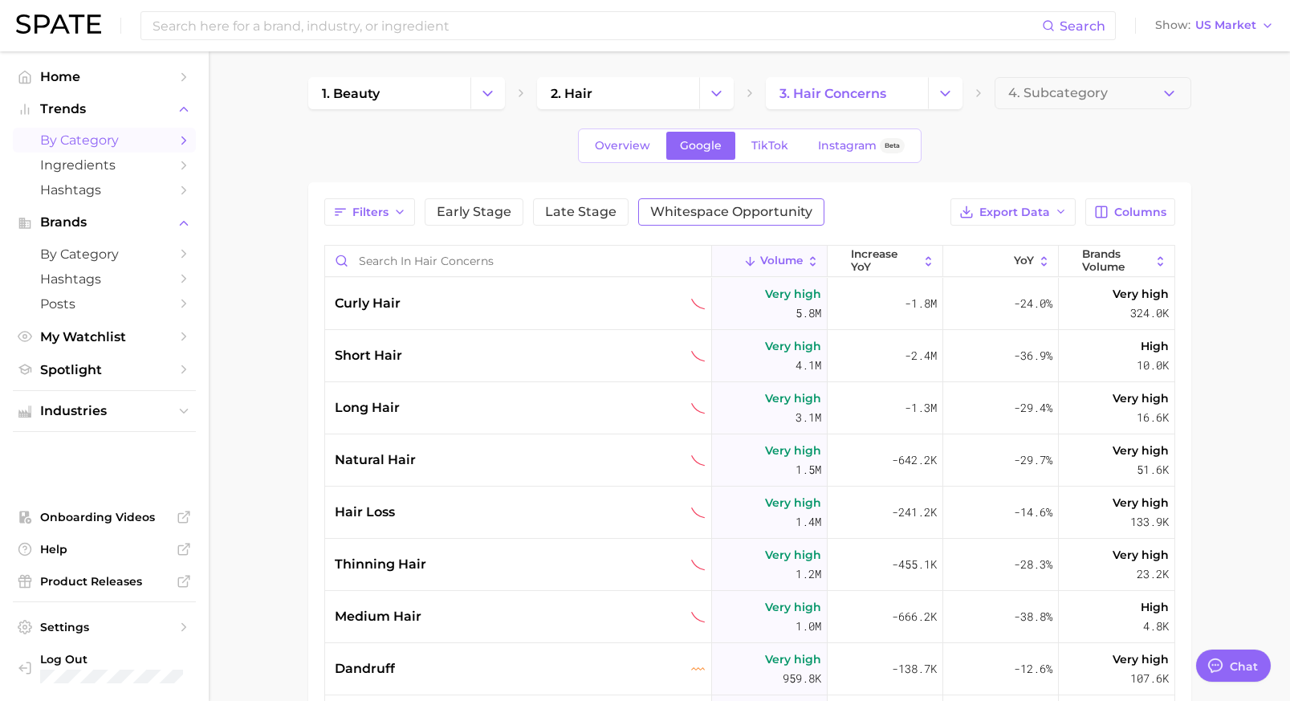
click at [765, 202] on button "Whitespace Opportunity" at bounding box center [731, 211] width 186 height 27
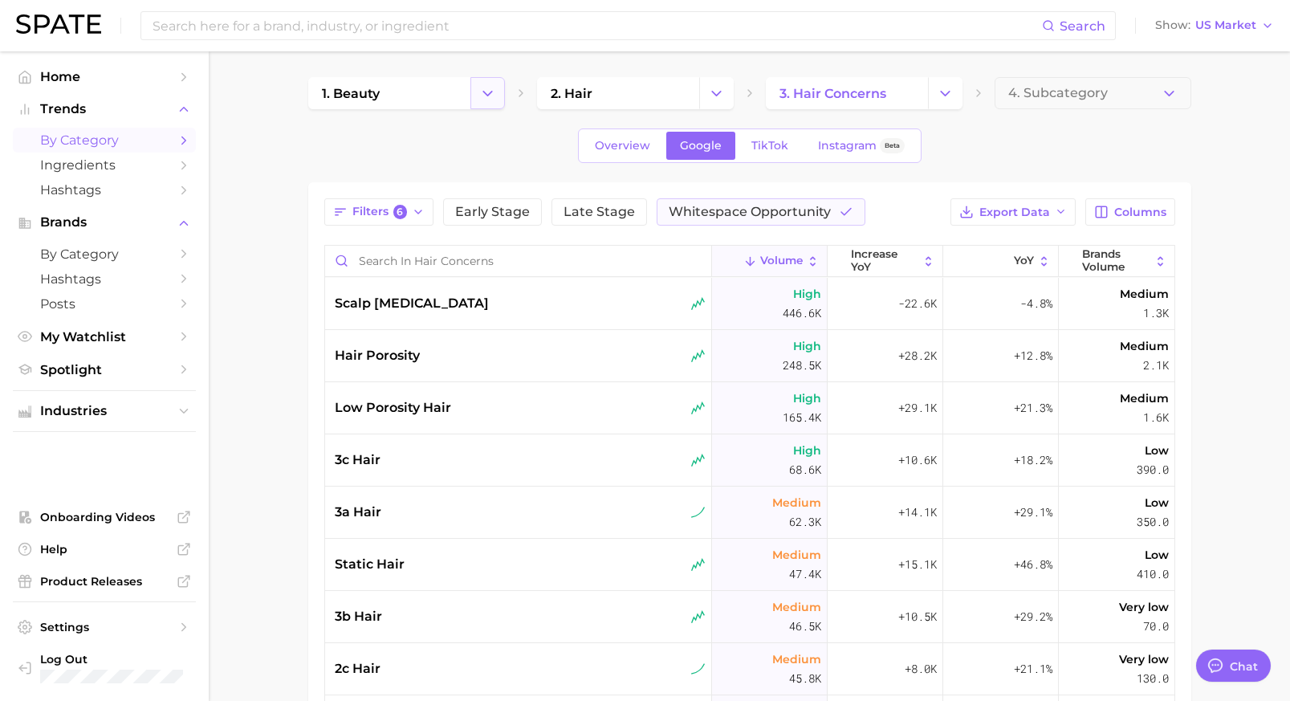
click at [487, 93] on icon "Change Category" at bounding box center [487, 93] width 17 height 17
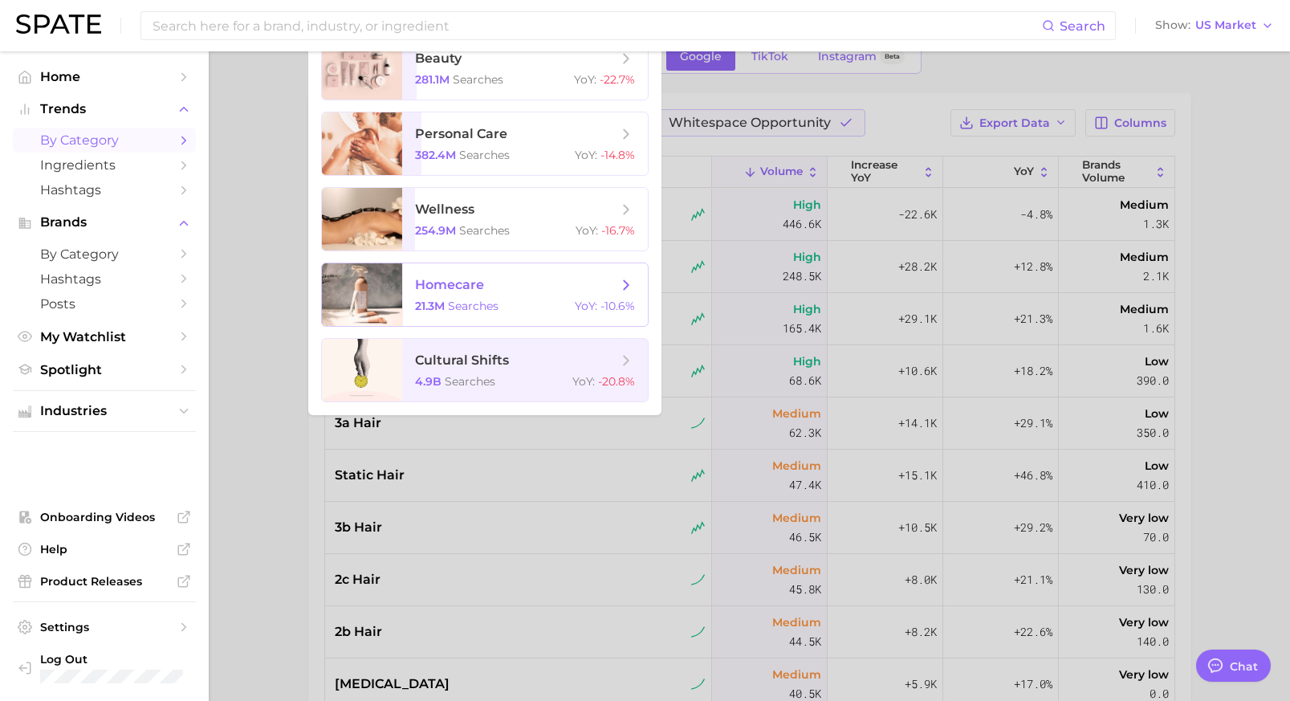
scroll to position [90, 0]
click at [521, 229] on div "254.9m searches YoY : -16.7%" at bounding box center [525, 229] width 220 height 14
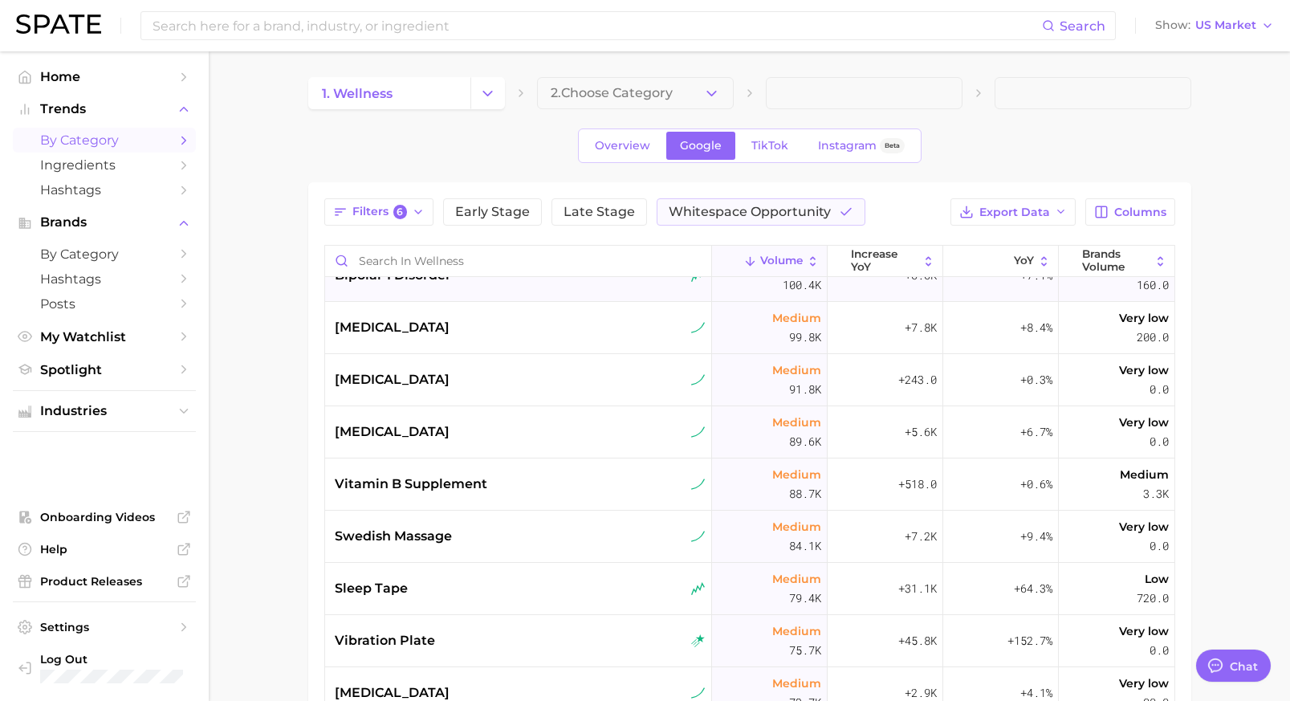
scroll to position [1373, 0]
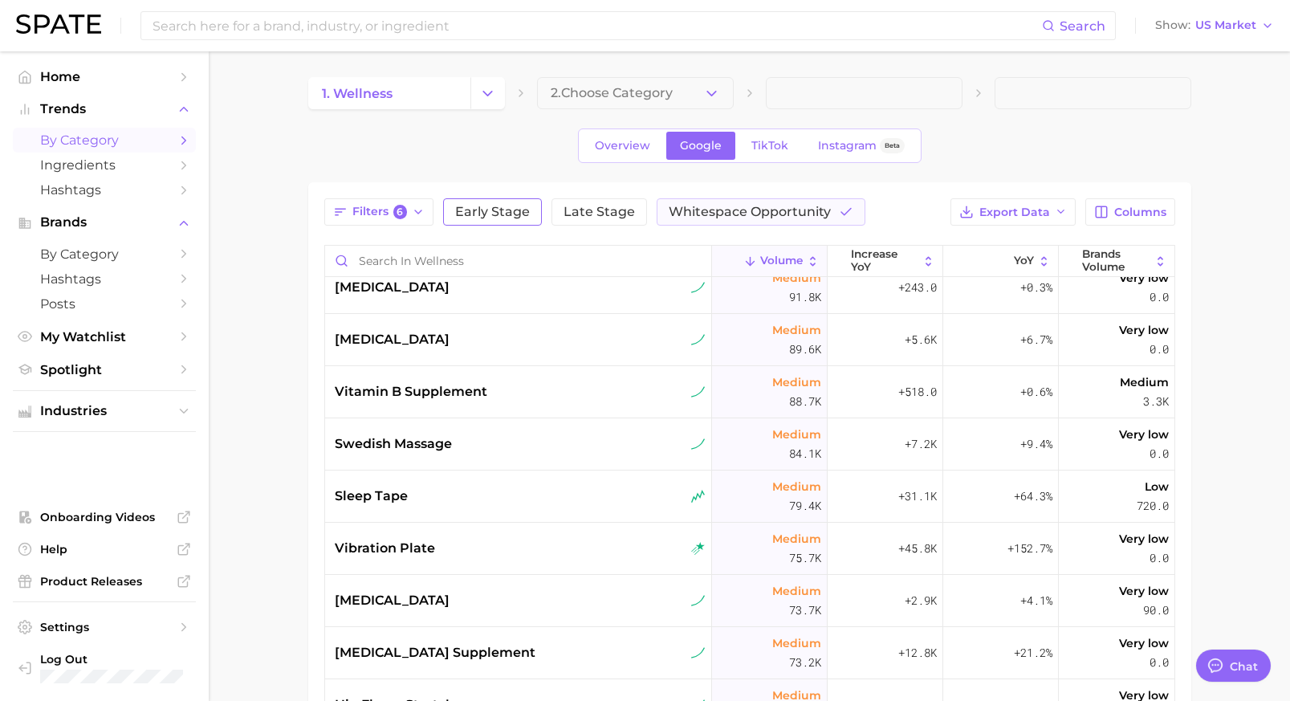
click at [495, 212] on span "Early Stage" at bounding box center [492, 212] width 75 height 13
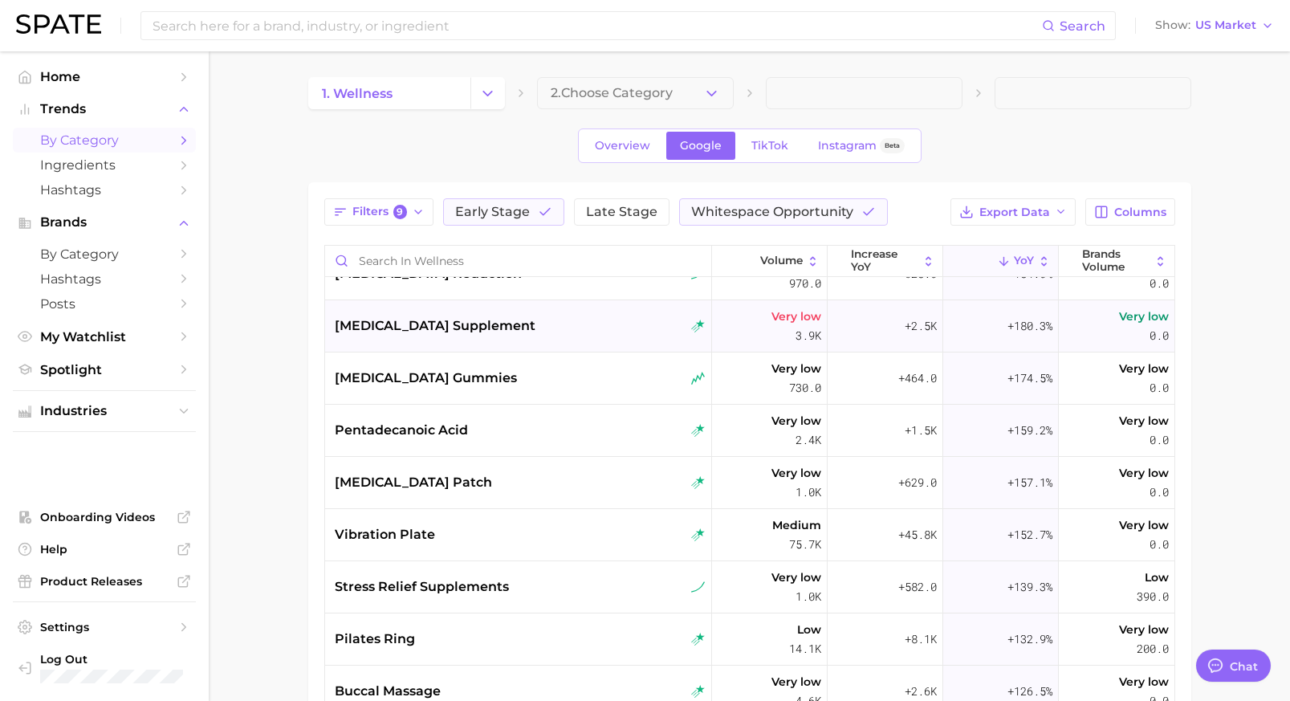
scroll to position [743, 0]
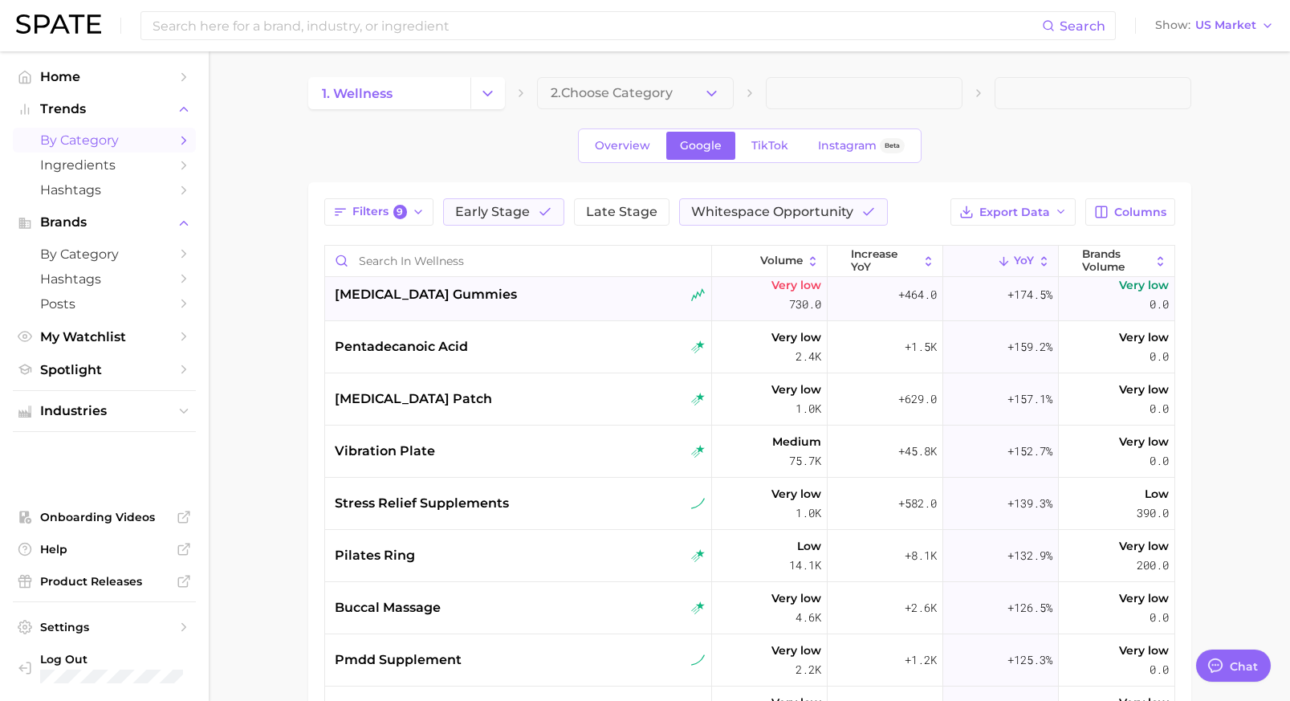
click at [595, 308] on div "[MEDICAL_DATA] gummies" at bounding box center [518, 295] width 387 height 52
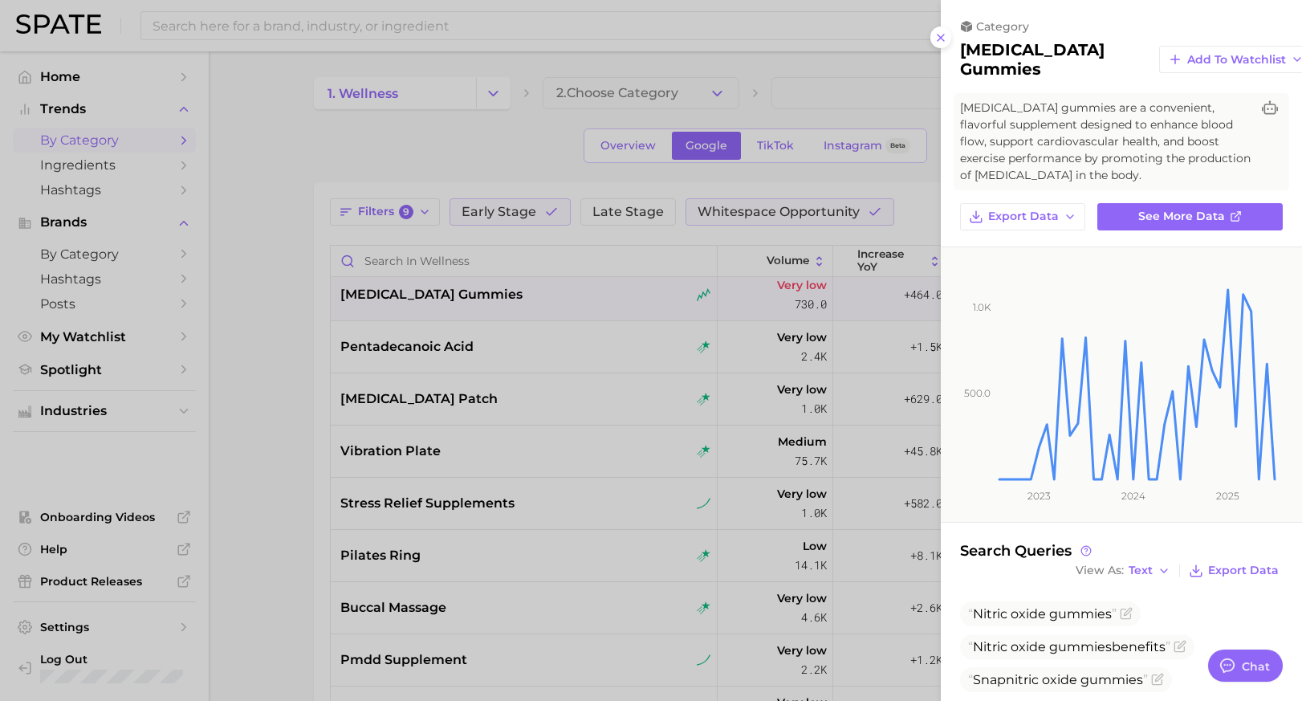
click at [516, 131] on div at bounding box center [651, 350] width 1302 height 701
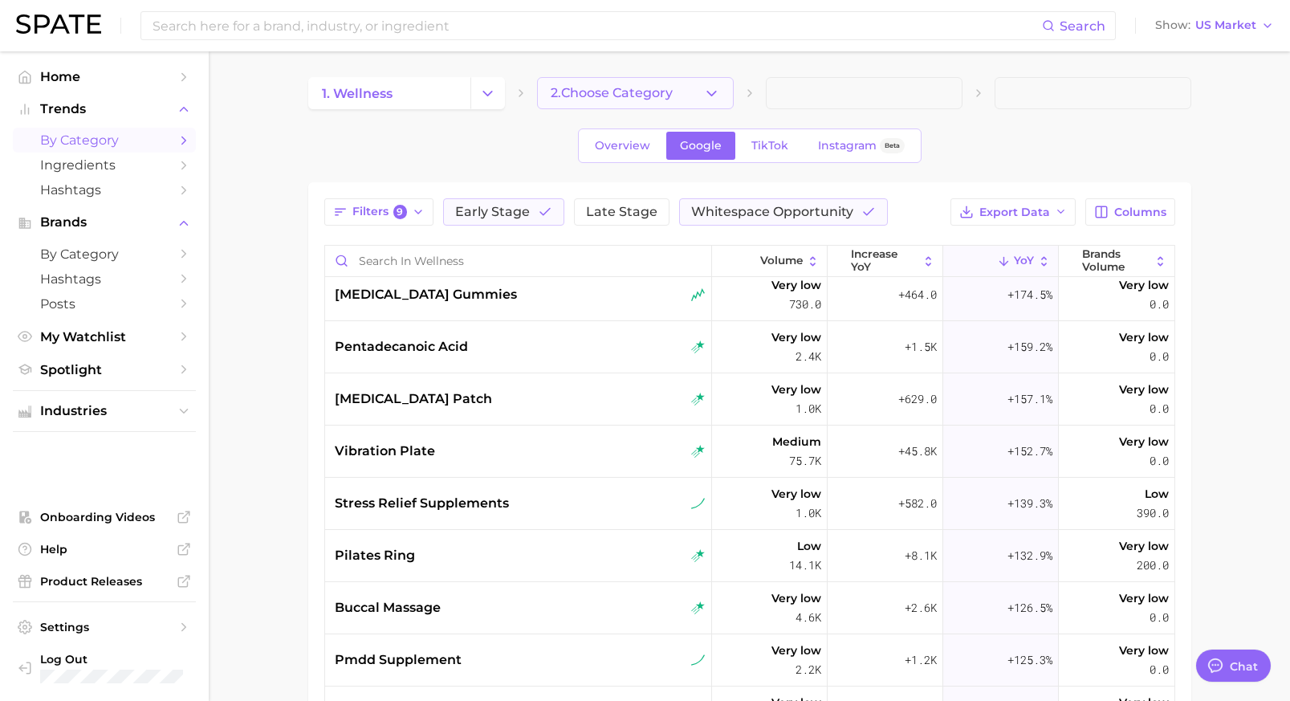
click at [662, 96] on span "2. Choose Category" at bounding box center [612, 93] width 122 height 14
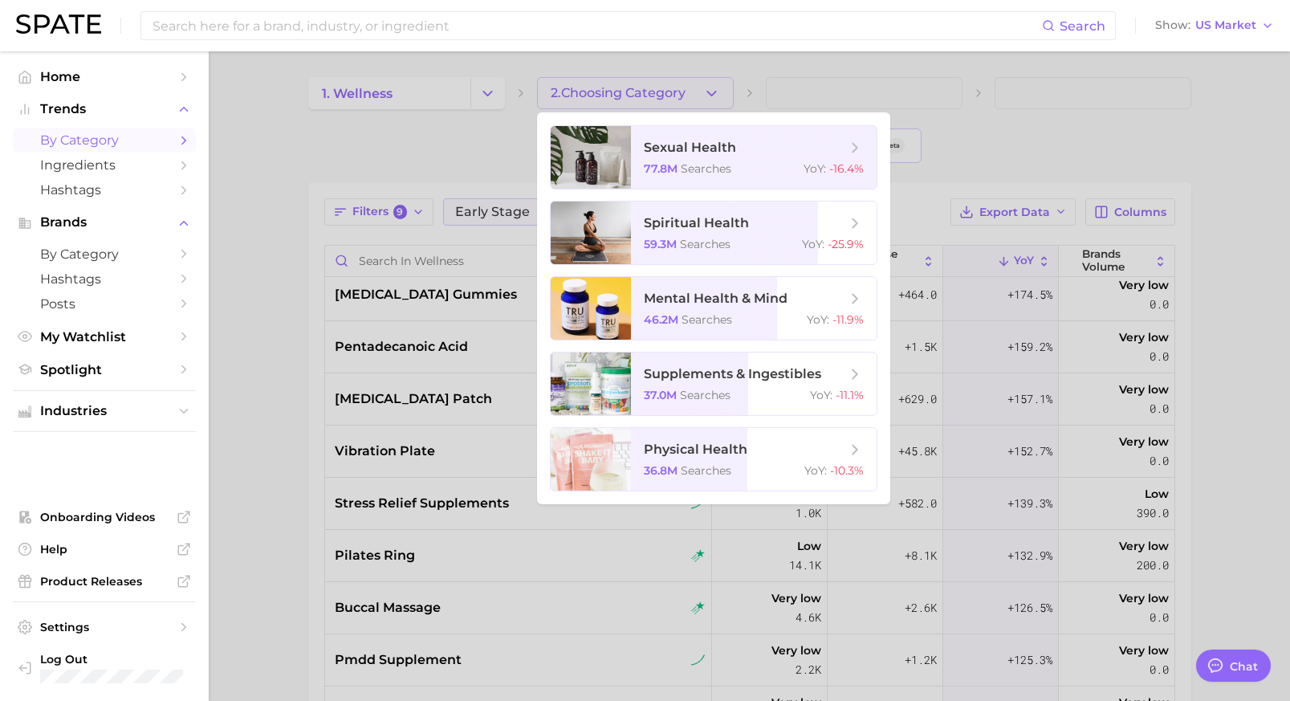
click at [452, 100] on div at bounding box center [645, 350] width 1290 height 701
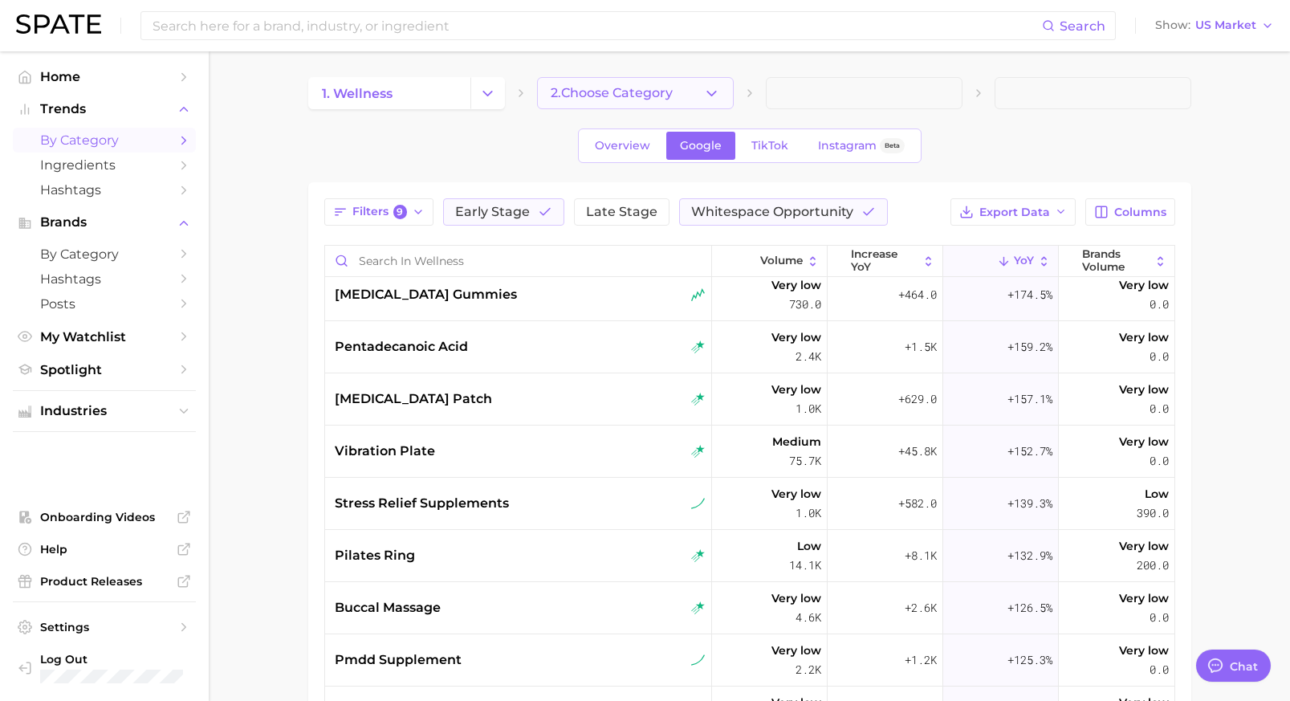
click at [672, 77] on button "2. Choose Category" at bounding box center [635, 93] width 197 height 32
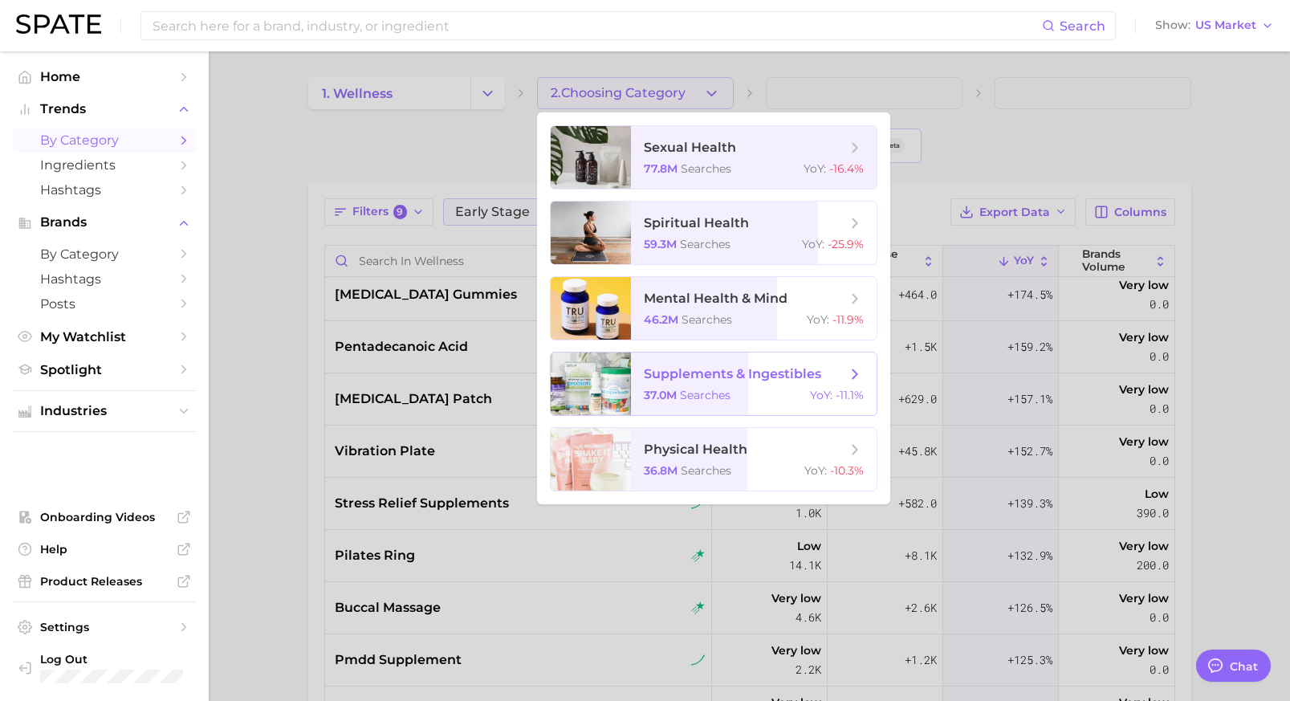
click at [756, 396] on div "37.0m searches YoY : -11.1%" at bounding box center [754, 395] width 220 height 14
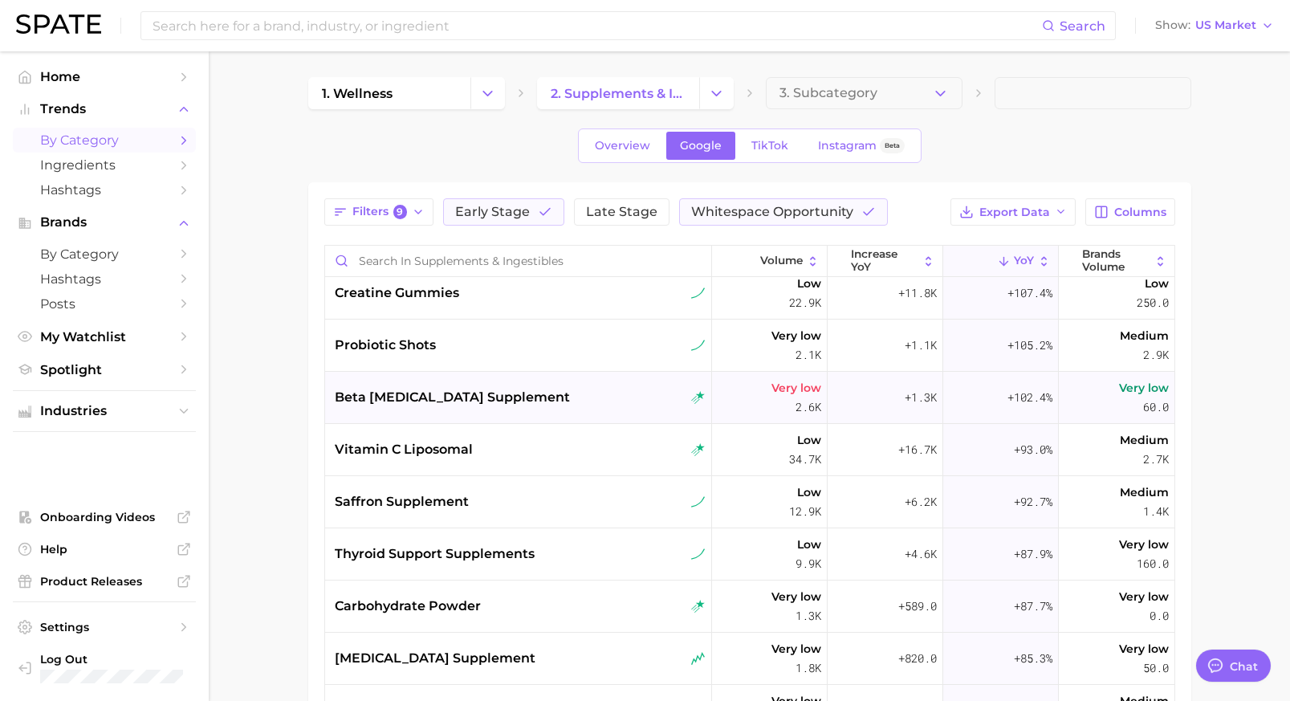
scroll to position [848, 0]
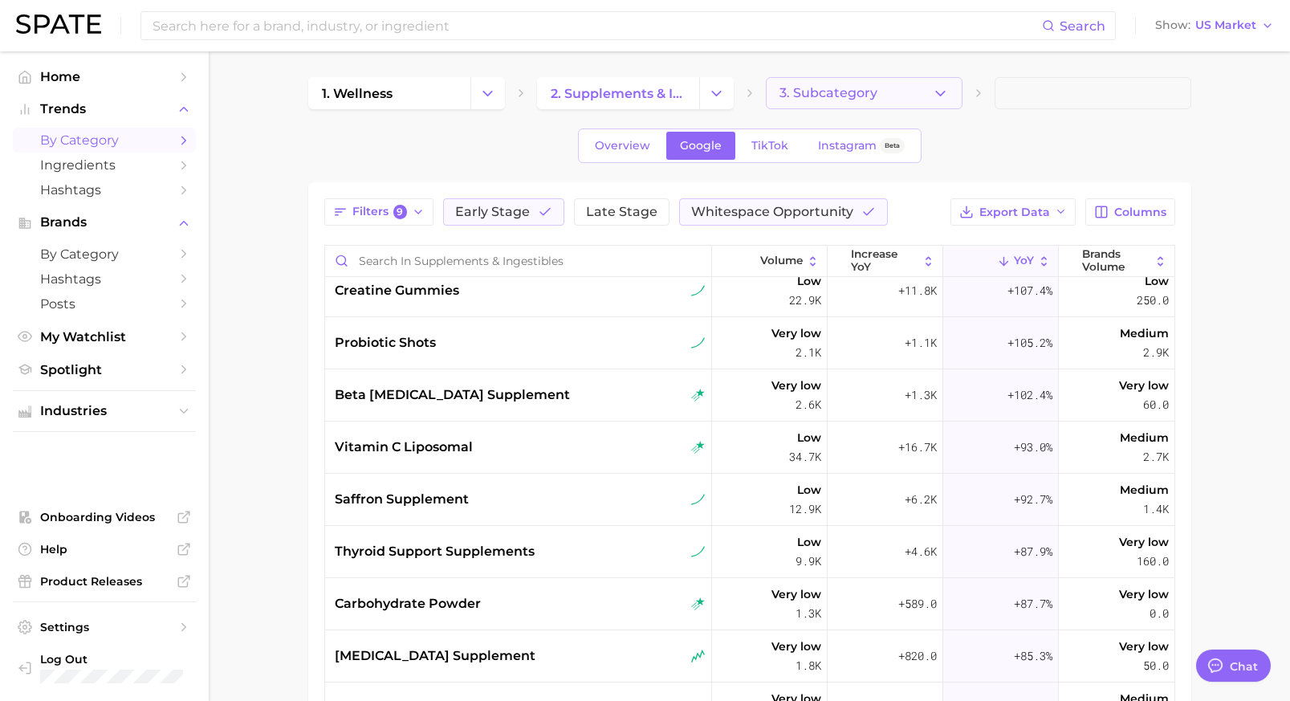
click at [911, 96] on button "3. Subcategory" at bounding box center [864, 93] width 197 height 32
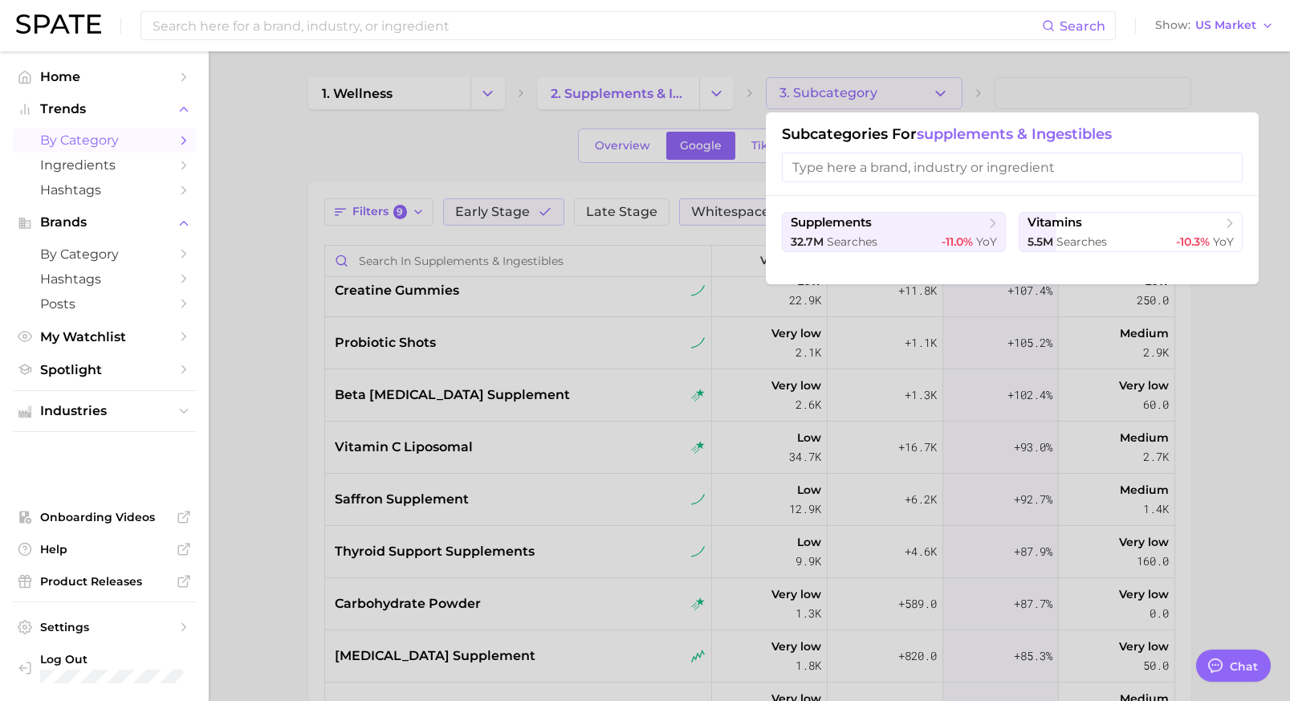
click at [429, 116] on div at bounding box center [645, 350] width 1290 height 701
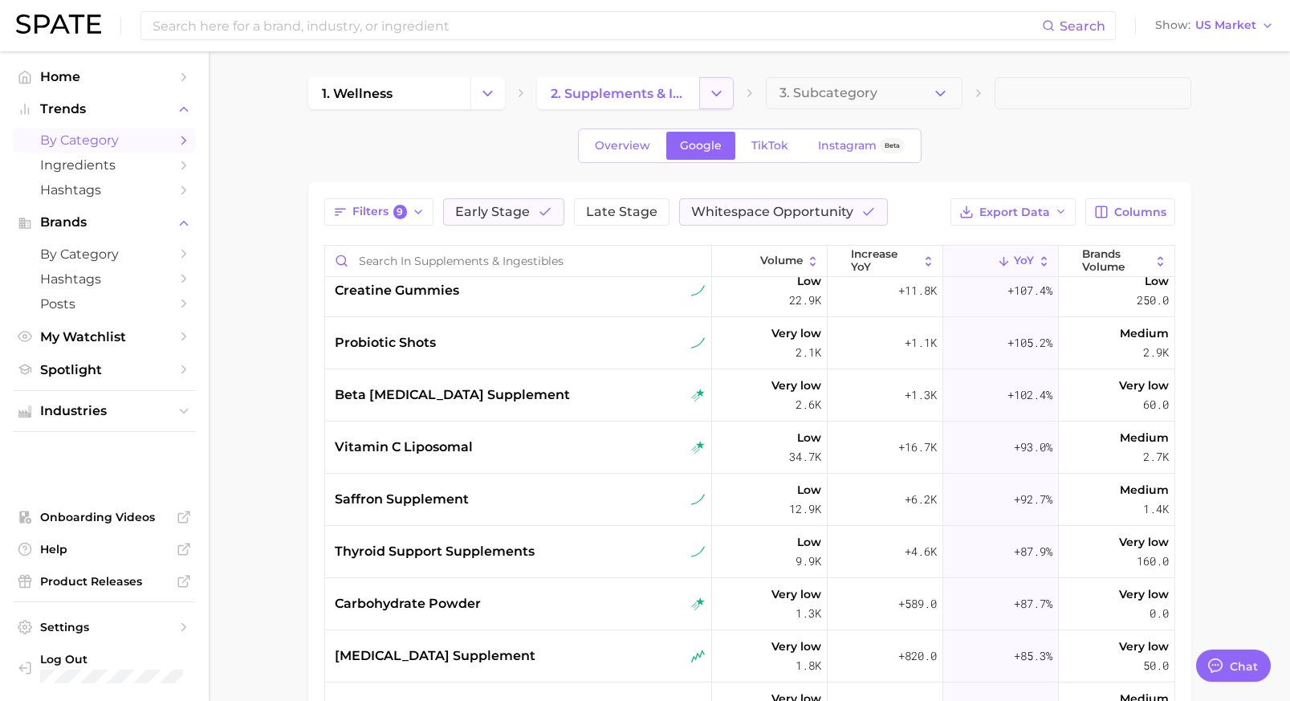
click at [706, 91] on button "Change Category" at bounding box center [716, 93] width 35 height 32
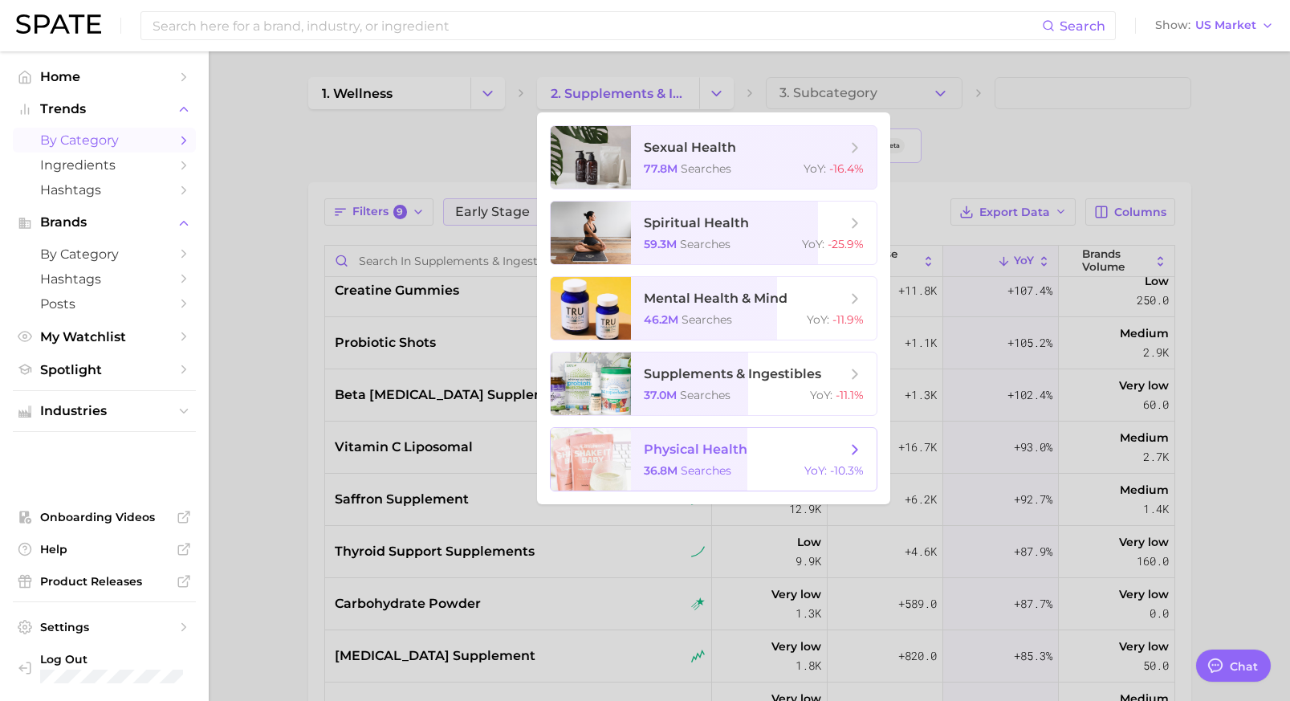
click at [747, 476] on div "36.8m searches YoY : -10.3%" at bounding box center [754, 470] width 220 height 14
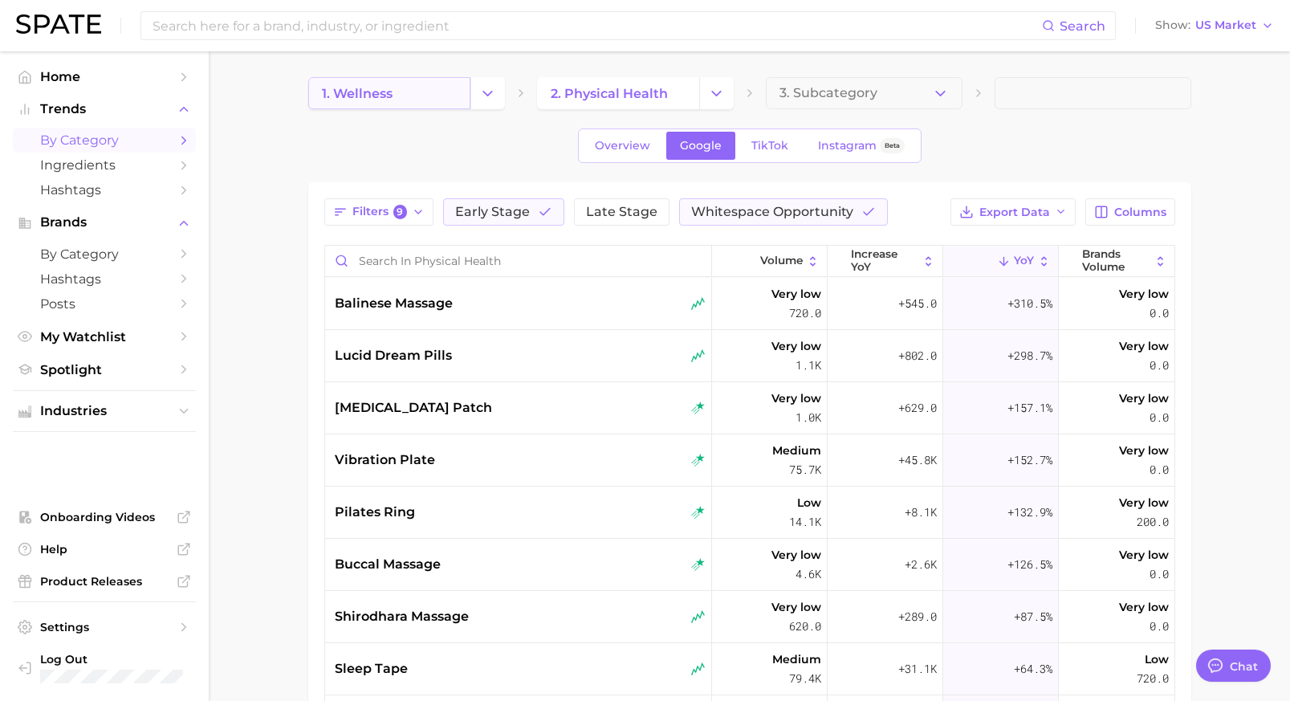
click at [429, 98] on link "1. wellness" at bounding box center [389, 93] width 162 height 32
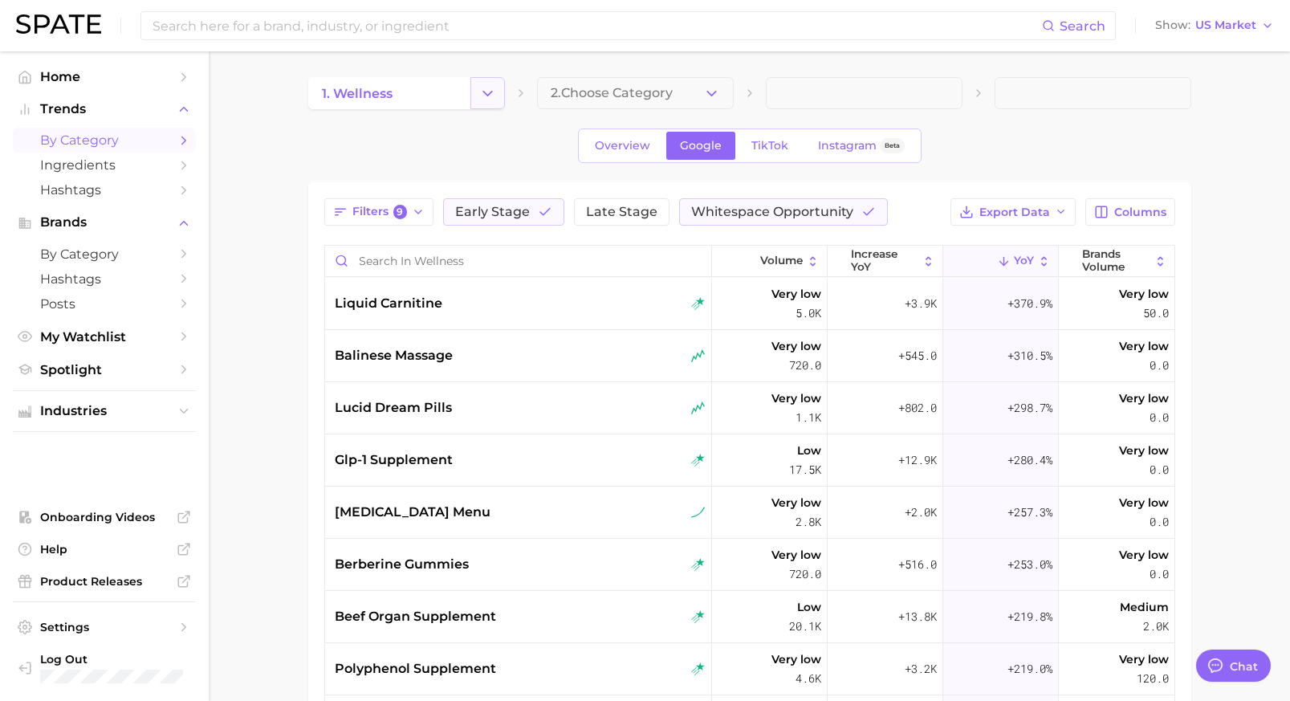
click at [487, 91] on icon "Change Category" at bounding box center [487, 93] width 17 height 17
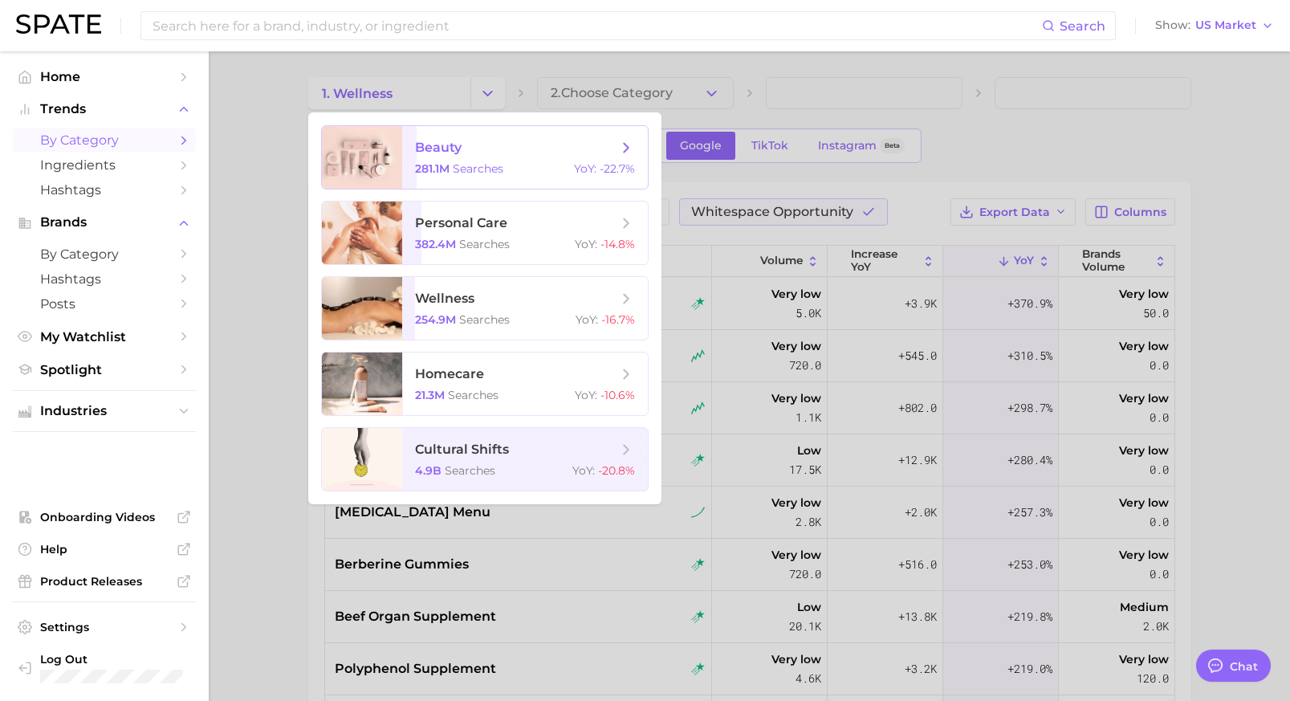
click at [536, 165] on div "281.1m searches YoY : -22.7%" at bounding box center [525, 168] width 220 height 14
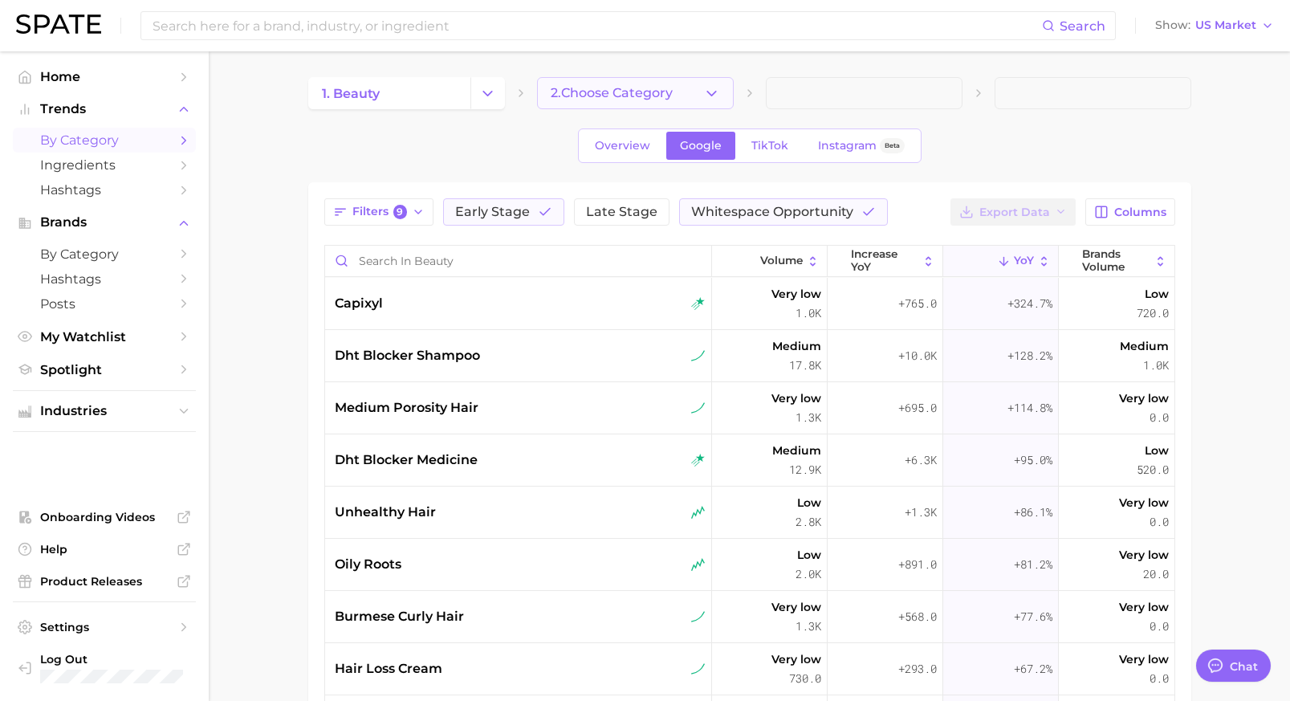
click at [601, 96] on span "2. Choose Category" at bounding box center [612, 93] width 122 height 14
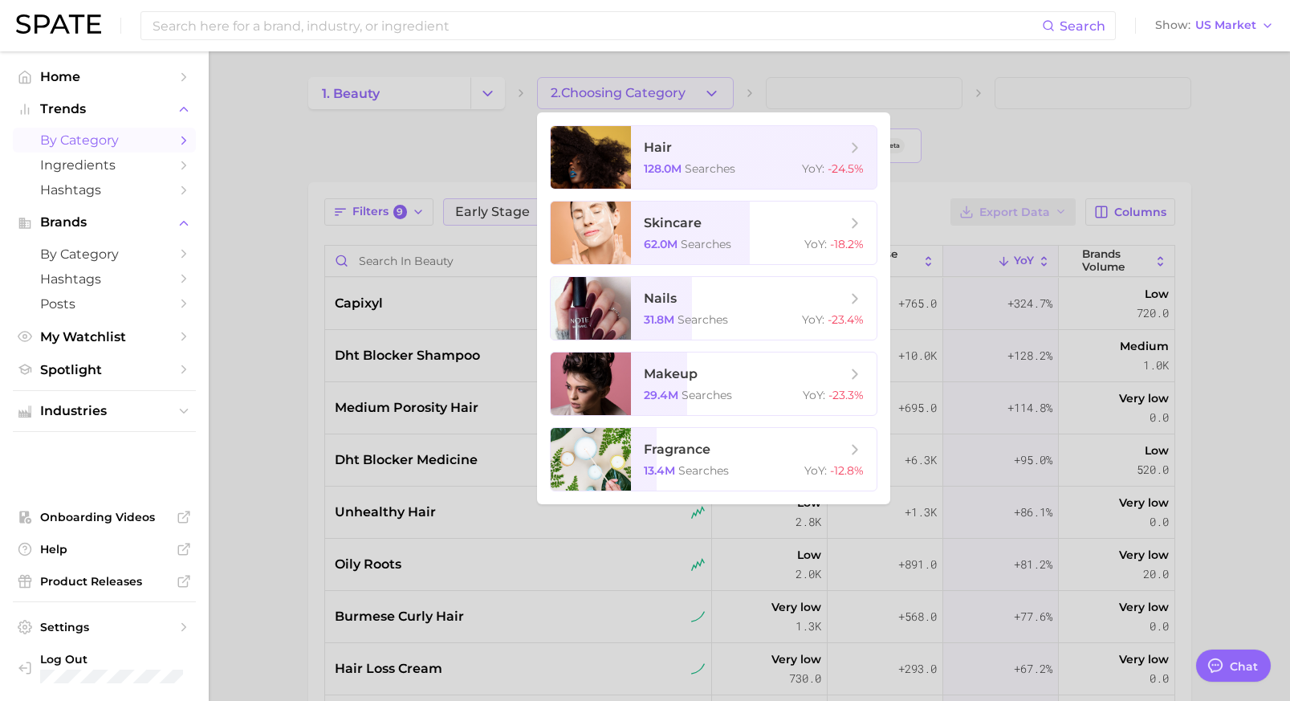
click at [463, 141] on div at bounding box center [645, 350] width 1290 height 701
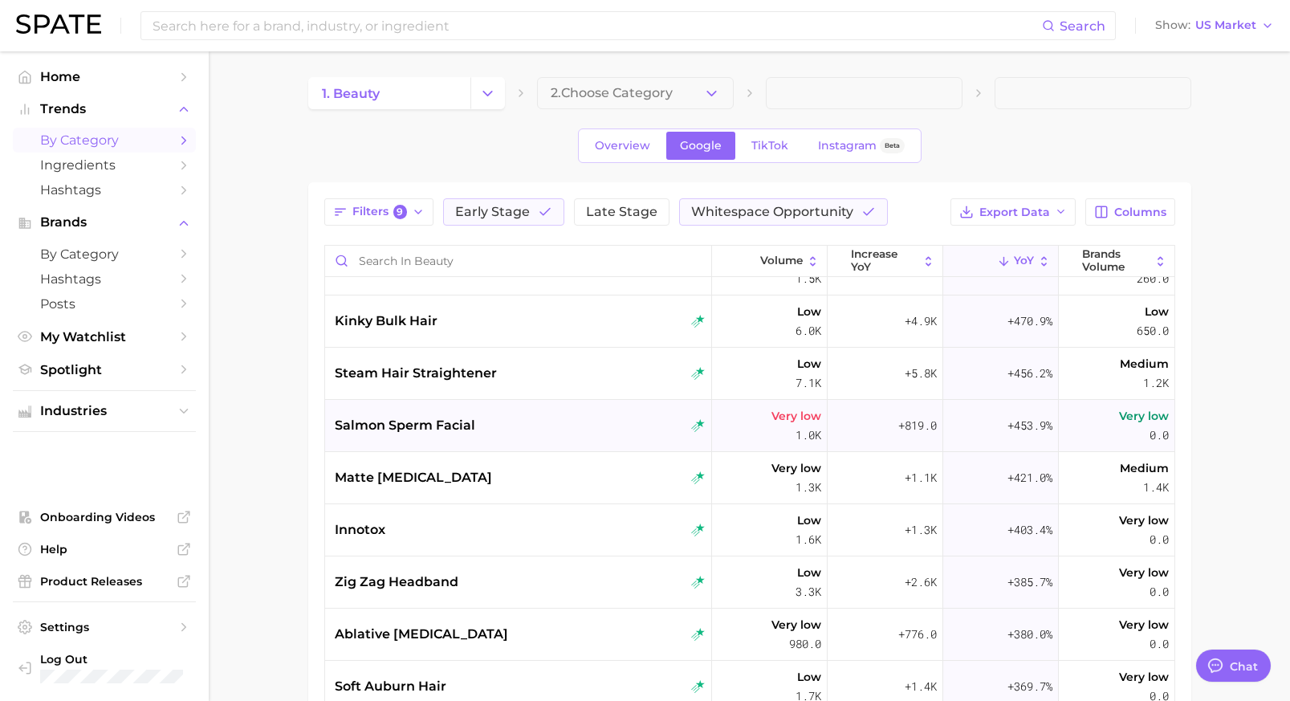
scroll to position [455, 0]
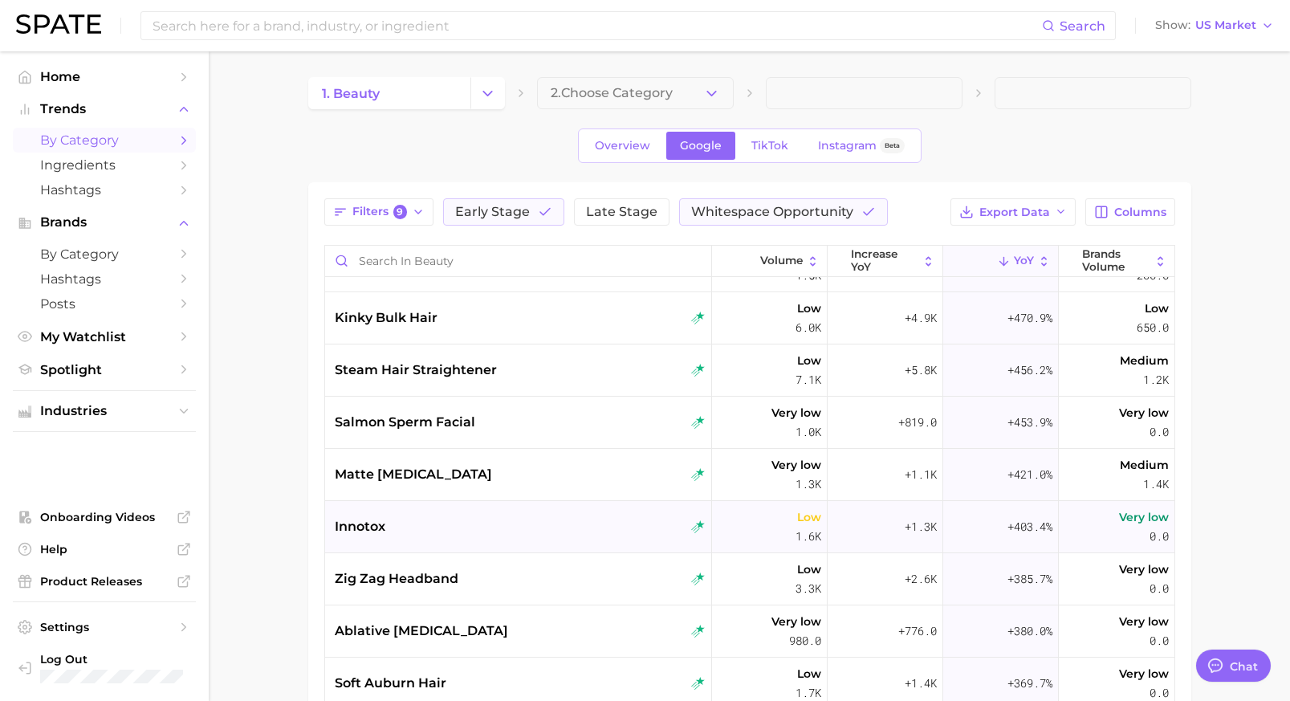
click at [633, 528] on div "innotox" at bounding box center [520, 526] width 371 height 19
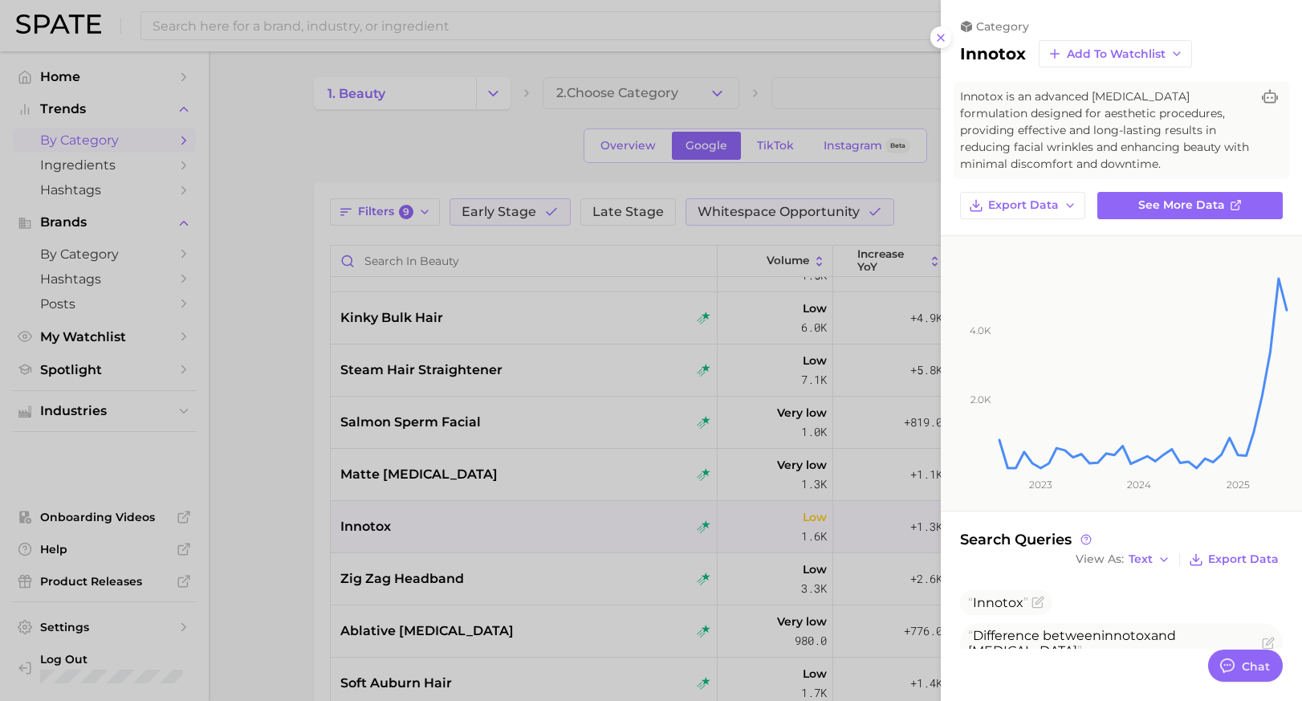
click at [642, 536] on div at bounding box center [651, 350] width 1302 height 701
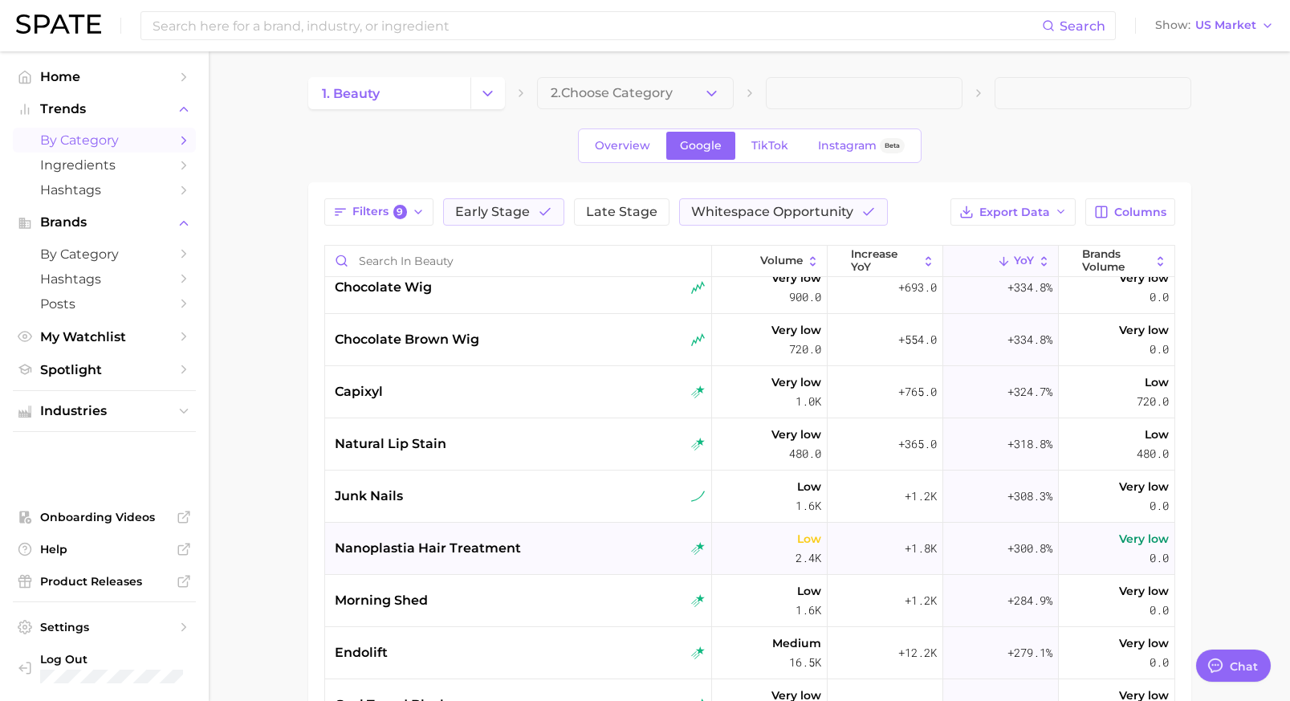
scroll to position [1069, 0]
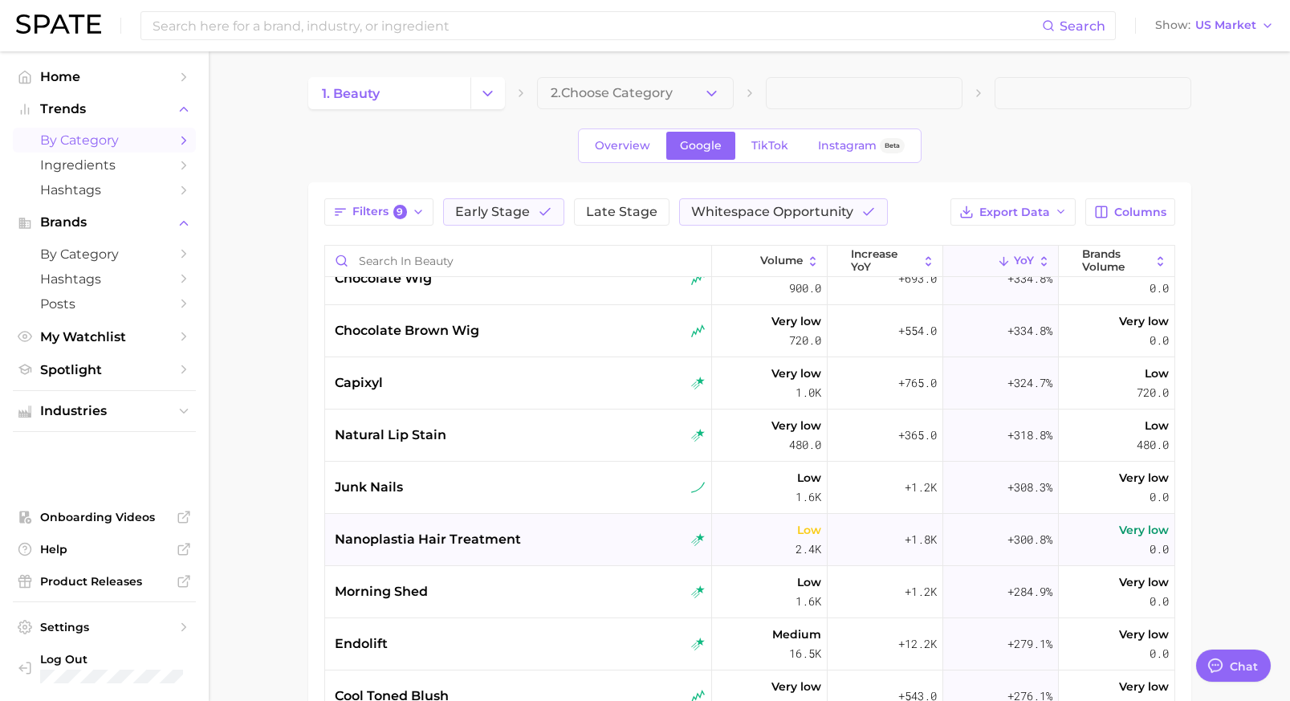
click at [622, 540] on div "nanoplastia hair treatment" at bounding box center [520, 539] width 371 height 19
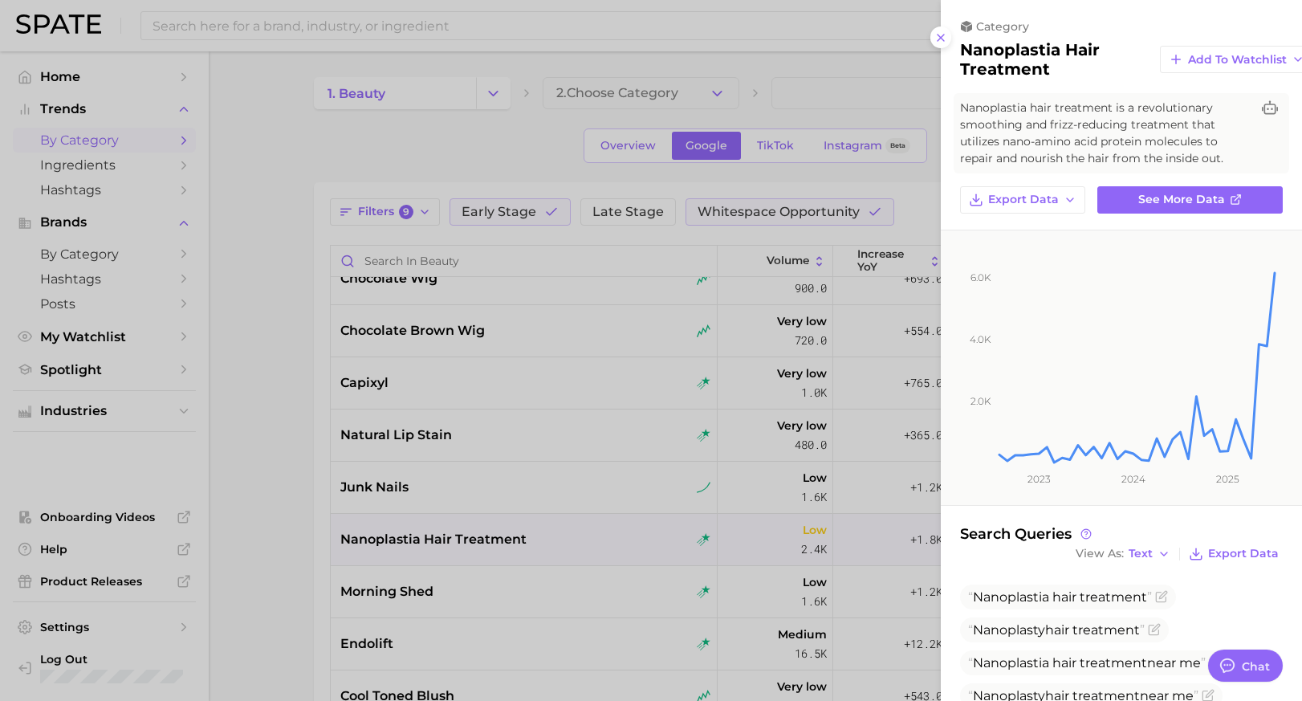
click at [566, 519] on div at bounding box center [651, 350] width 1302 height 701
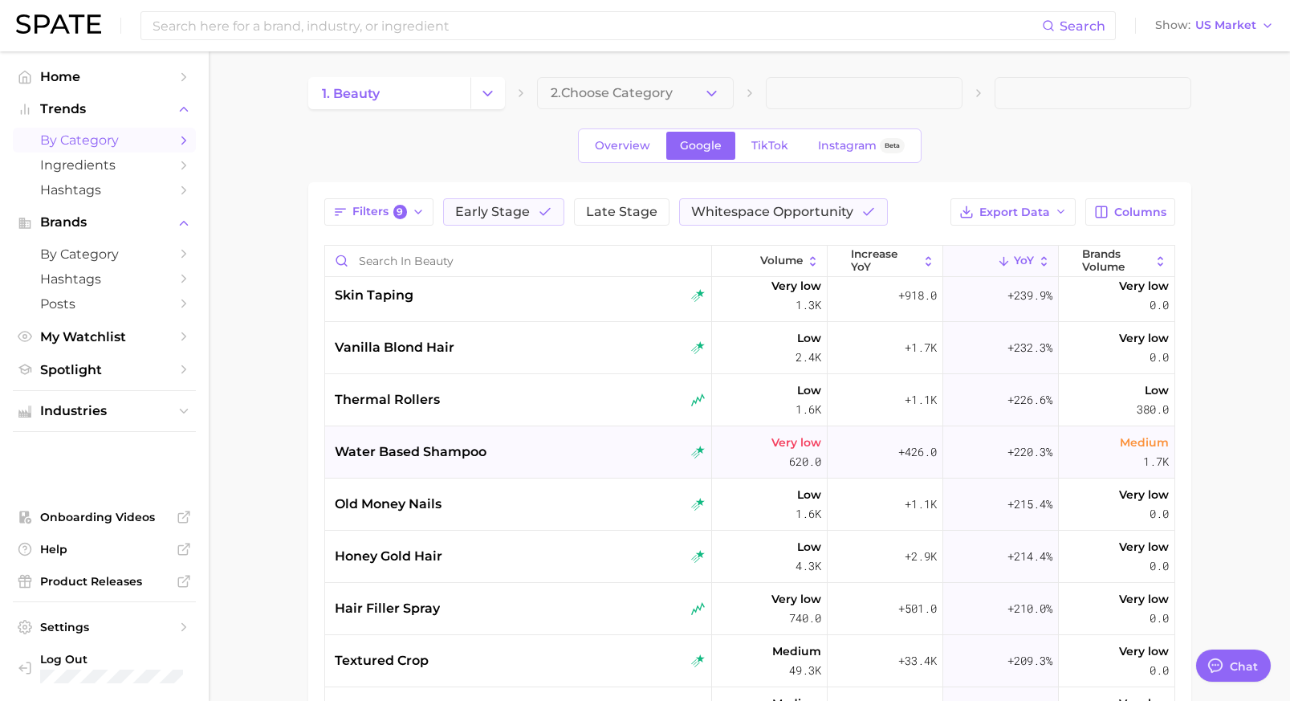
scroll to position [2072, 0]
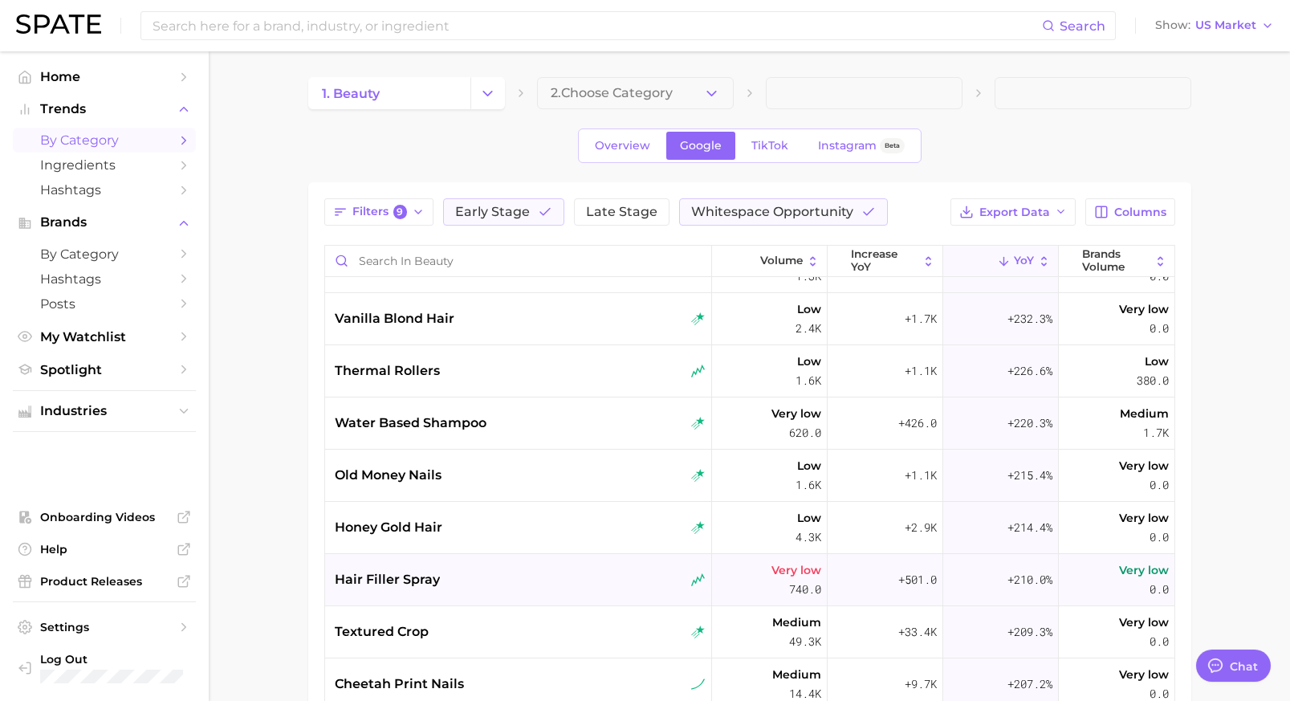
click at [630, 578] on div "hair filler spray" at bounding box center [520, 579] width 371 height 19
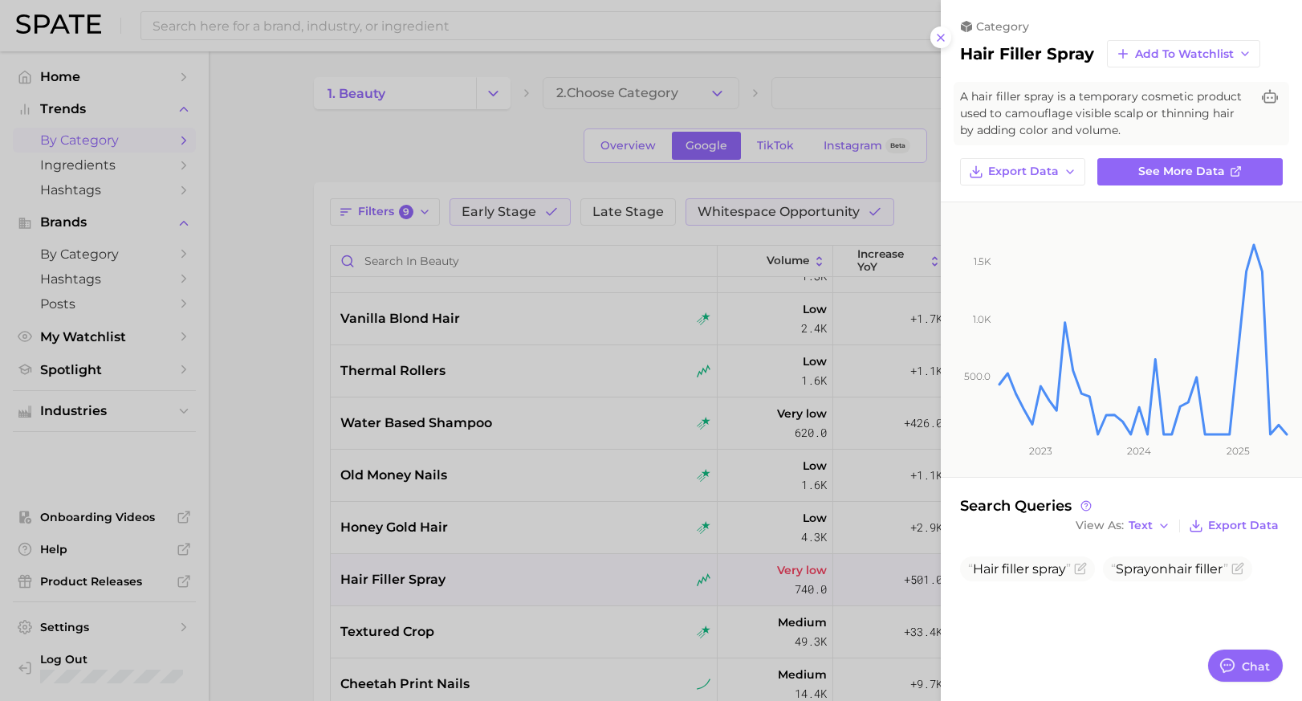
click at [638, 563] on div at bounding box center [651, 350] width 1302 height 701
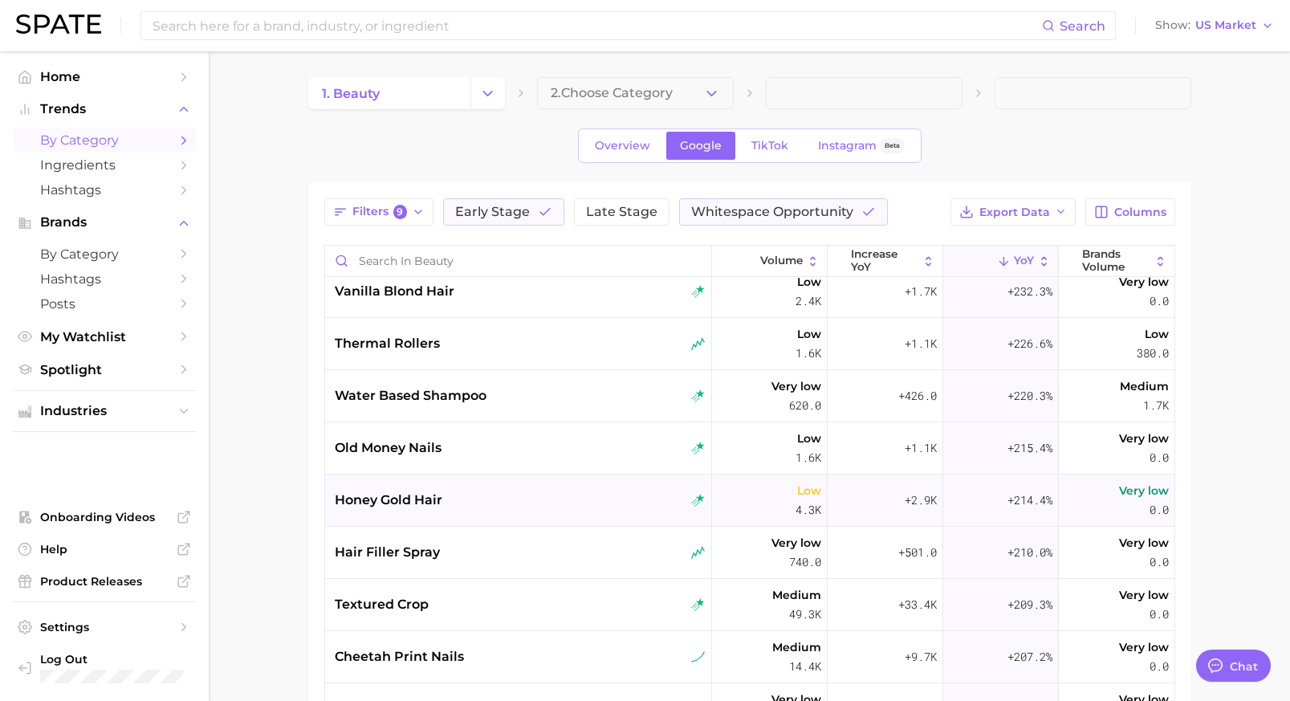
scroll to position [2101, 0]
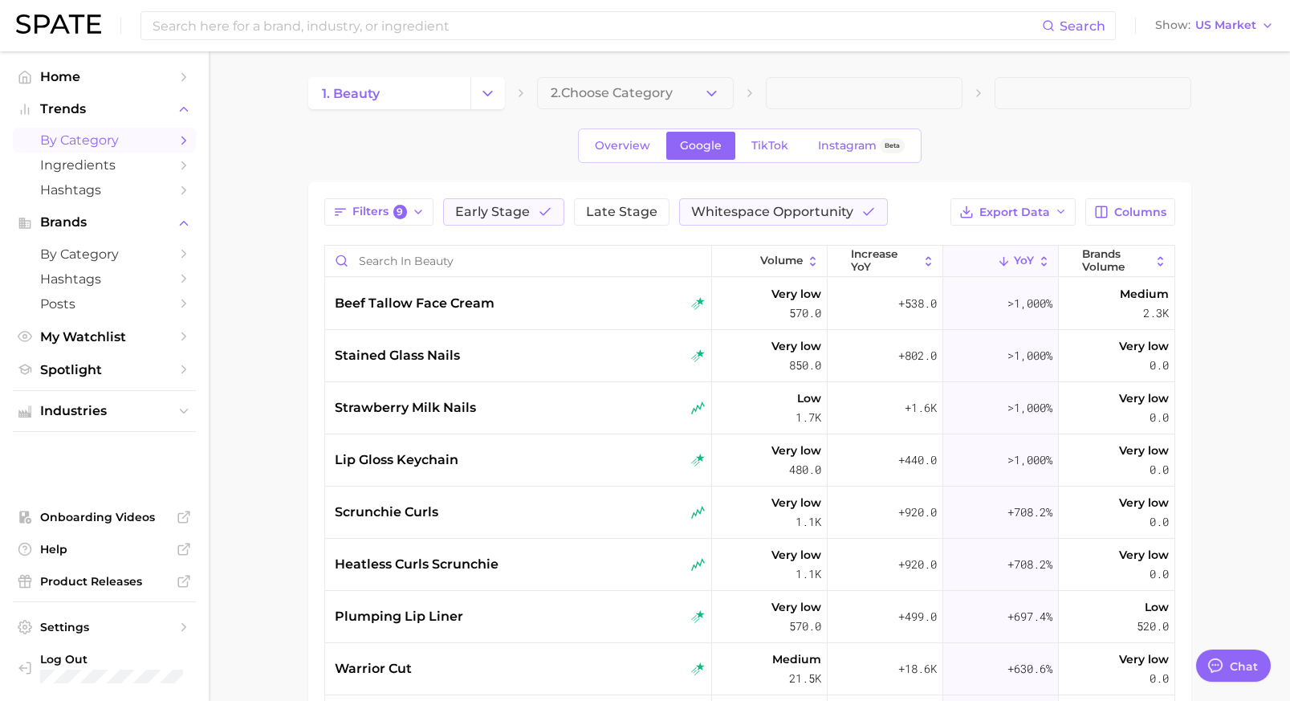
click at [824, 100] on span at bounding box center [864, 93] width 197 height 32
click at [685, 88] on button "2. Choose Category" at bounding box center [635, 93] width 197 height 32
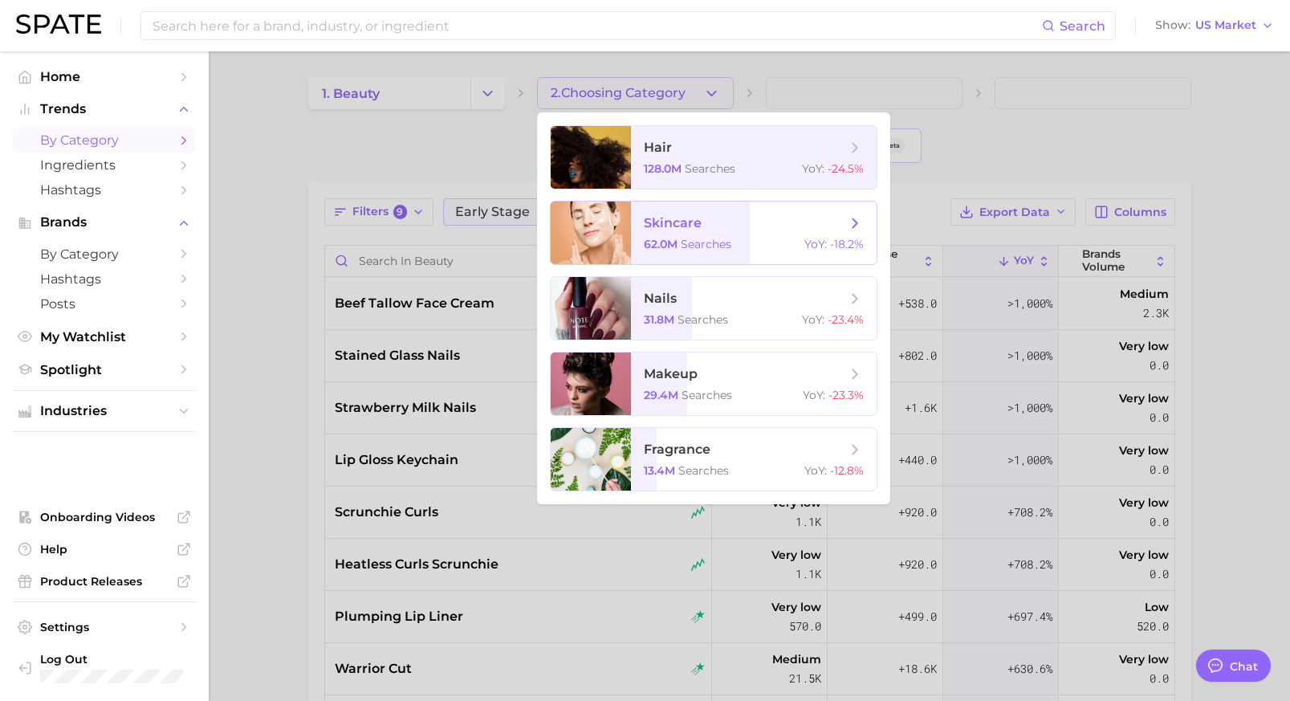
click at [737, 214] on span "skincare" at bounding box center [745, 223] width 202 height 18
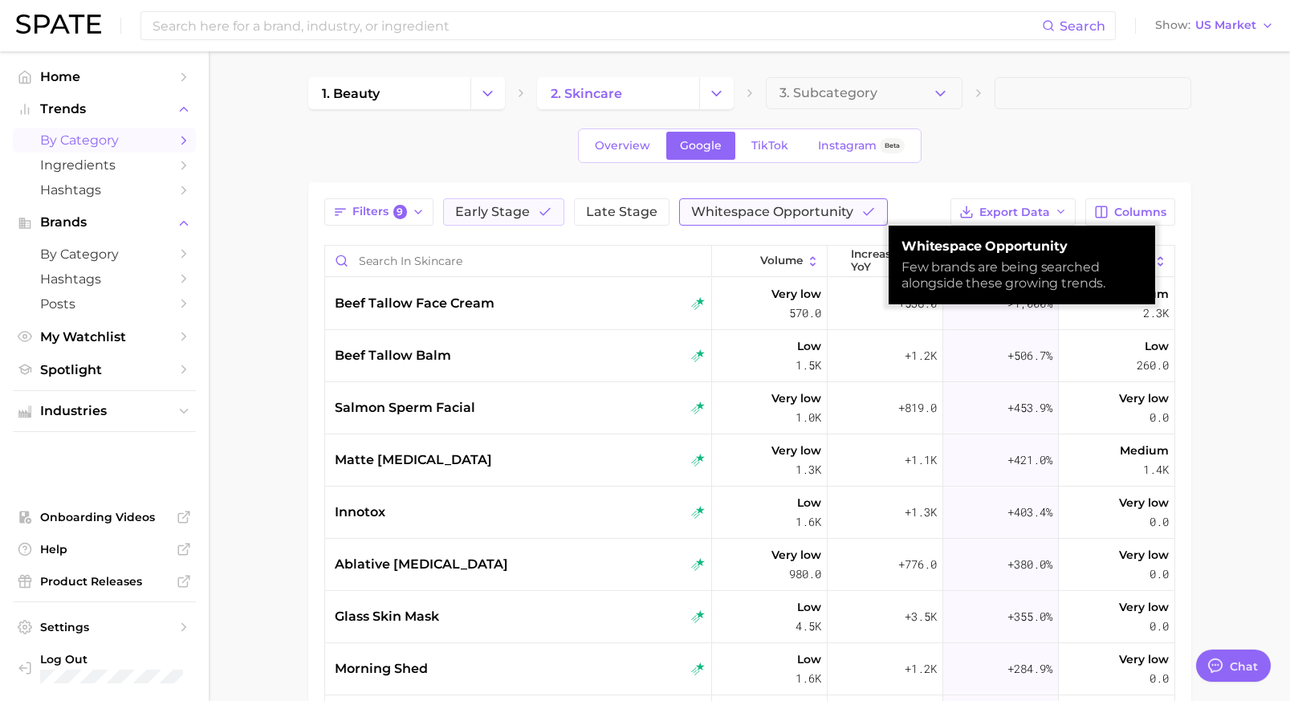
click at [736, 213] on span "Whitespace Opportunity" at bounding box center [772, 212] width 162 height 13
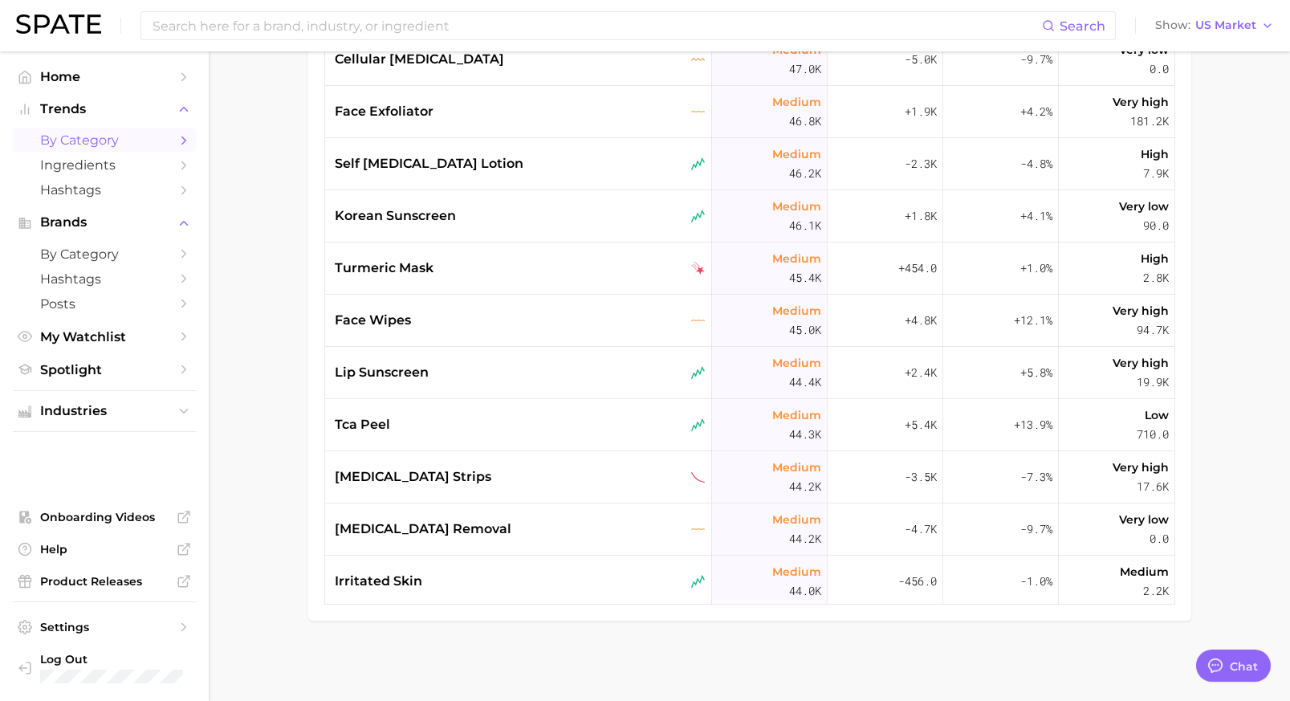
scroll to position [2117, 0]
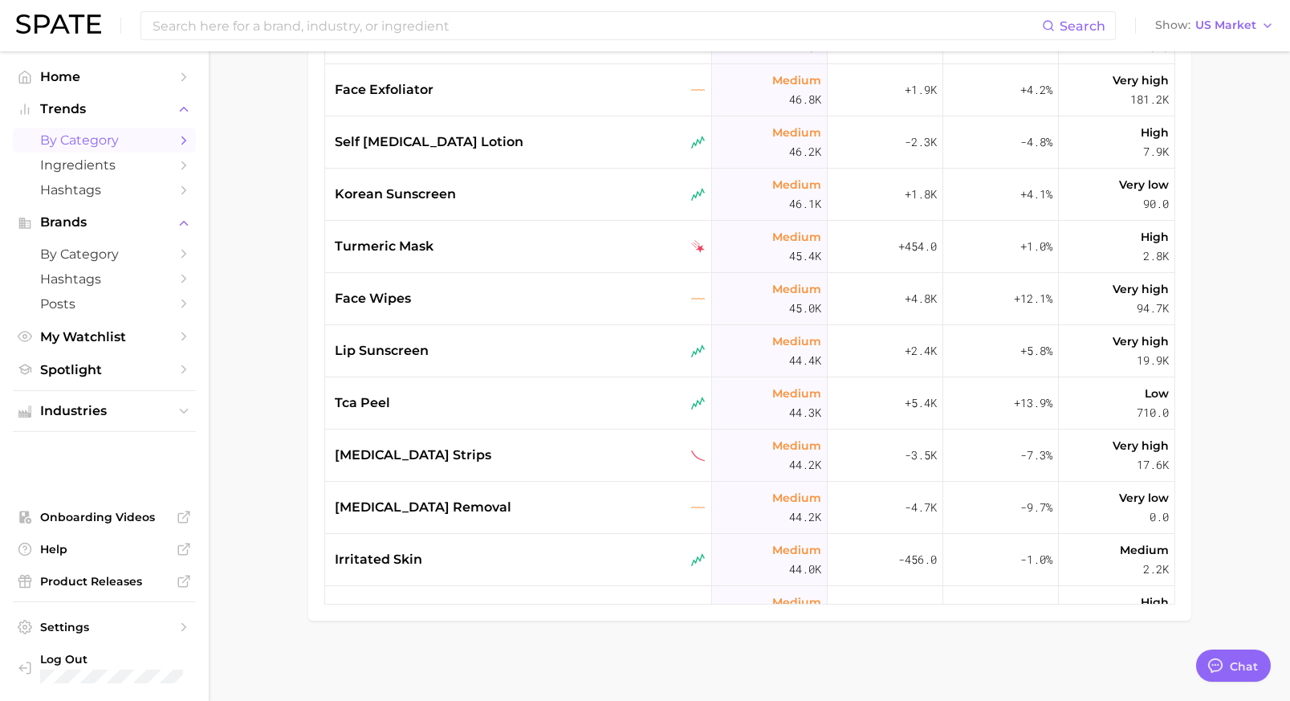
click at [1261, 14] on div "Search Show US Market" at bounding box center [645, 25] width 1258 height 51
click at [1261, 19] on icon "button" at bounding box center [1267, 25] width 13 height 13
click at [1210, 128] on button "[GEOGRAPHIC_DATA]" at bounding box center [1208, 138] width 141 height 29
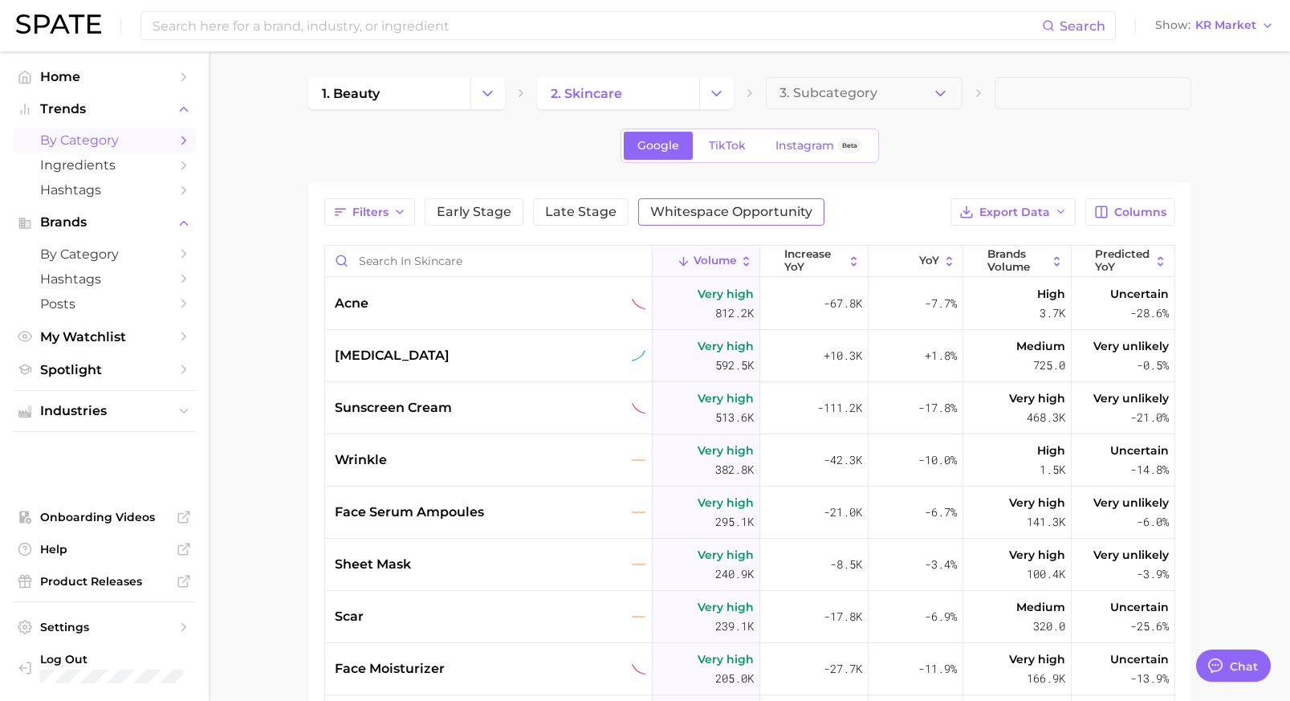
click at [691, 220] on button "Whitespace Opportunity" at bounding box center [731, 211] width 186 height 27
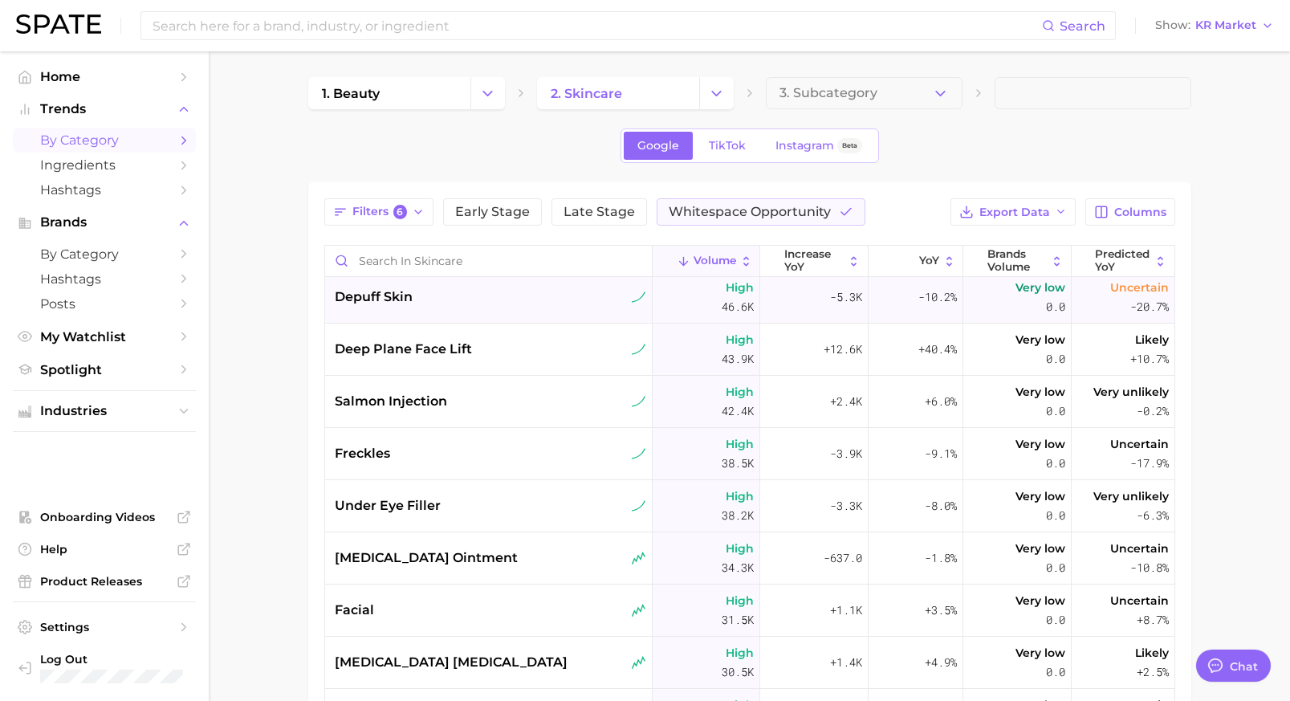
scroll to position [1071, 0]
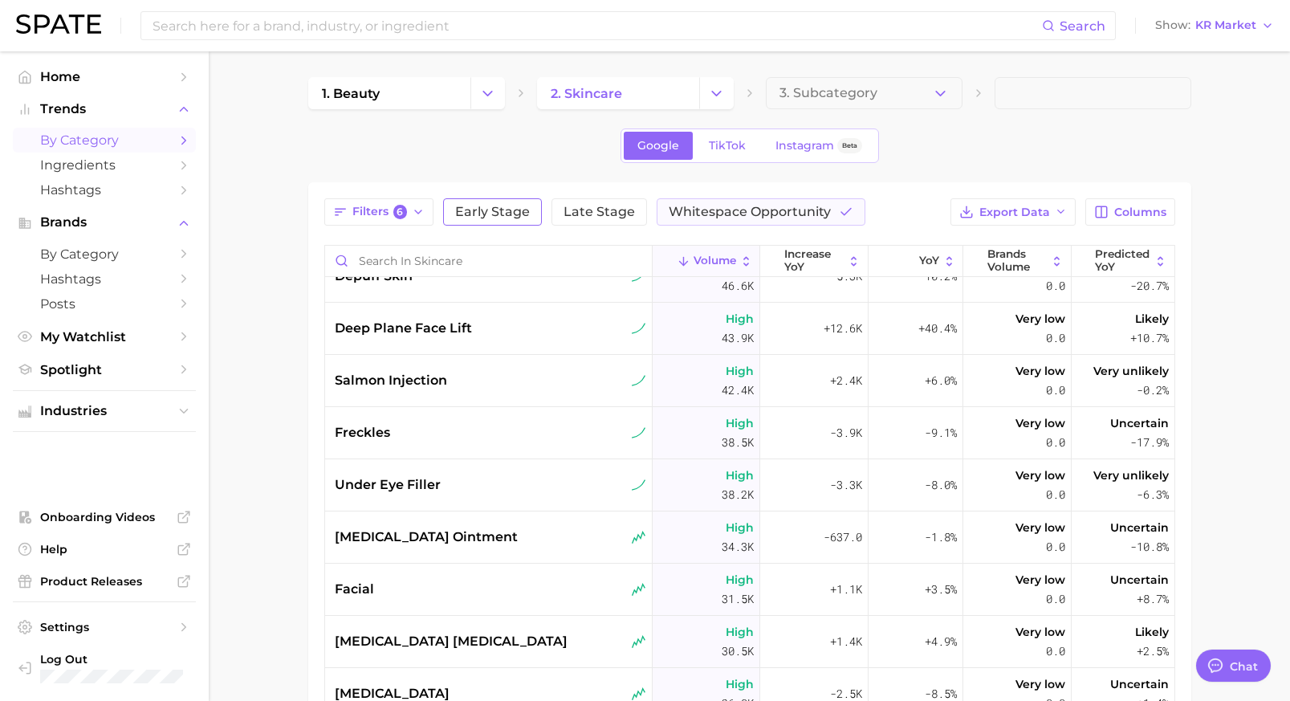
click at [458, 213] on span "Early Stage" at bounding box center [492, 212] width 75 height 13
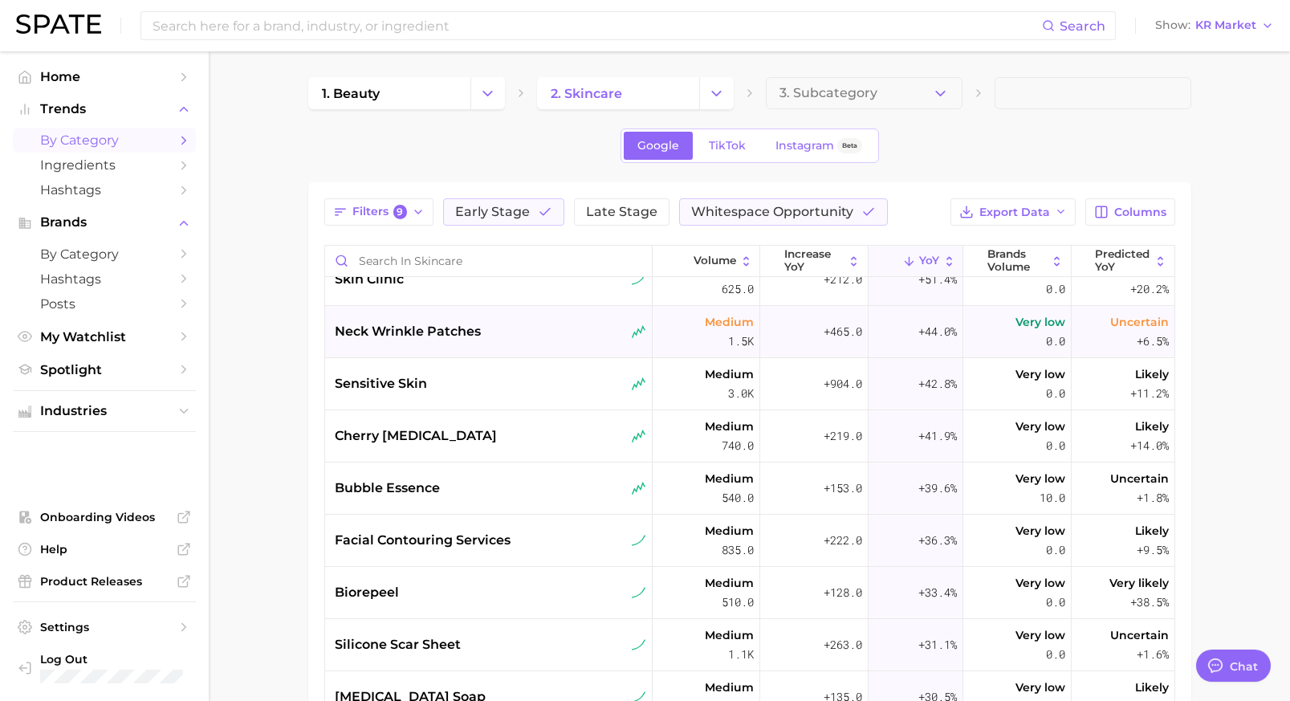
scroll to position [601, 0]
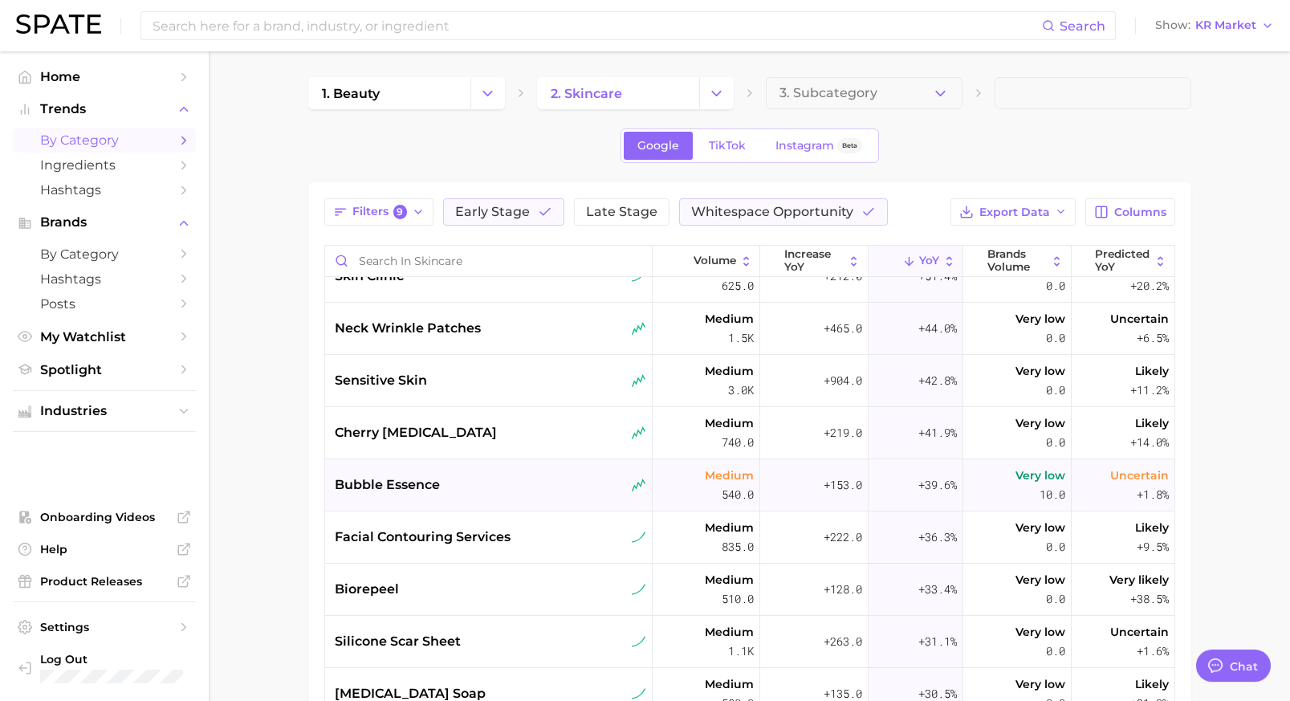
click at [529, 480] on div "bubble essence" at bounding box center [491, 484] width 312 height 19
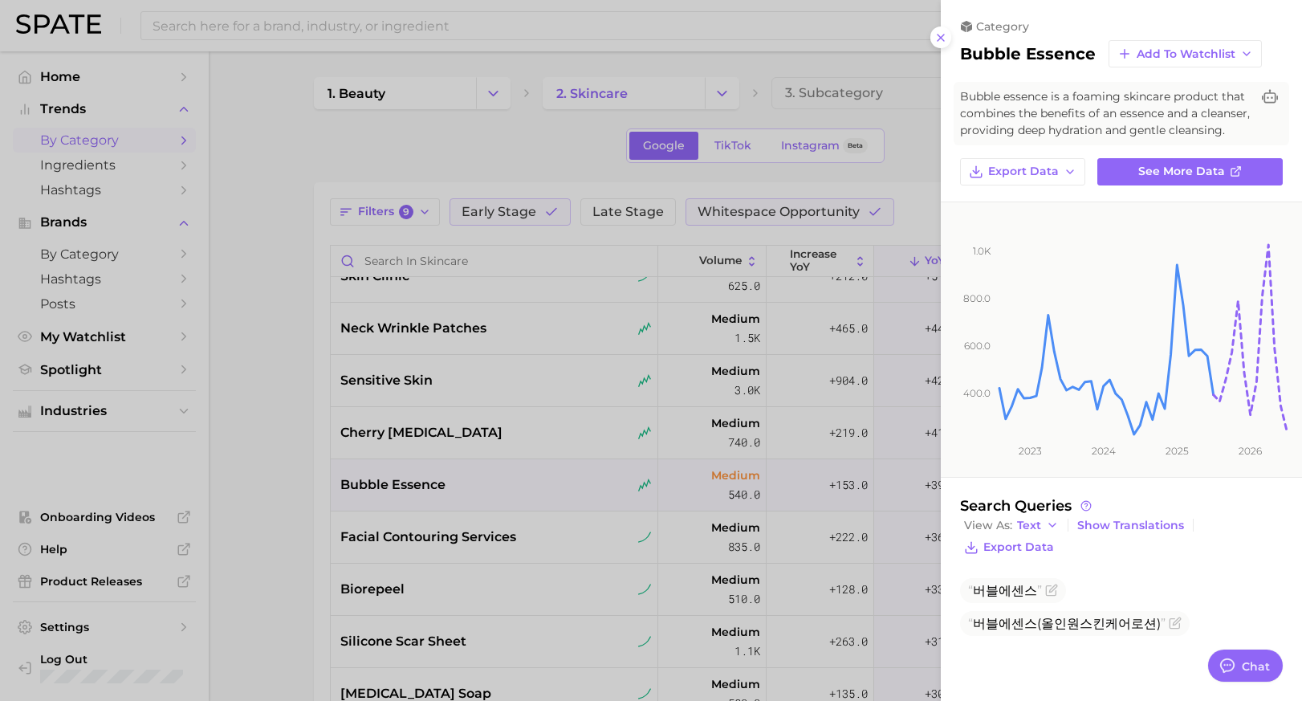
click at [569, 400] on div at bounding box center [651, 350] width 1302 height 701
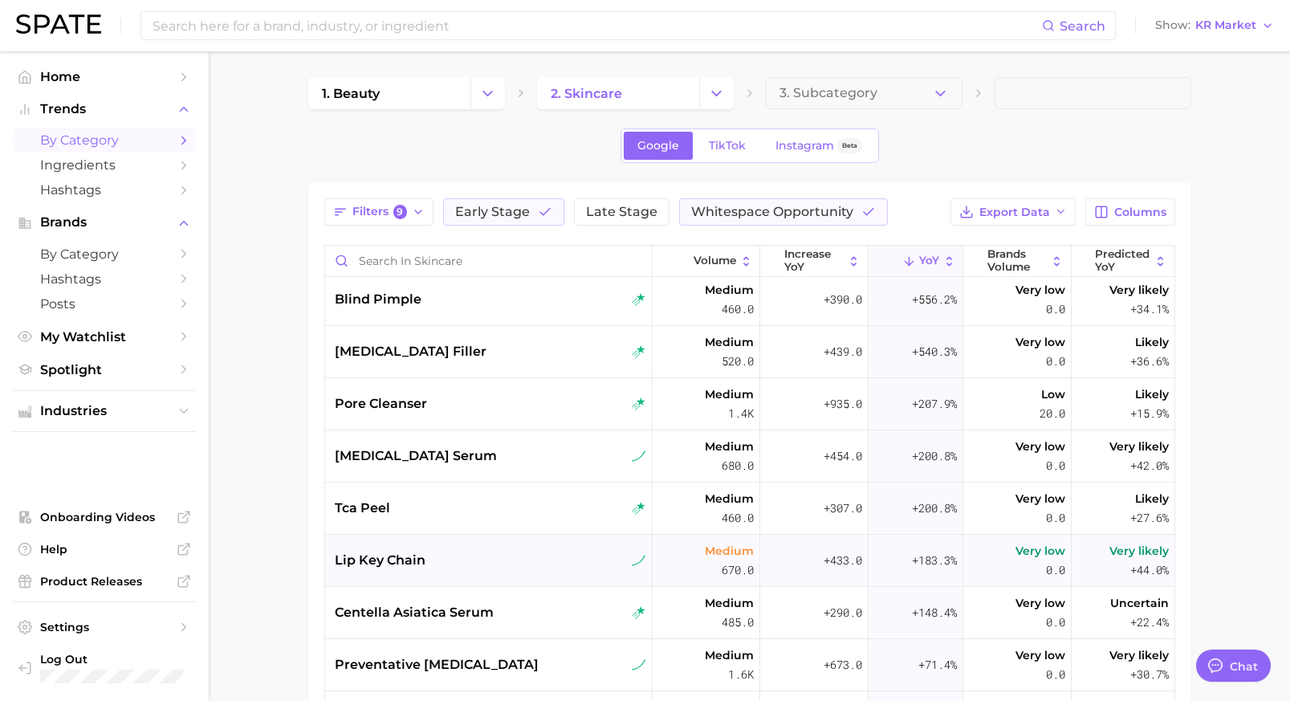
scroll to position [0, 0]
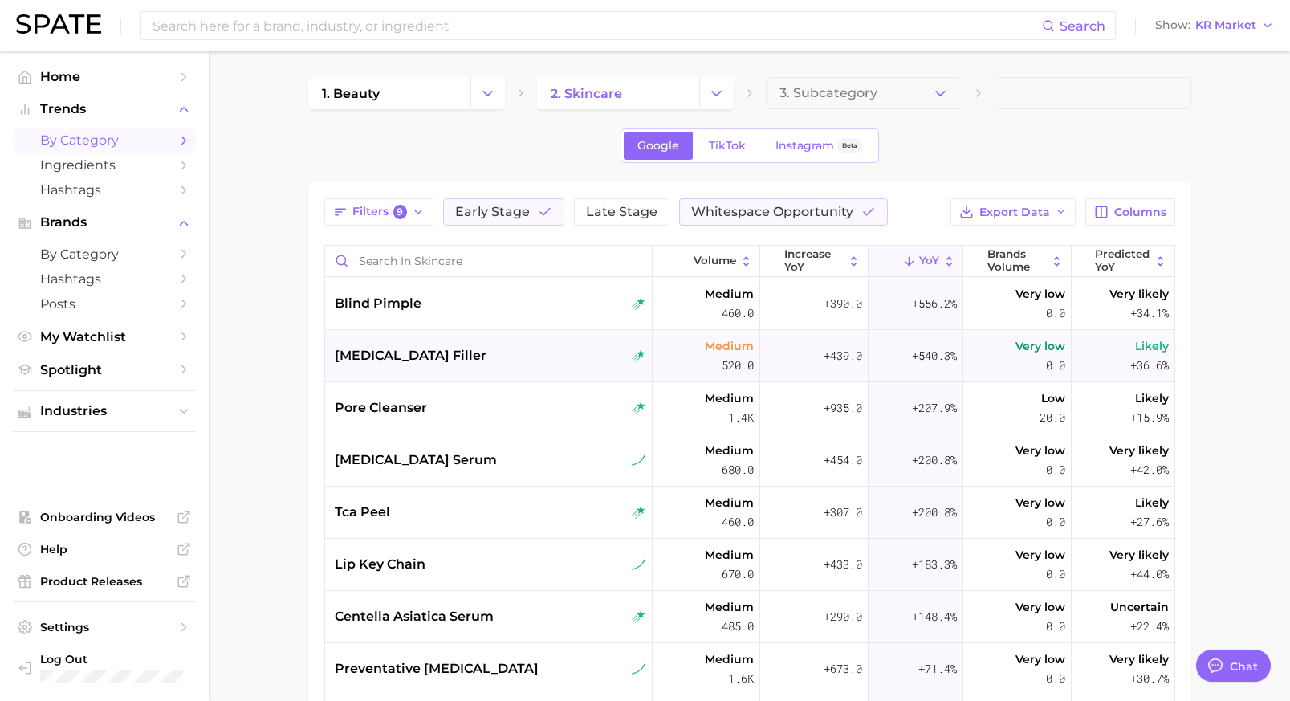
click at [554, 353] on div "clavicle filler" at bounding box center [491, 355] width 312 height 19
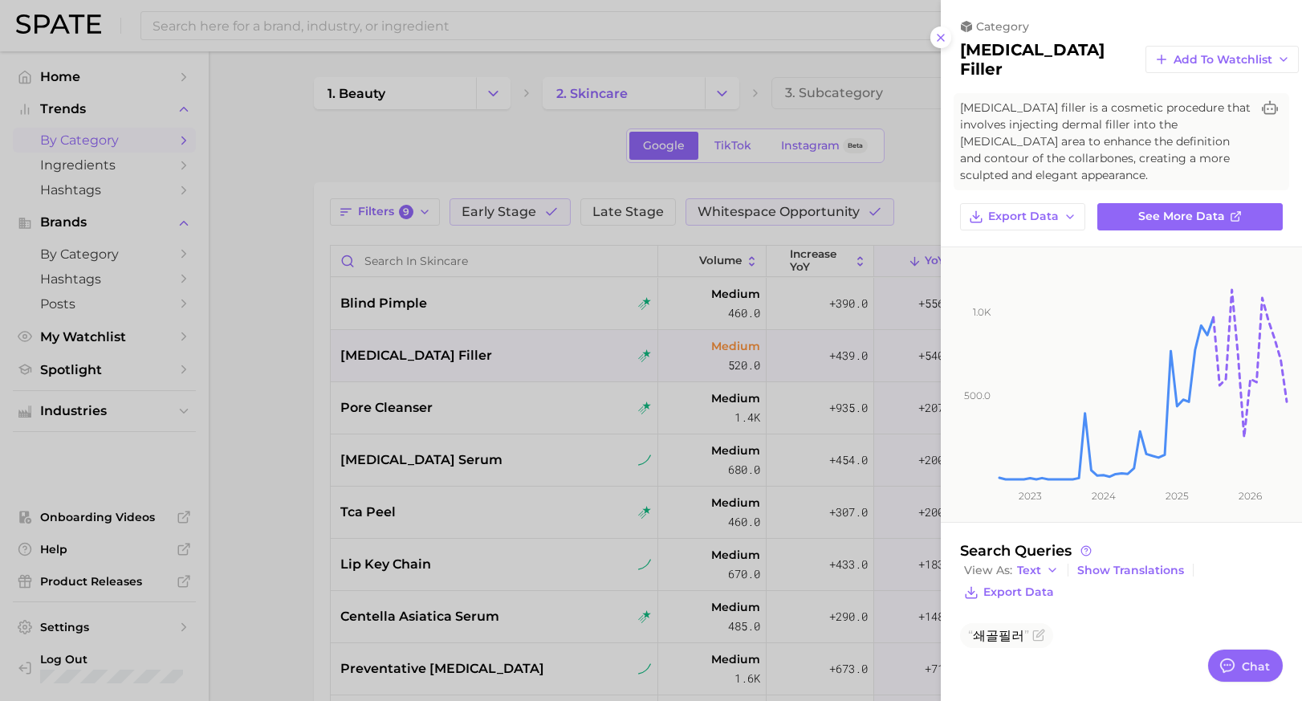
click at [554, 353] on div at bounding box center [651, 350] width 1302 height 701
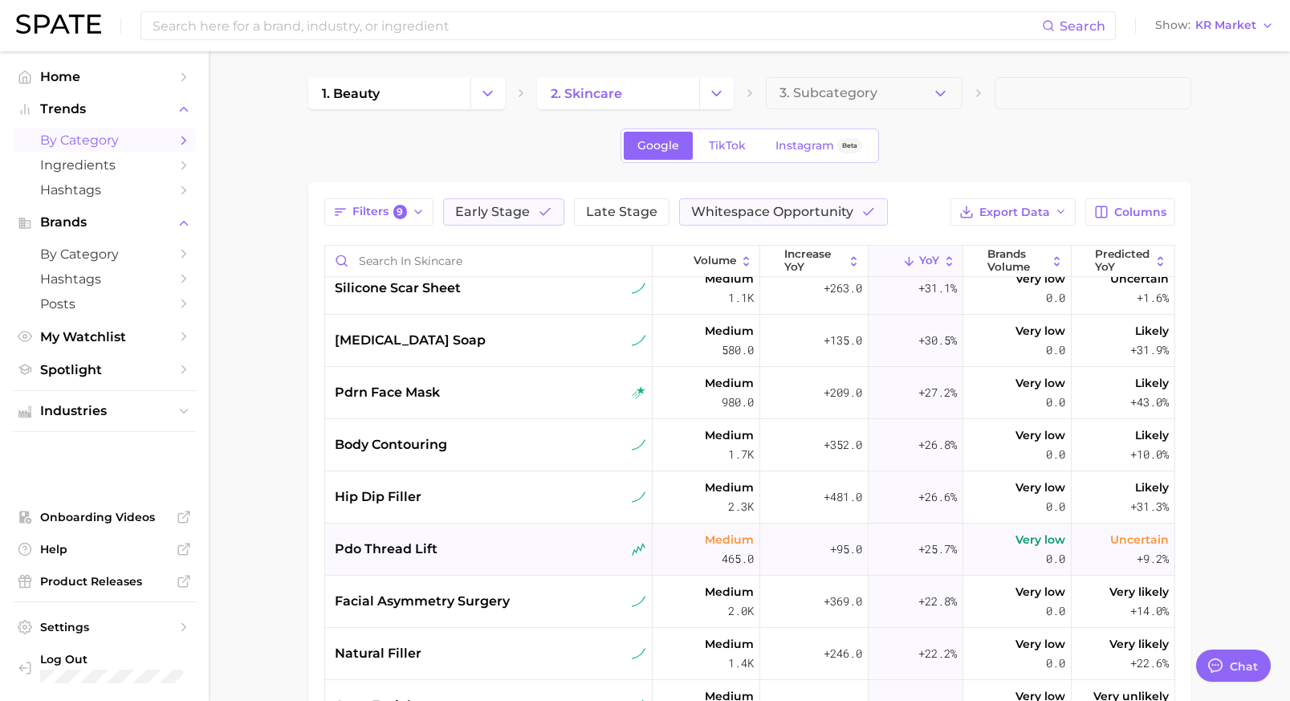
scroll to position [957, 0]
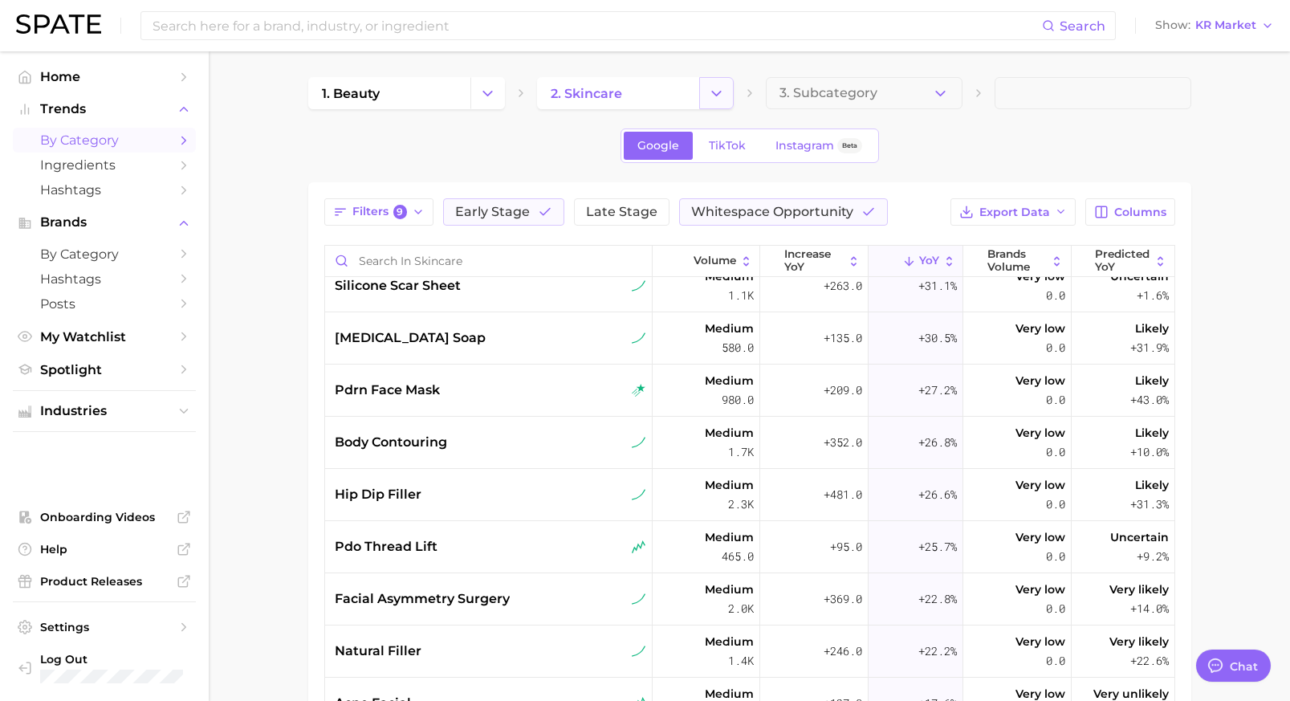
click at [715, 92] on icon "Change Category" at bounding box center [716, 93] width 17 height 17
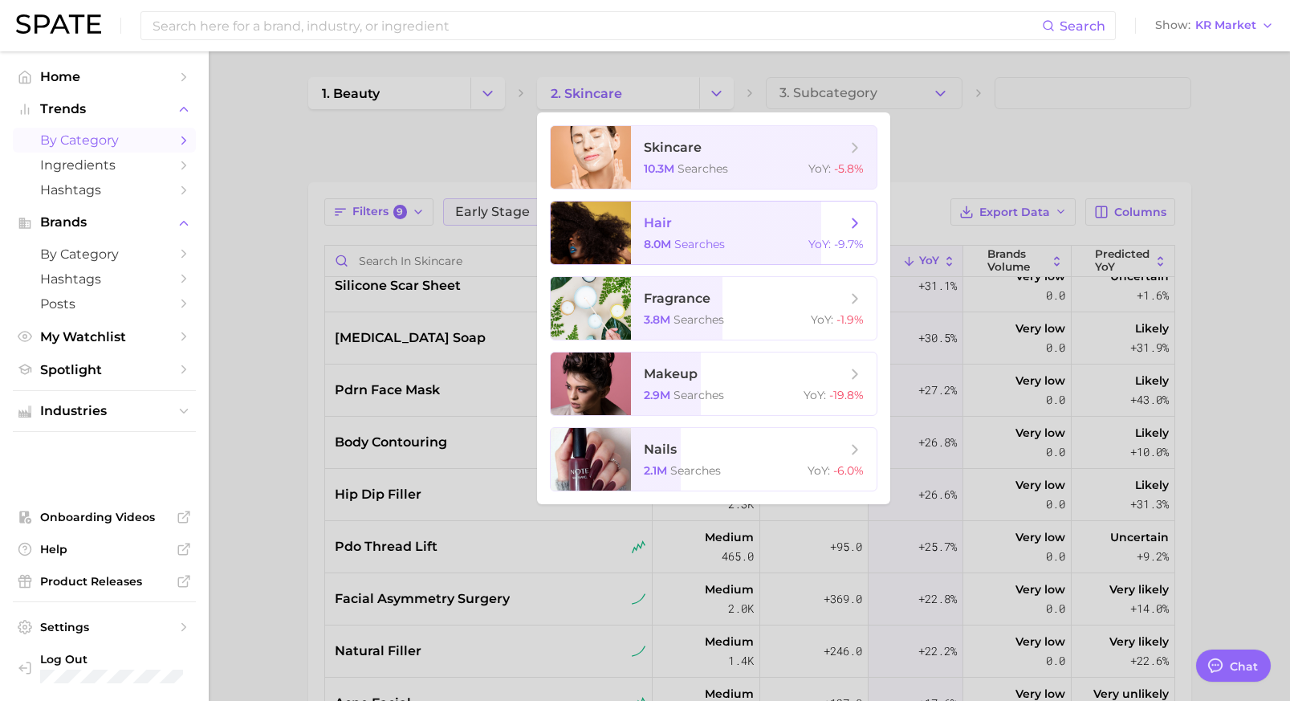
click at [724, 231] on span "hair" at bounding box center [745, 223] width 202 height 18
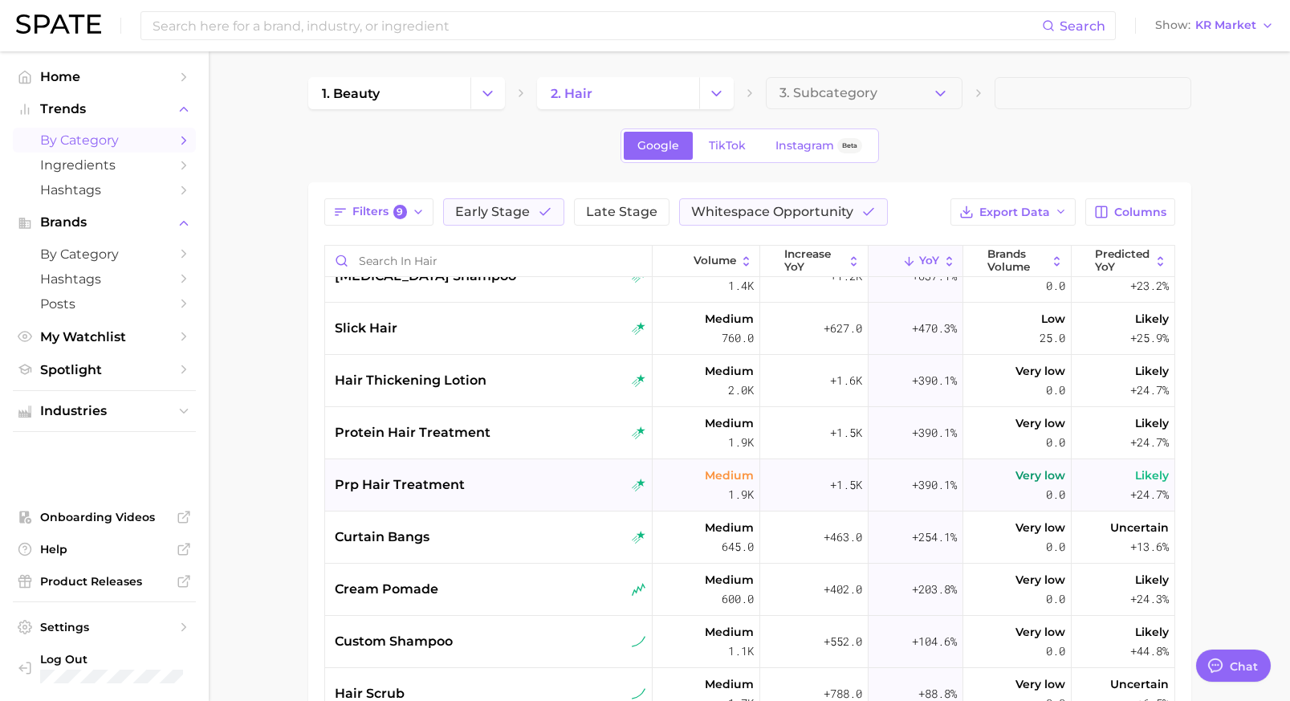
scroll to position [28, 0]
click at [570, 477] on div "prp hair treatment" at bounding box center [491, 484] width 312 height 19
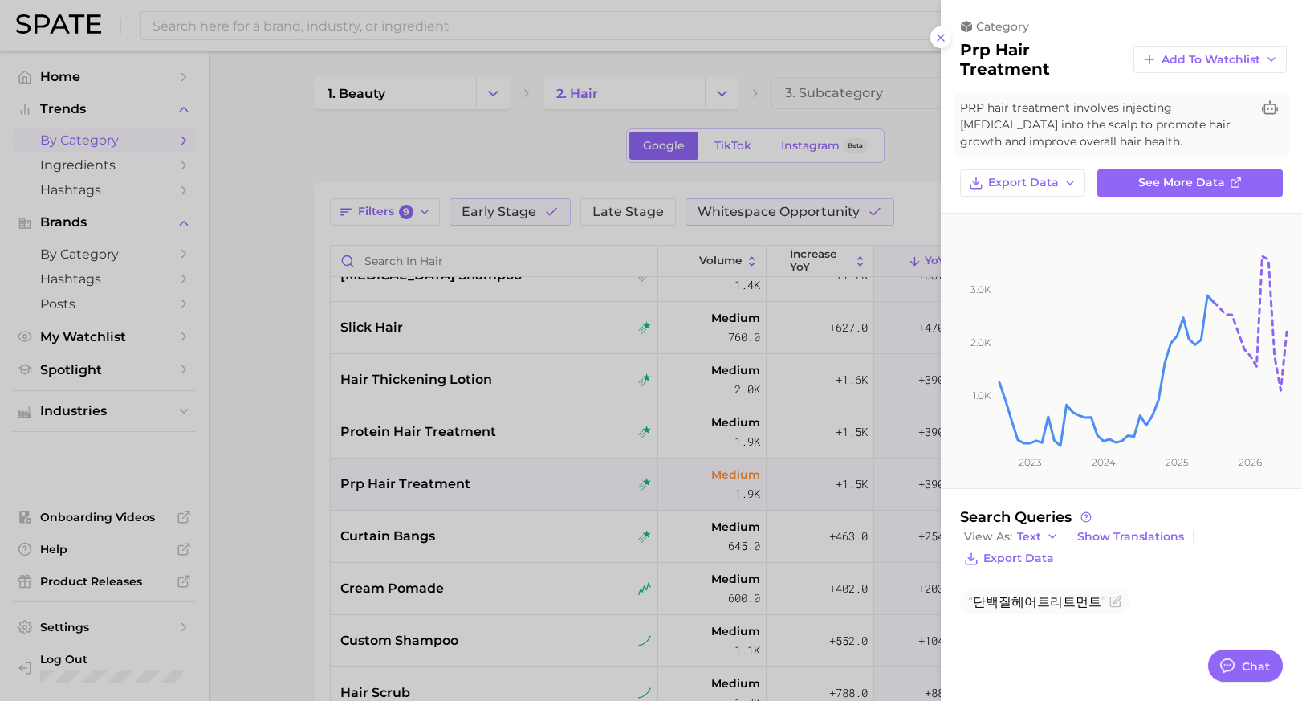
click at [295, 296] on div at bounding box center [651, 350] width 1302 height 701
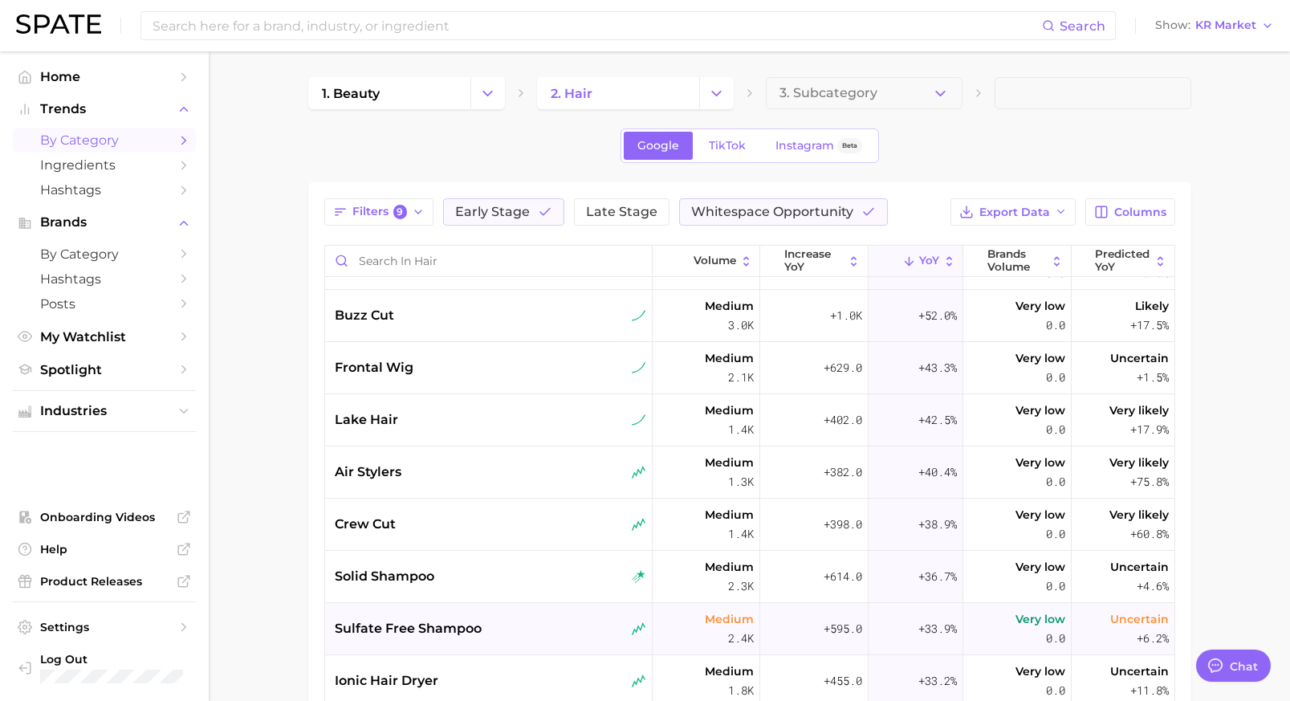
scroll to position [0, 0]
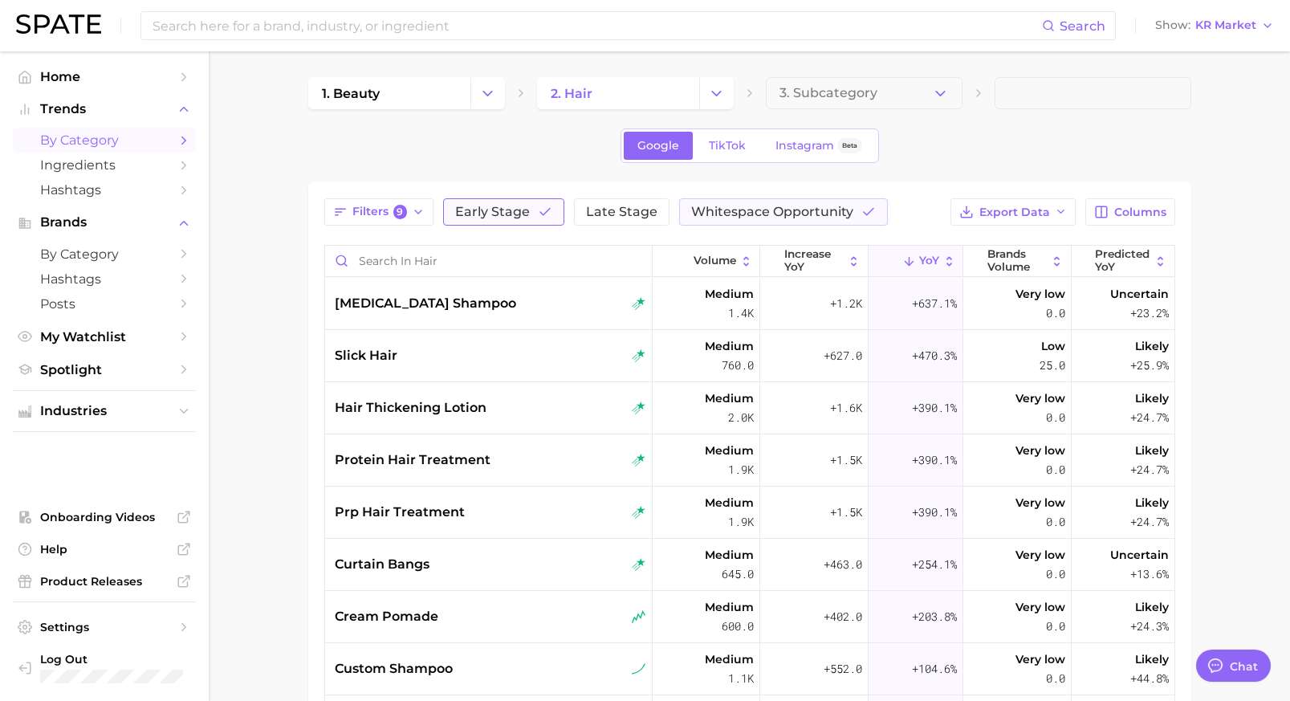
click at [477, 217] on span "Early Stage" at bounding box center [492, 212] width 75 height 13
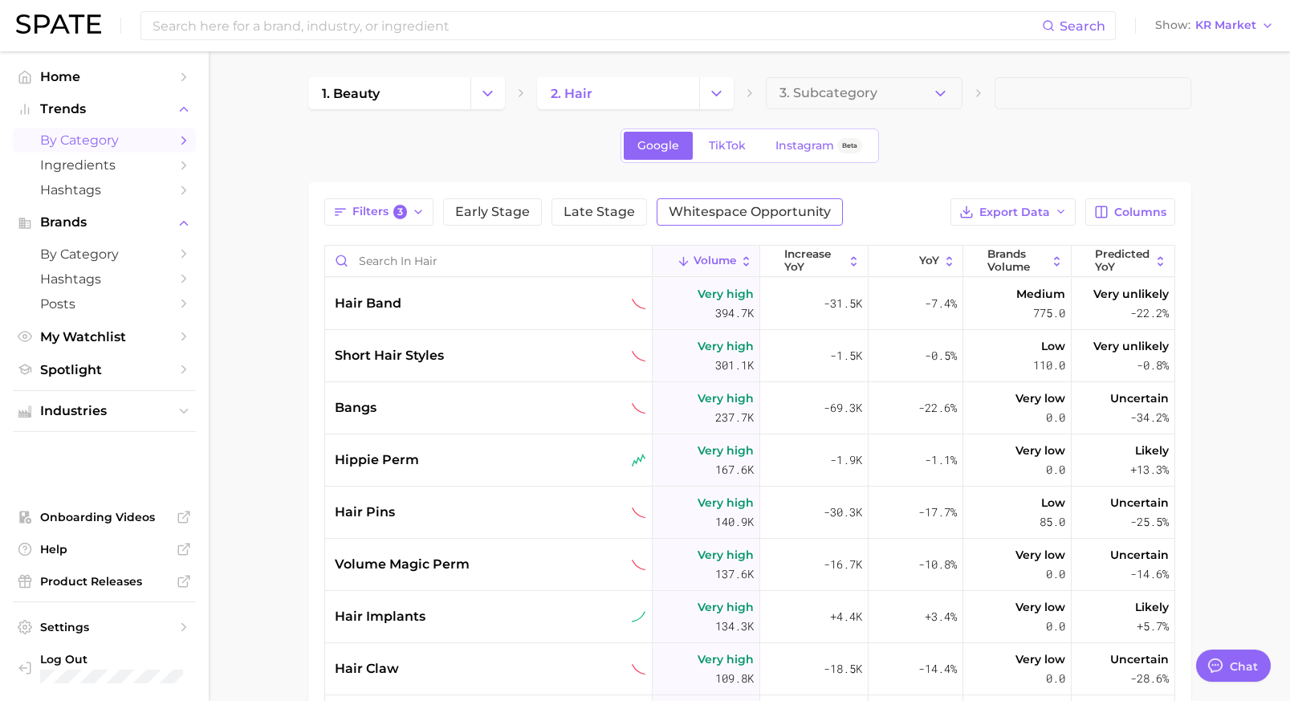
click at [772, 200] on button "Whitespace Opportunity" at bounding box center [750, 211] width 186 height 27
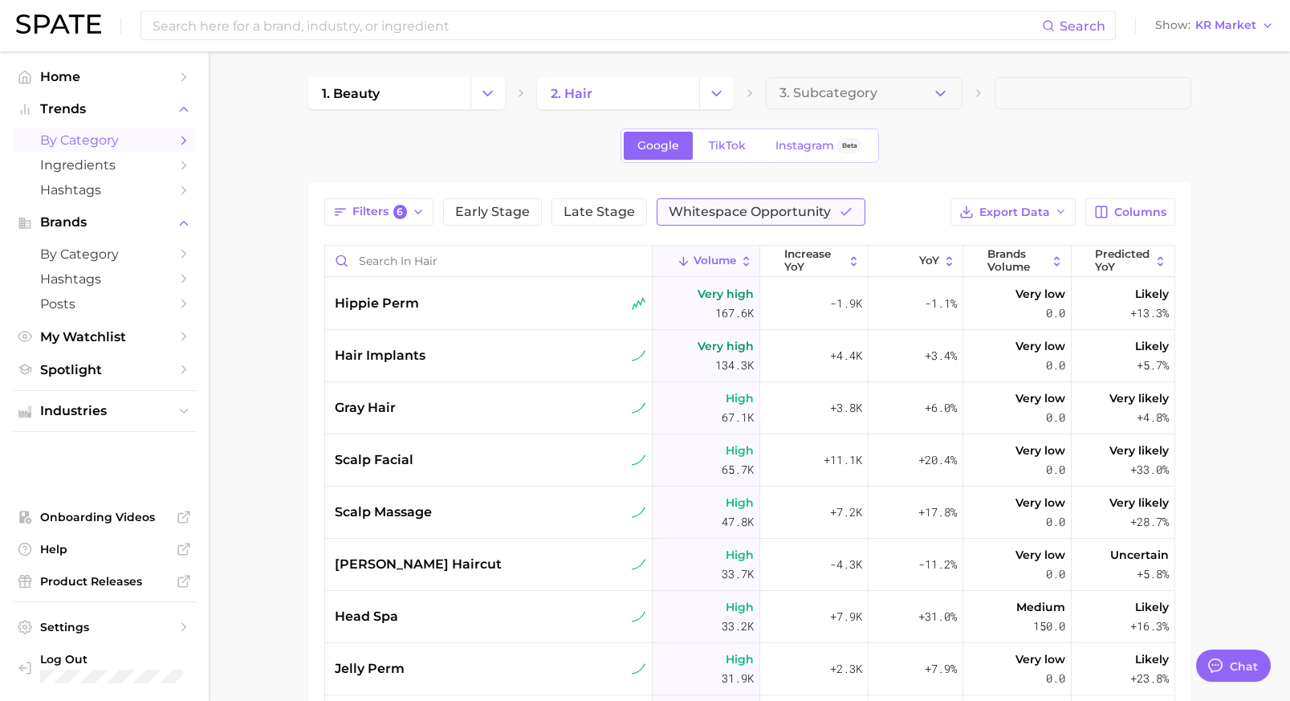
click at [714, 219] on button "Whitespace Opportunity" at bounding box center [761, 211] width 209 height 27
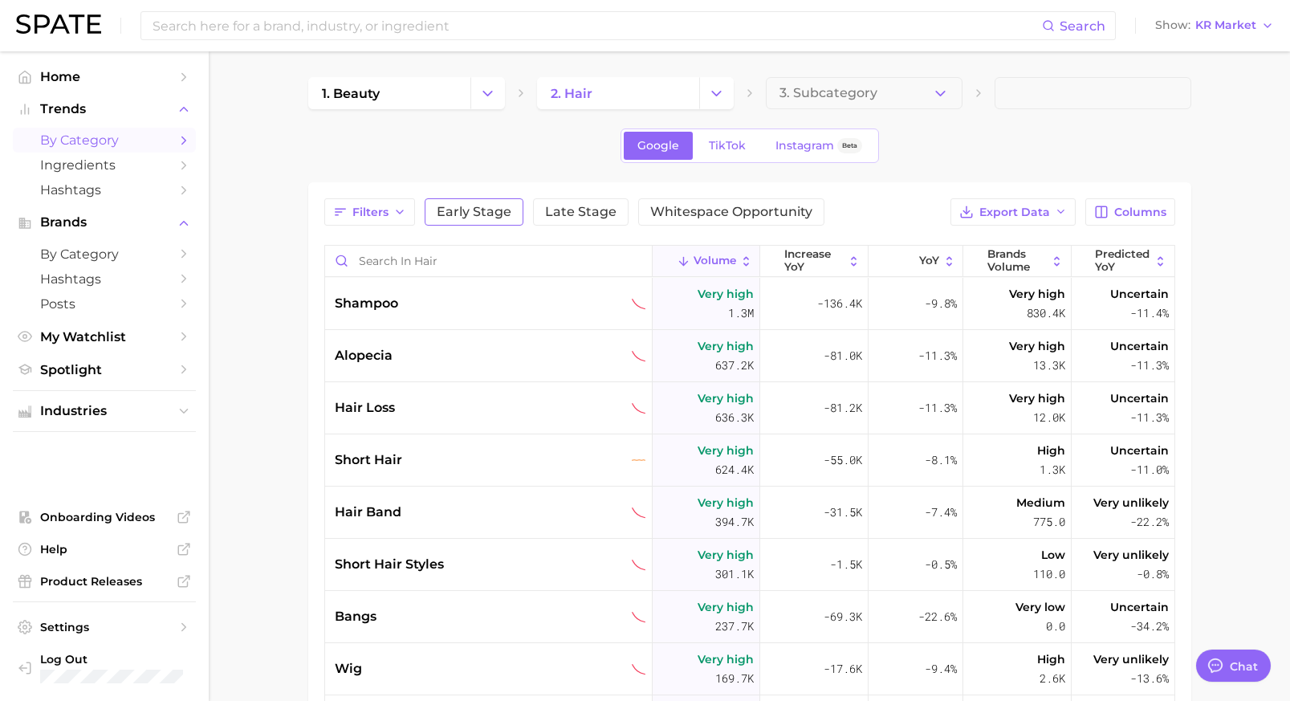
click at [476, 201] on button "Early Stage" at bounding box center [474, 211] width 99 height 27
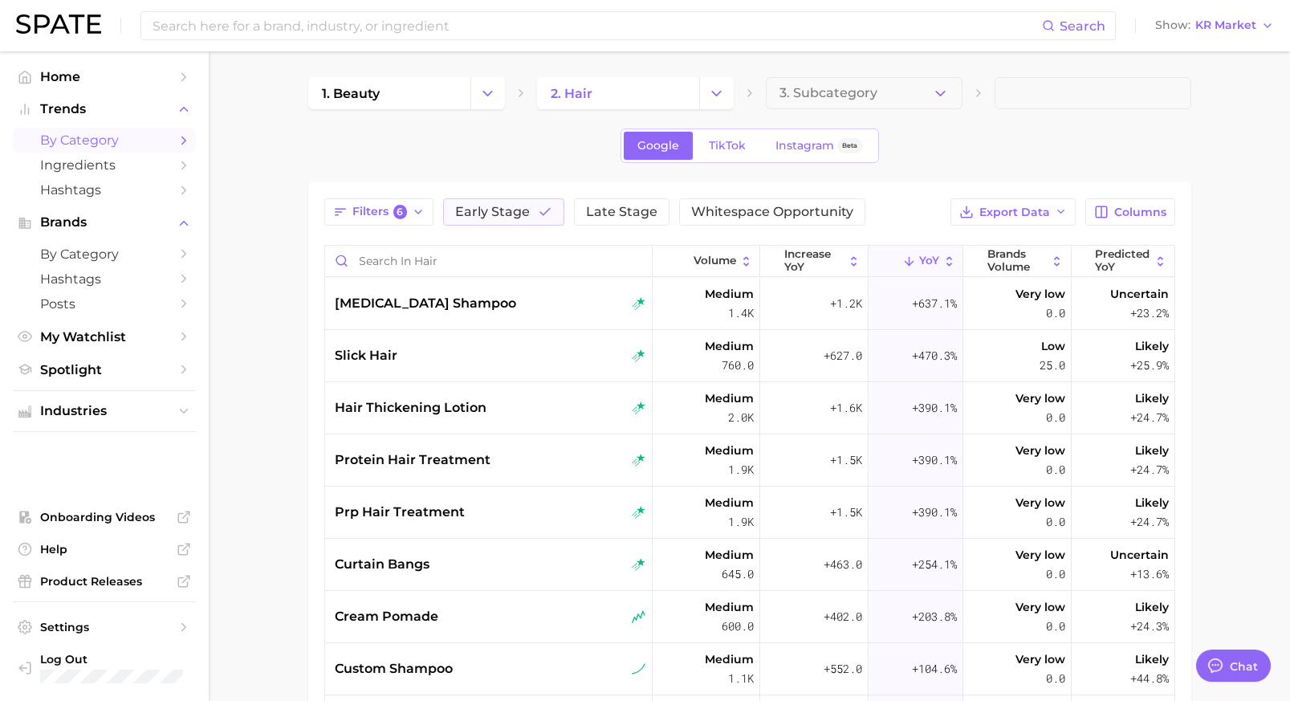
click at [467, 227] on div "Filters 6 Early Stage Late Stage Whitespace Opportunity Export Data Columns Vol…" at bounding box center [749, 572] width 851 height 748
click at [472, 221] on button "Early Stage" at bounding box center [503, 211] width 121 height 27
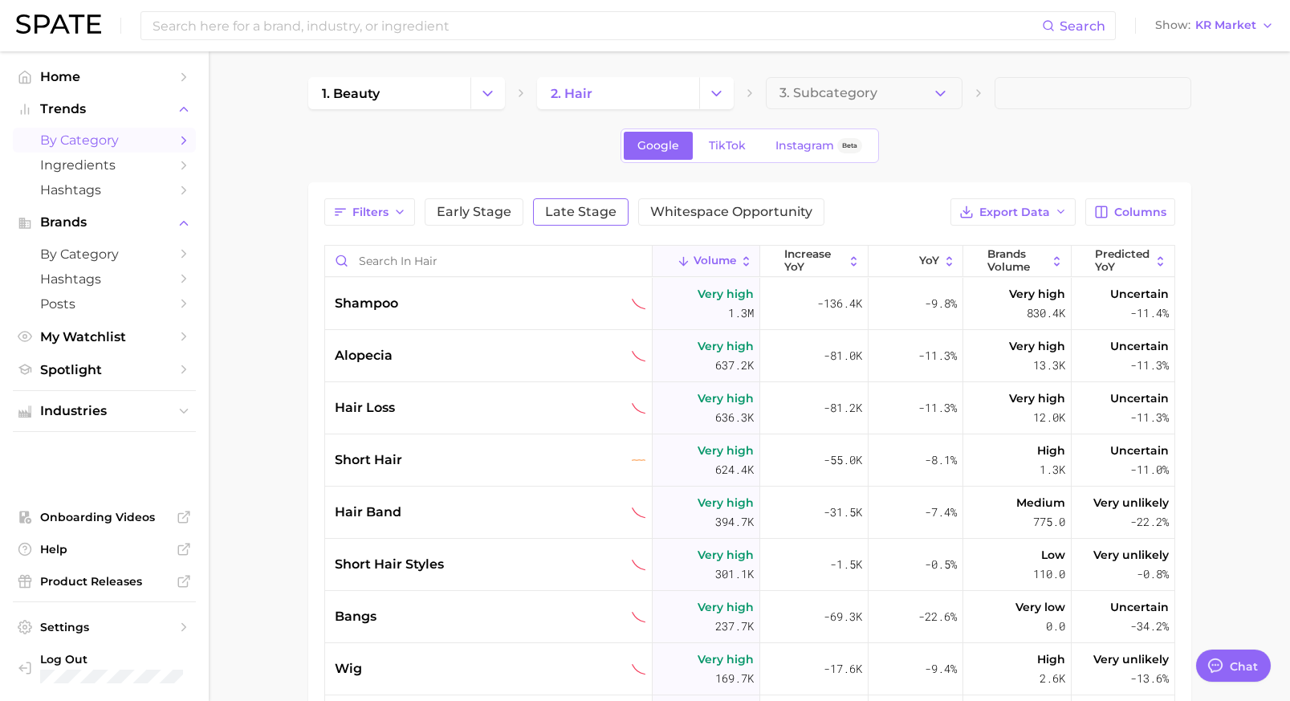
click at [572, 220] on button "Late Stage" at bounding box center [581, 211] width 96 height 27
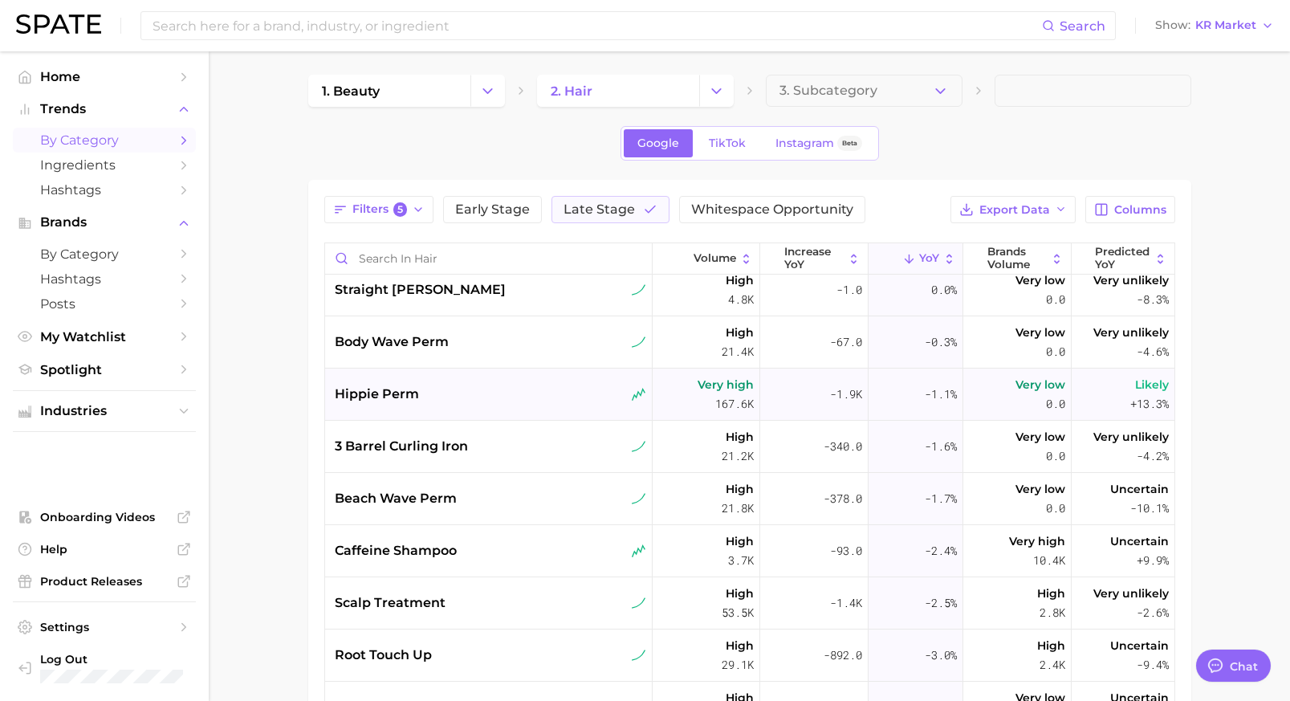
scroll to position [3, 0]
click at [876, 100] on button "3. Subcategory" at bounding box center [864, 90] width 197 height 32
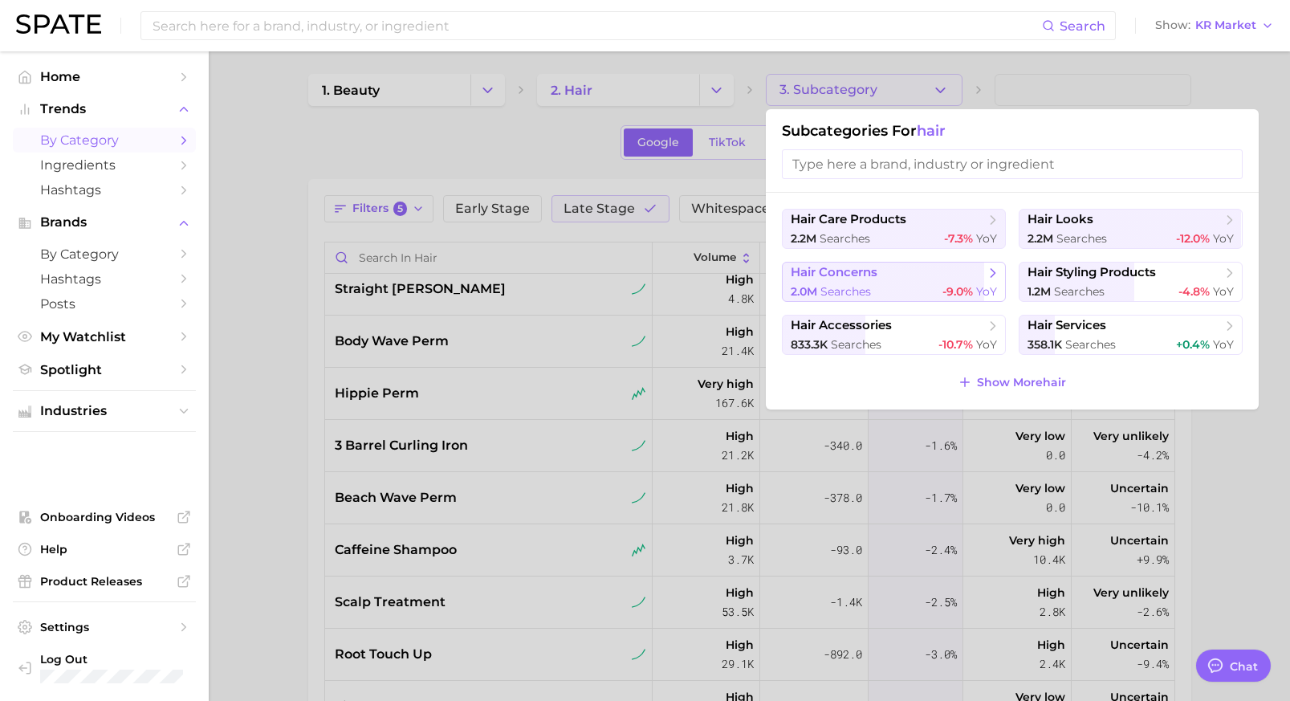
click at [903, 289] on div "2.0m searches -9.0% YoY" at bounding box center [894, 291] width 206 height 15
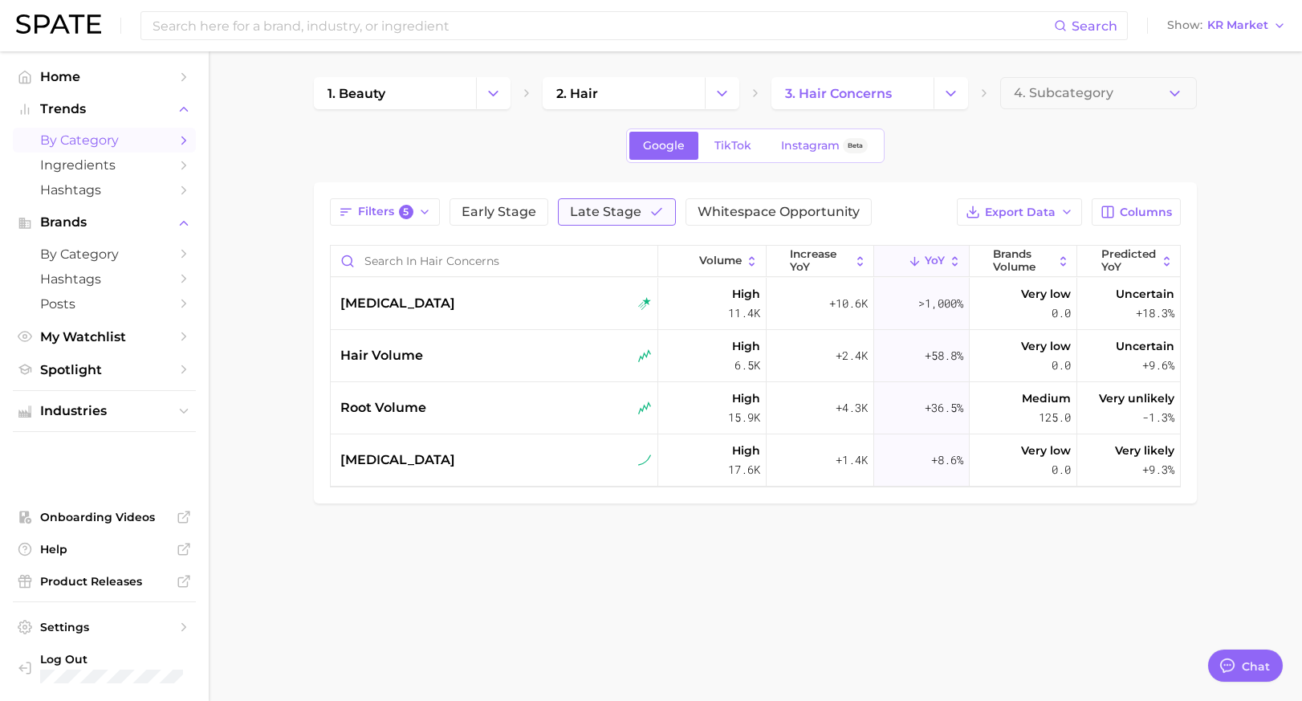
click at [560, 215] on button "Late Stage" at bounding box center [617, 211] width 118 height 27
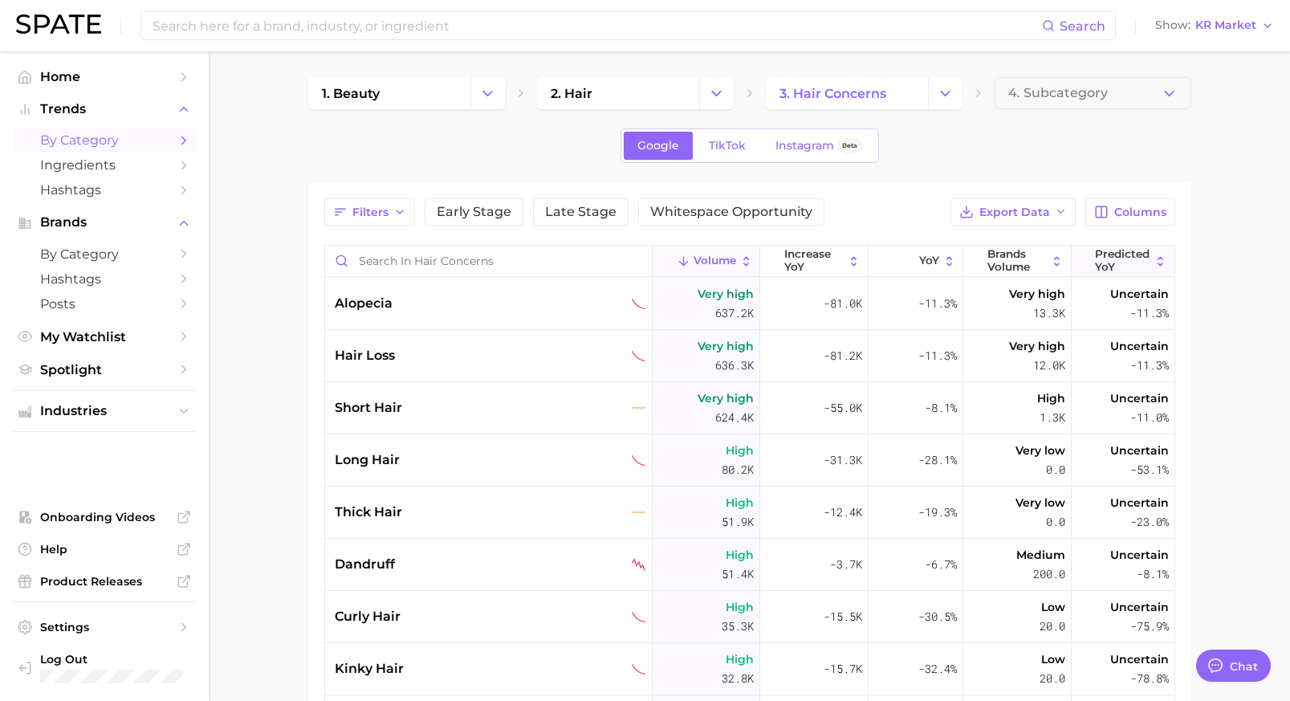
click at [1095, 259] on span "Predicted YoY" at bounding box center [1122, 260] width 55 height 25
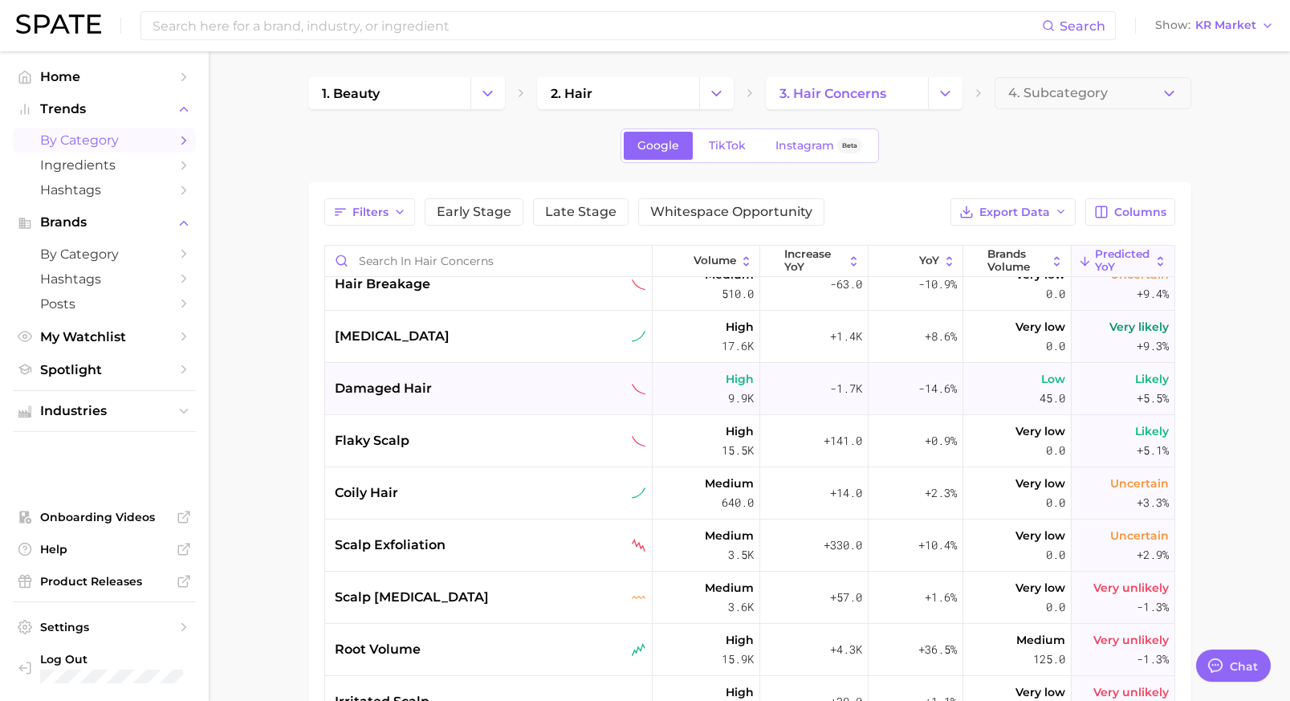
scroll to position [283, 0]
